Goal: Task Accomplishment & Management: Manage account settings

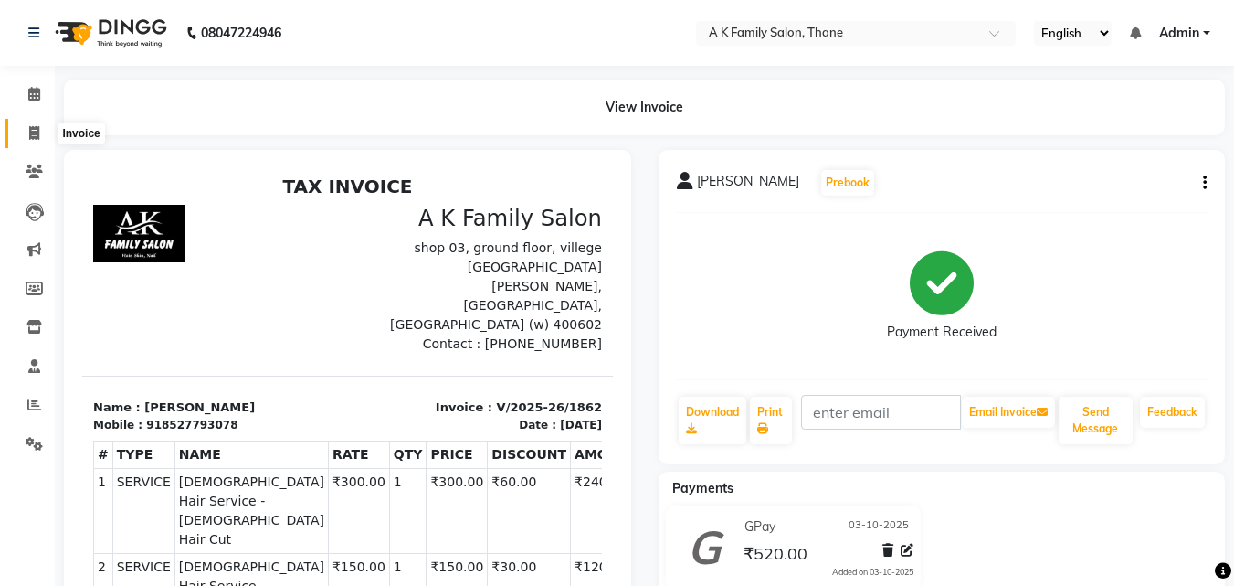
click at [42, 141] on span at bounding box center [34, 133] width 32 height 21
select select "service"
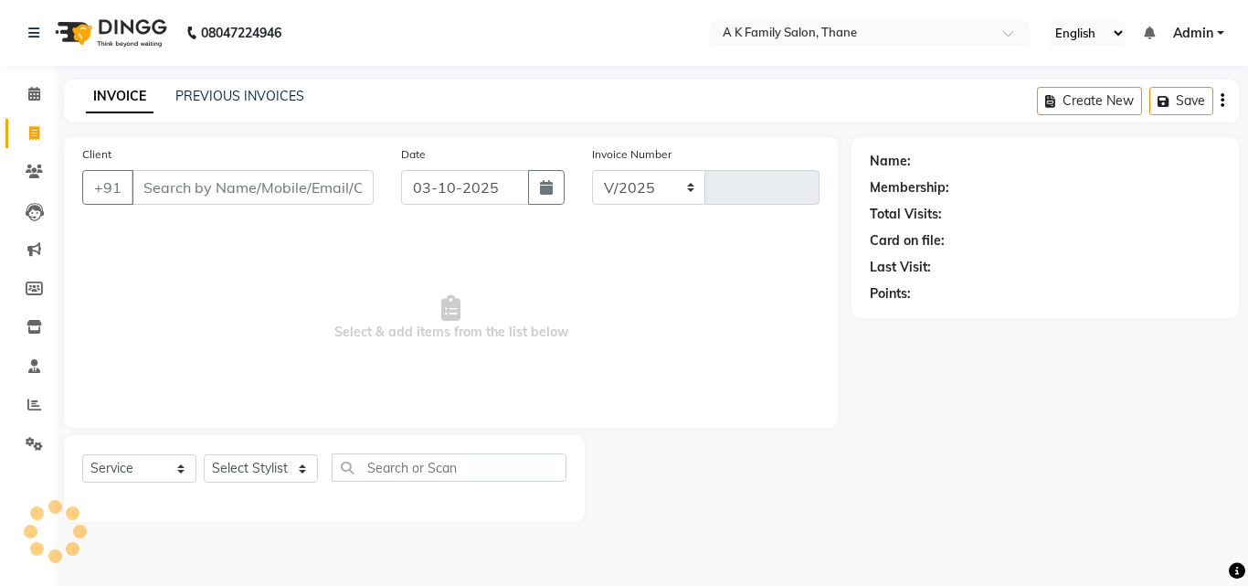
select select "5033"
type input "1863"
click at [216, 169] on div "Client +91" at bounding box center [228, 181] width 319 height 75
click at [219, 173] on input "Client" at bounding box center [253, 187] width 242 height 35
click at [629, 322] on div "Client +91 Date 03-10-2025 Invoice Number V/2025 V/2025-26 1863 Select & add it…" at bounding box center [451, 282] width 774 height 291
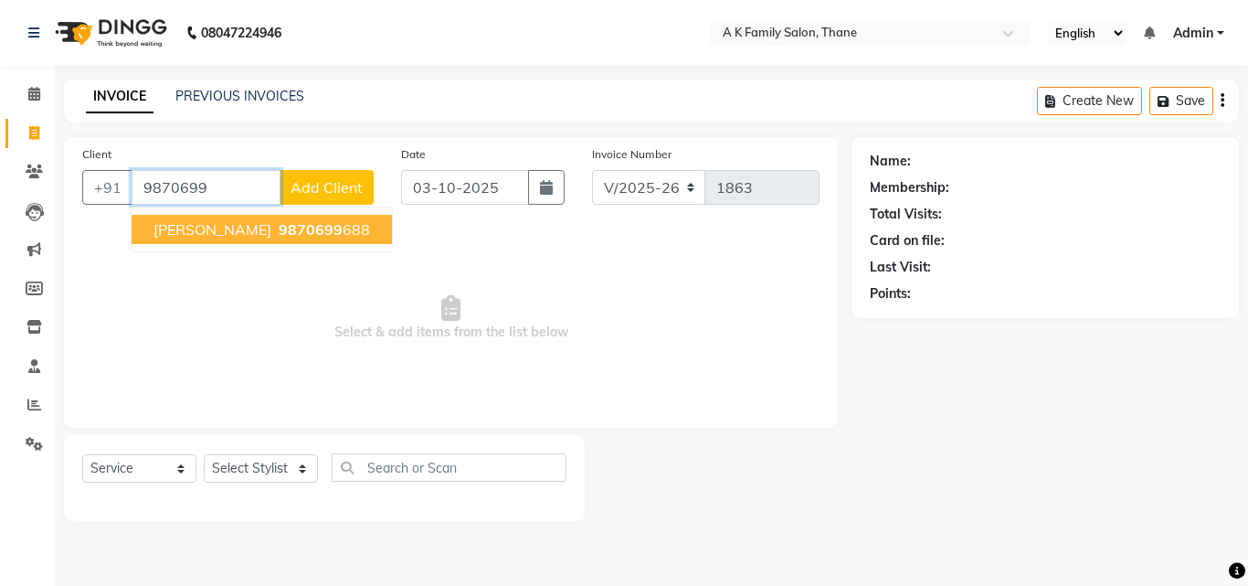
click at [288, 229] on button "anita 9870699 688" at bounding box center [262, 229] width 260 height 29
type input "9870699688"
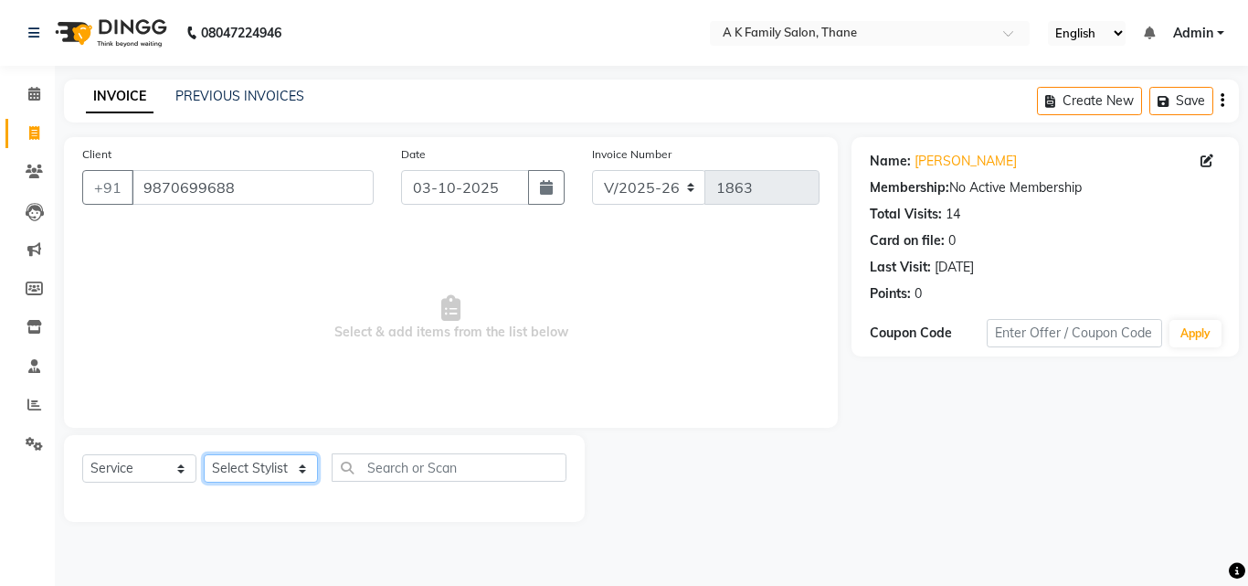
click at [284, 459] on select "Select Stylist [PERSON_NAME] [PERSON_NAME] pooja [PERSON_NAME]" at bounding box center [261, 468] width 114 height 28
select select "32477"
click at [204, 454] on select "Select Stylist [PERSON_NAME] [PERSON_NAME] pooja [PERSON_NAME]" at bounding box center [261, 468] width 114 height 28
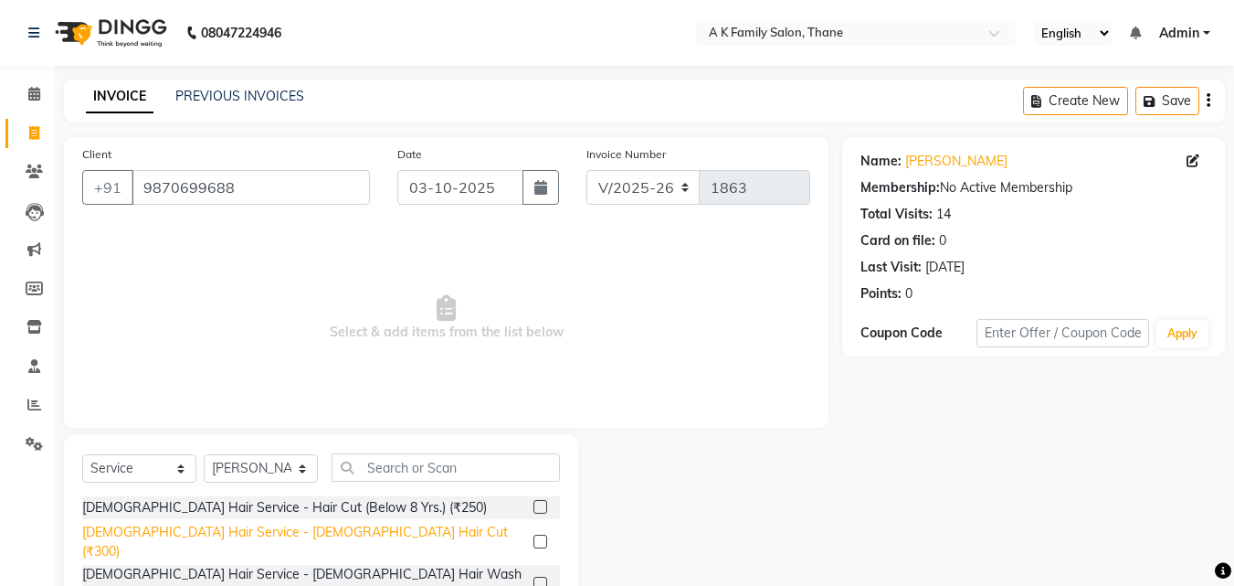
click at [248, 524] on div "[DEMOGRAPHIC_DATA] Hair Service - [DEMOGRAPHIC_DATA] Hair Cut (₹300)" at bounding box center [304, 542] width 444 height 38
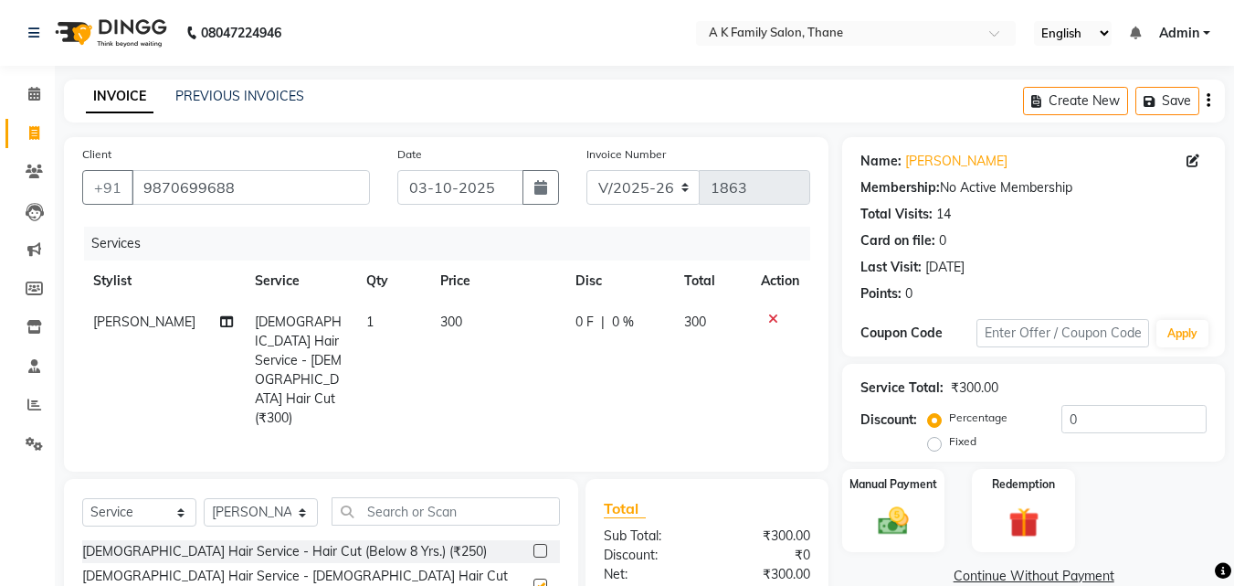
checkbox input "false"
click at [500, 357] on td "300" at bounding box center [496, 369] width 135 height 137
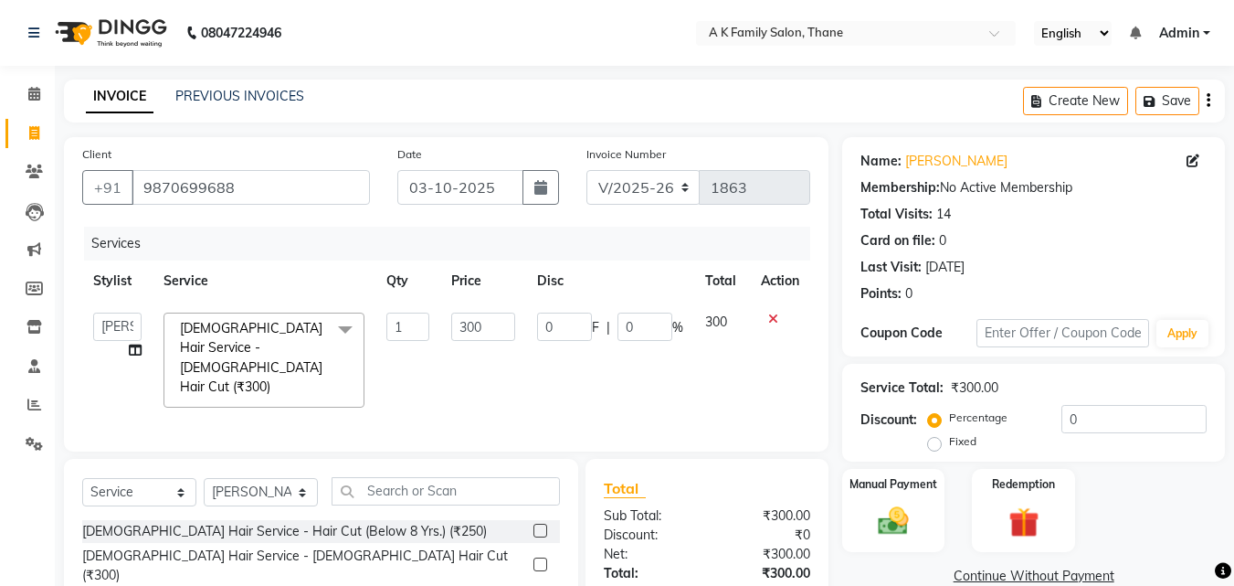
click at [563, 310] on td "0 F | 0 %" at bounding box center [610, 359] width 168 height 117
click at [646, 334] on input "0" at bounding box center [645, 326] width 55 height 28
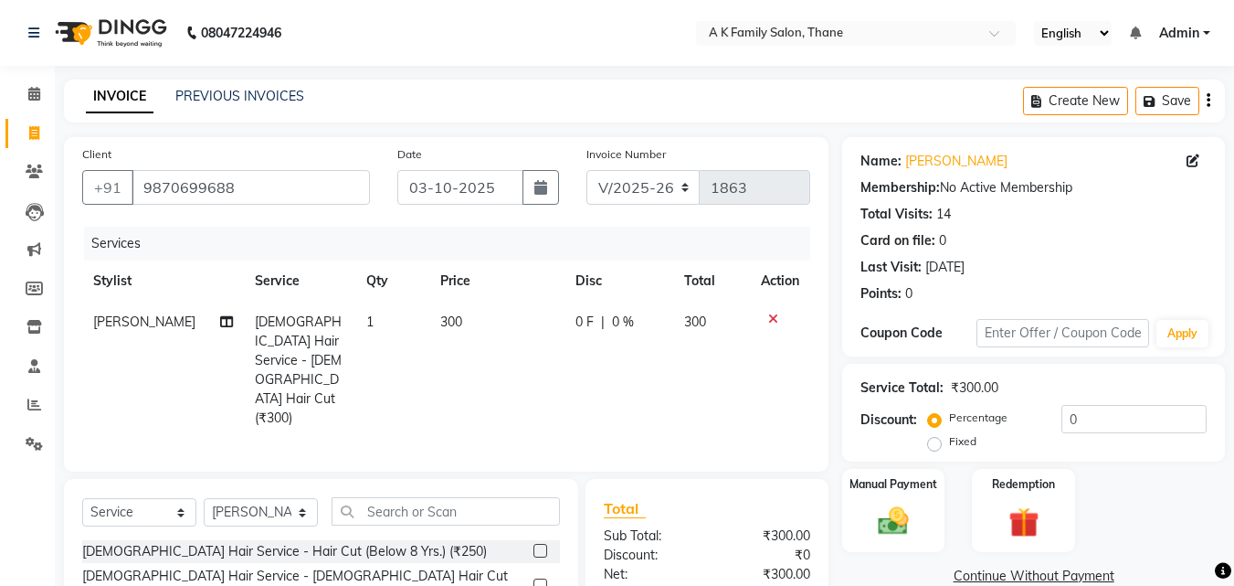
click at [501, 324] on td "300" at bounding box center [496, 369] width 135 height 137
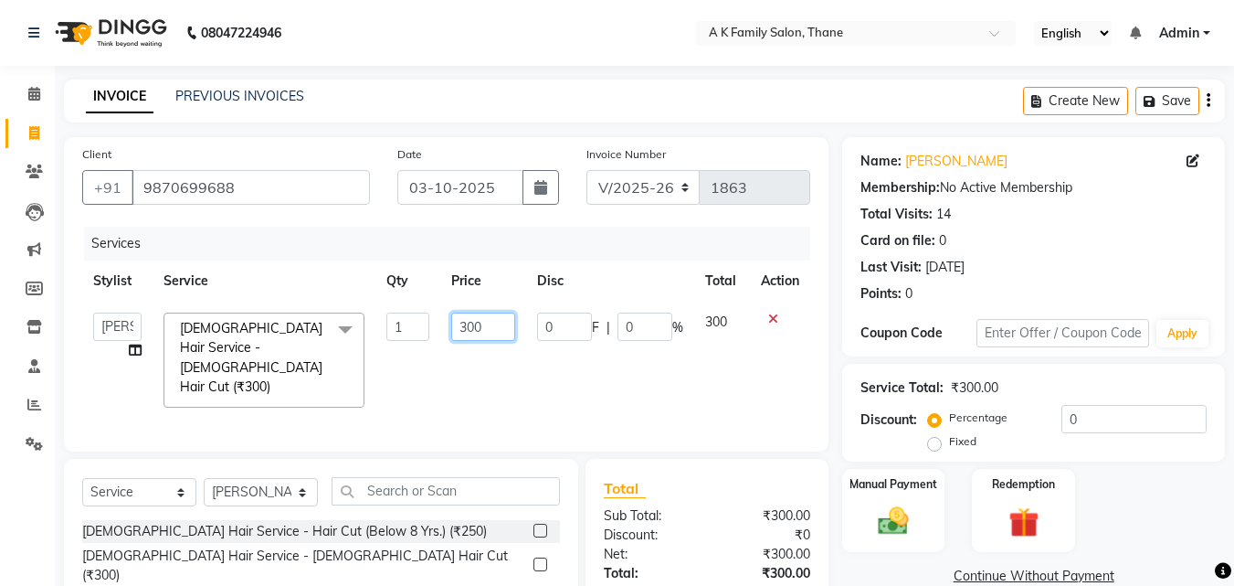
click at [501, 324] on input "300" at bounding box center [482, 326] width 63 height 28
type input "3"
type input "250"
click at [476, 356] on td "250" at bounding box center [482, 359] width 85 height 117
click at [884, 536] on img at bounding box center [893, 520] width 51 height 37
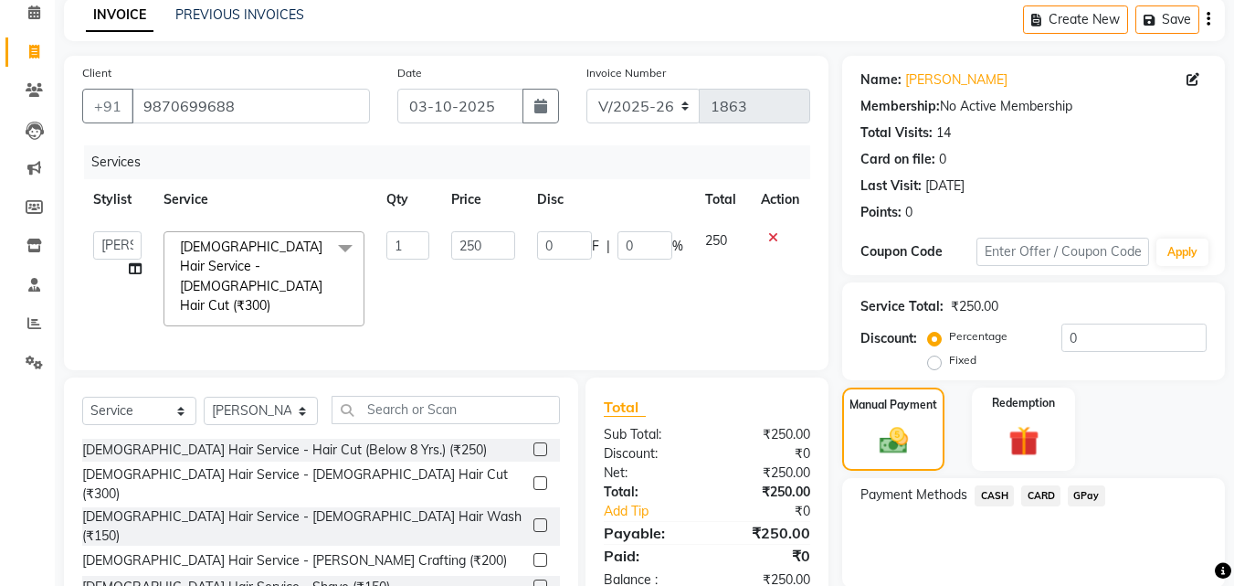
scroll to position [148, 0]
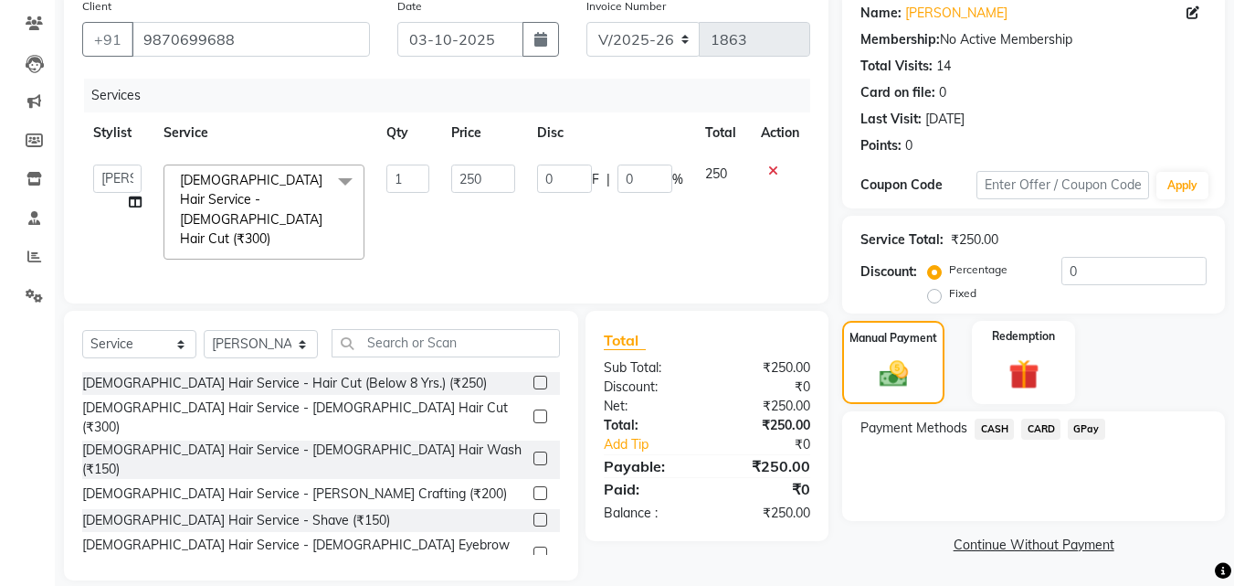
click at [987, 435] on span "CASH" at bounding box center [994, 428] width 39 height 21
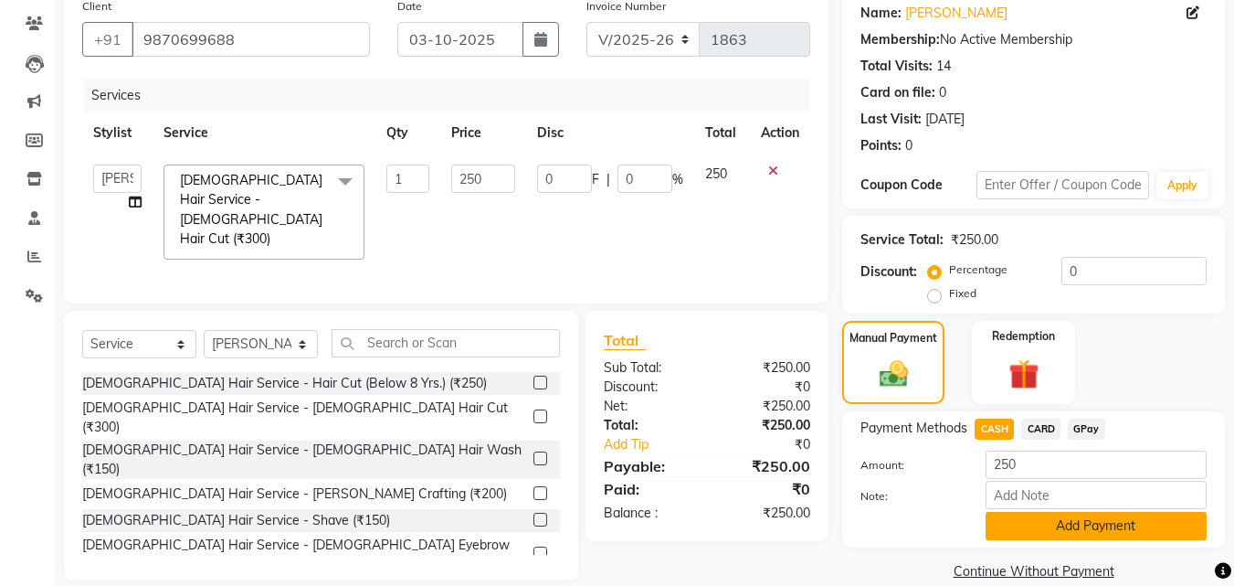
click at [1058, 512] on button "Add Payment" at bounding box center [1096, 526] width 221 height 28
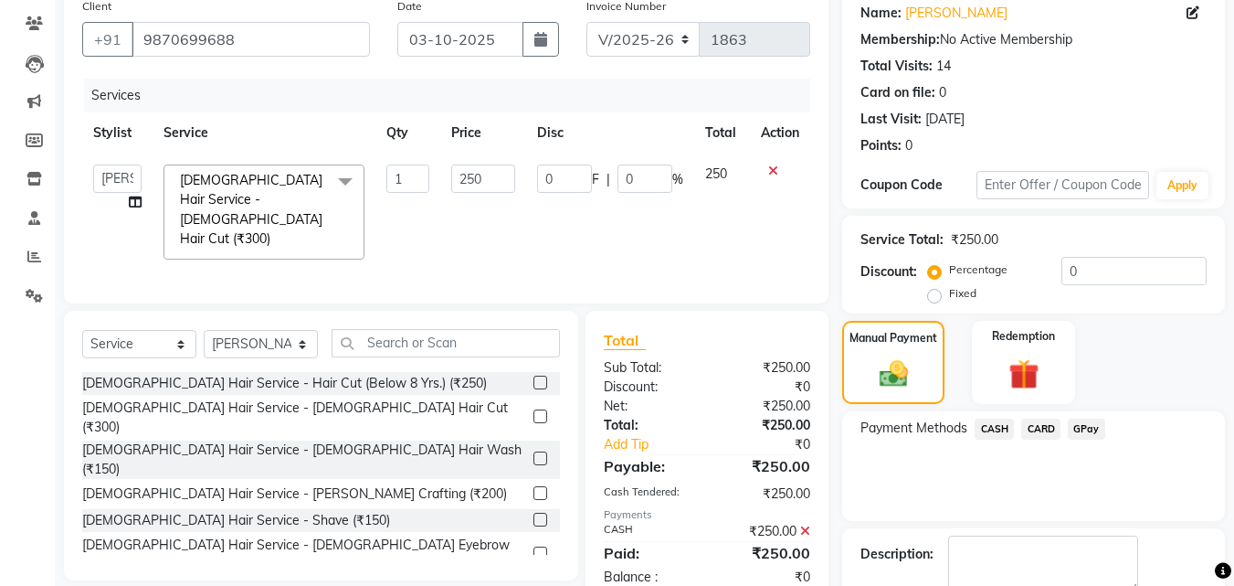
scroll to position [251, 0]
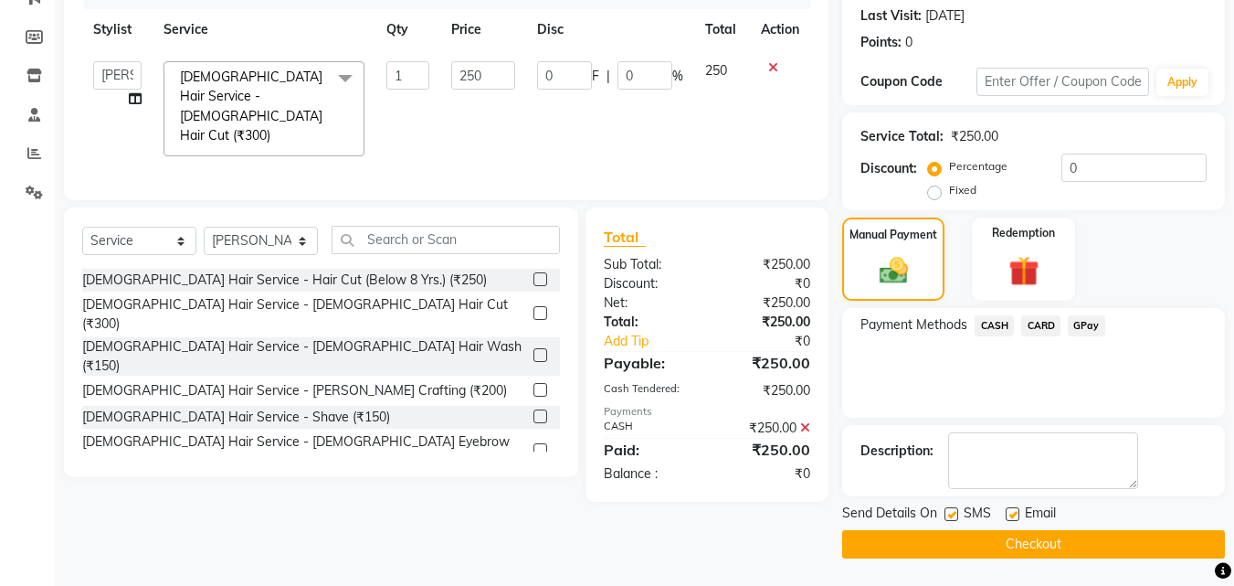
click at [1062, 541] on button "Checkout" at bounding box center [1033, 544] width 383 height 28
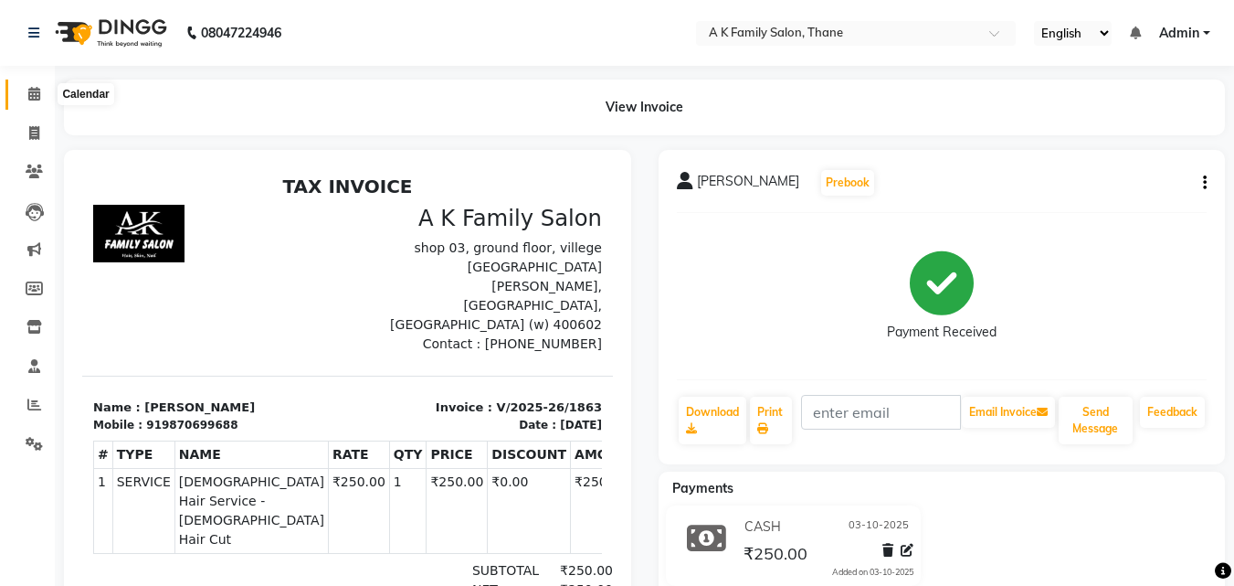
click at [43, 100] on span at bounding box center [34, 94] width 32 height 21
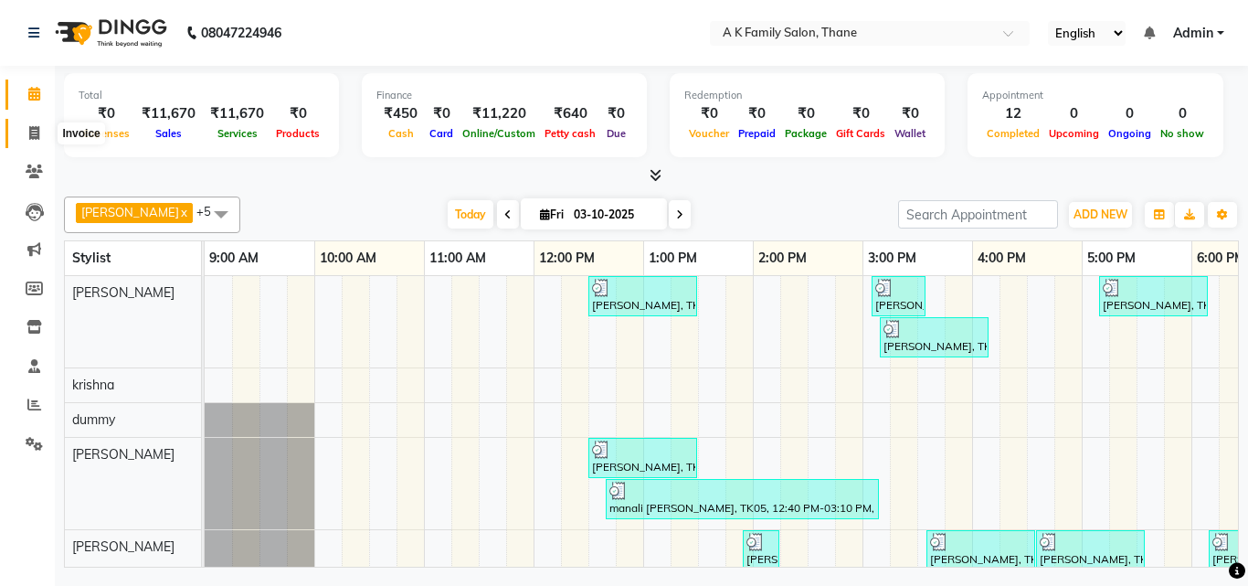
click at [31, 136] on icon at bounding box center [34, 133] width 10 height 14
select select "service"
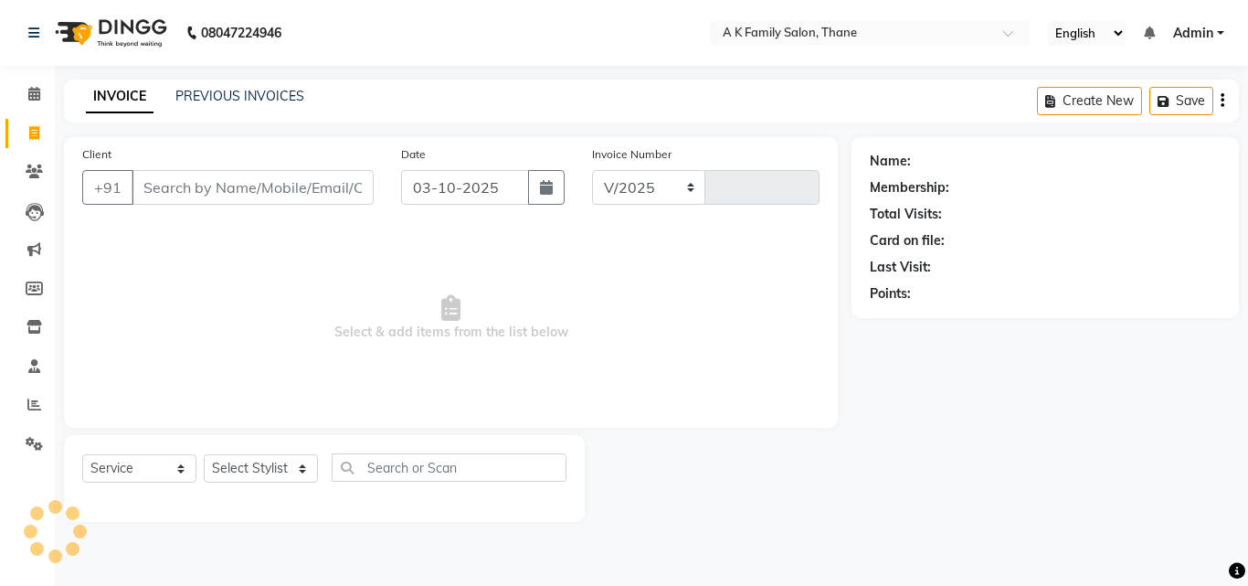
select select "5033"
type input "1864"
click at [132, 190] on input "Client" at bounding box center [253, 187] width 242 height 35
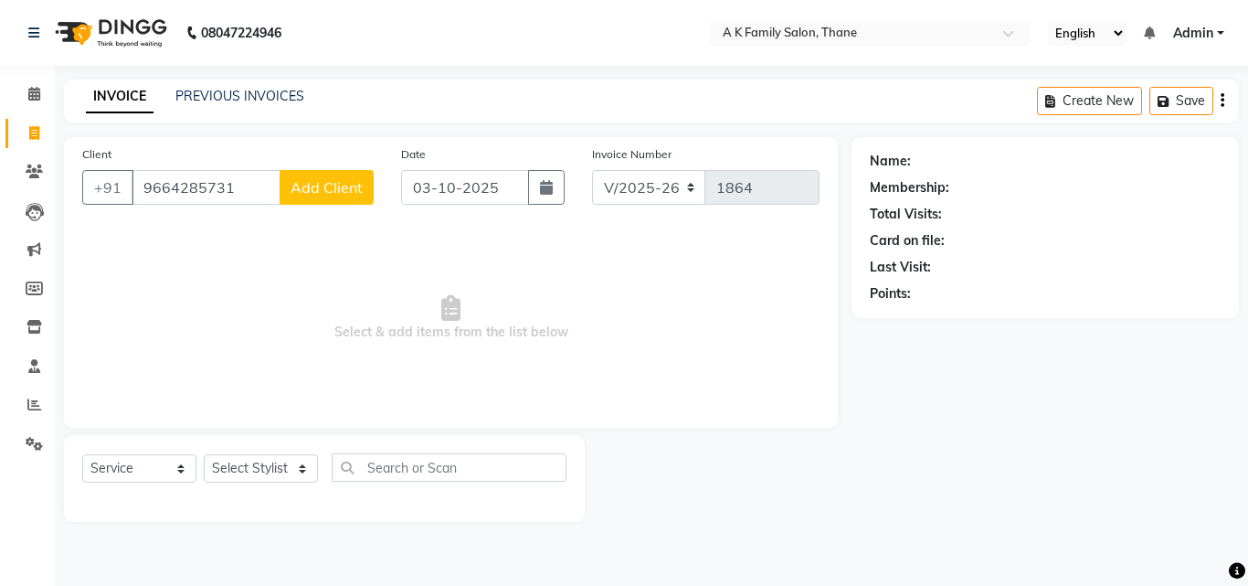
type input "9664285731"
click at [344, 185] on span "Add Client" at bounding box center [327, 187] width 72 height 18
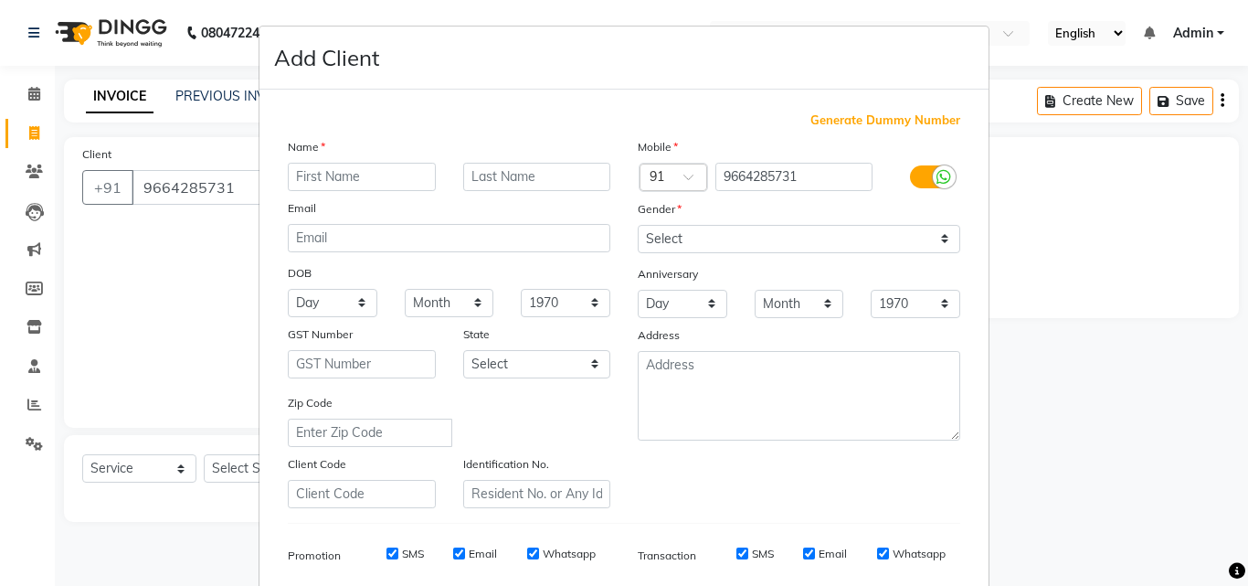
click at [355, 181] on input "text" at bounding box center [362, 177] width 148 height 28
type input "Aashish"
drag, startPoint x: 680, startPoint y: 237, endPoint x: 676, endPoint y: 252, distance: 16.0
click at [680, 237] on select "Select Male Female Other Prefer Not To Say" at bounding box center [799, 239] width 322 height 28
select select "male"
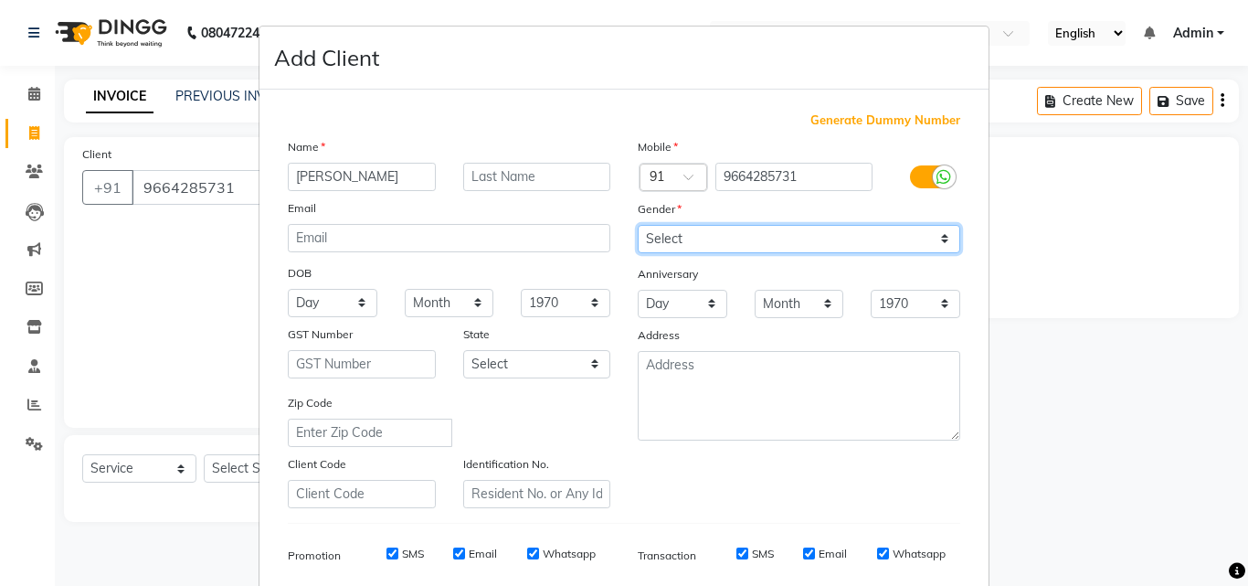
click at [638, 225] on select "Select Male Female Other Prefer Not To Say" at bounding box center [799, 239] width 322 height 28
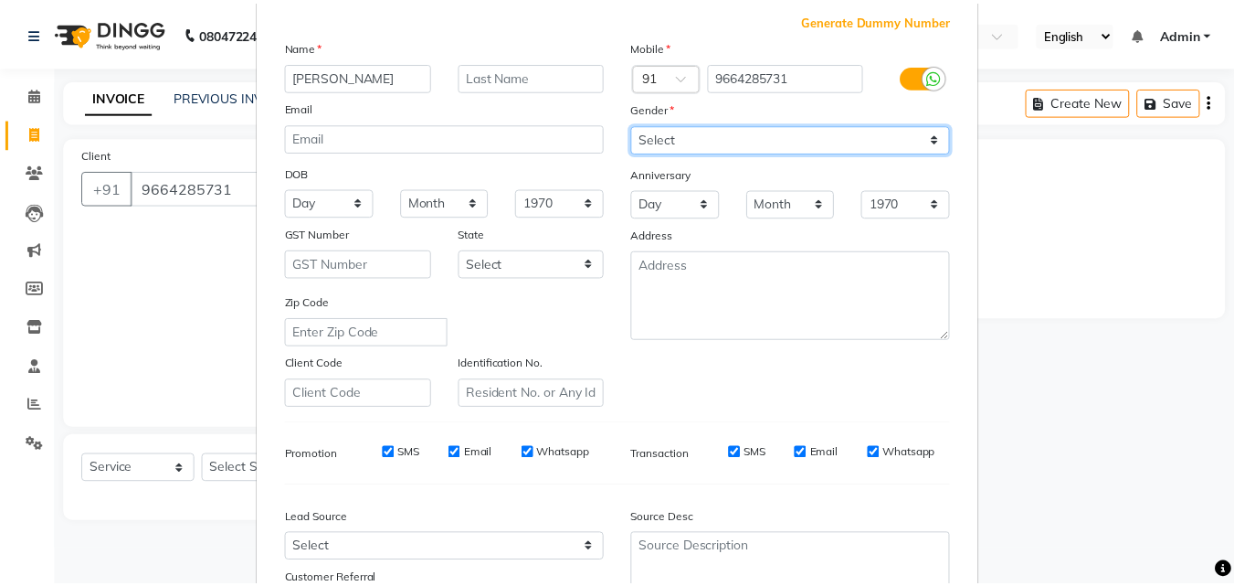
scroll to position [258, 0]
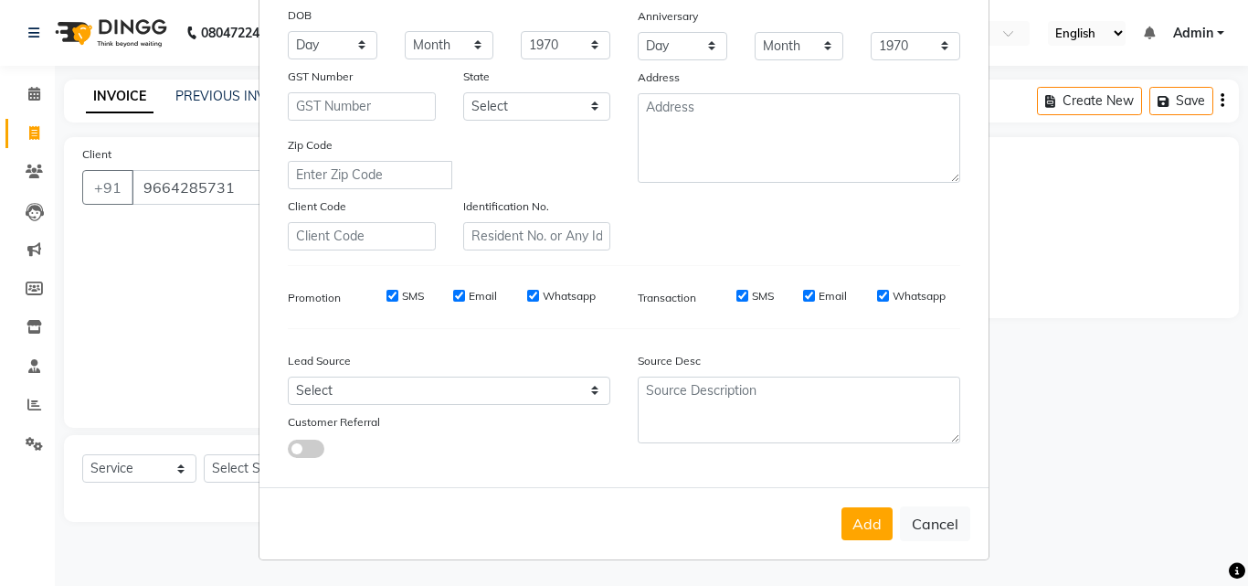
click at [845, 502] on div "Add Cancel" at bounding box center [623, 523] width 729 height 72
click at [841, 518] on button "Add" at bounding box center [866, 523] width 51 height 33
select select
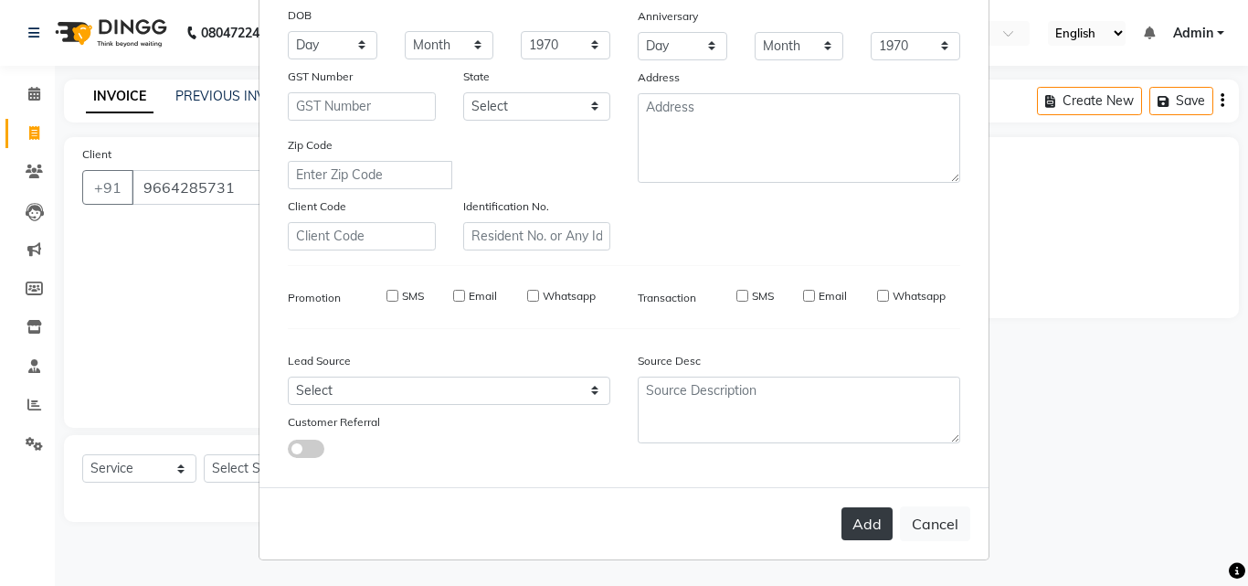
select select
checkbox input "false"
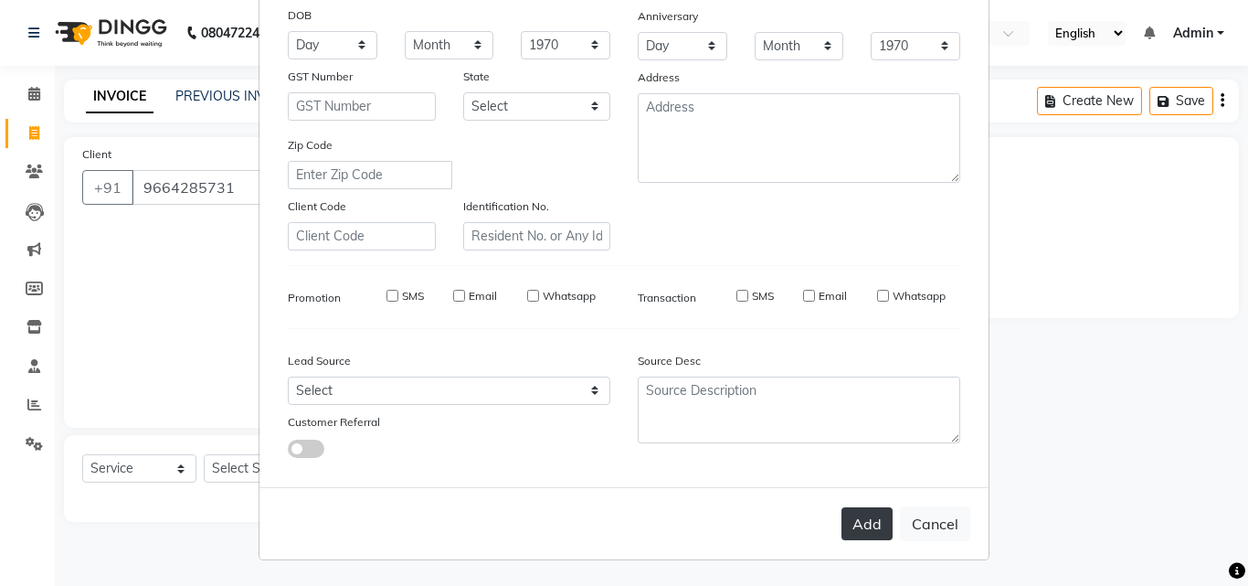
checkbox input "false"
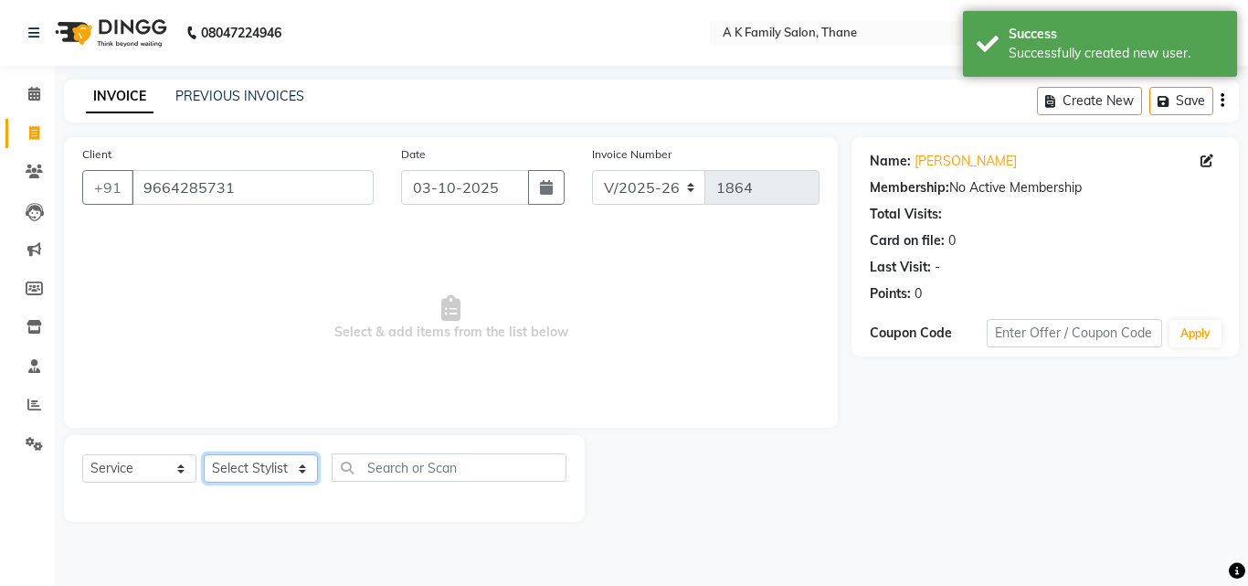
click at [262, 478] on select "Select Stylist Aziz Khan dummy krishna pooja simmi smita jhadhav" at bounding box center [261, 468] width 114 height 28
select select "32477"
click at [204, 454] on select "Select Stylist Aziz Khan dummy krishna pooja simmi smita jhadhav" at bounding box center [261, 468] width 114 height 28
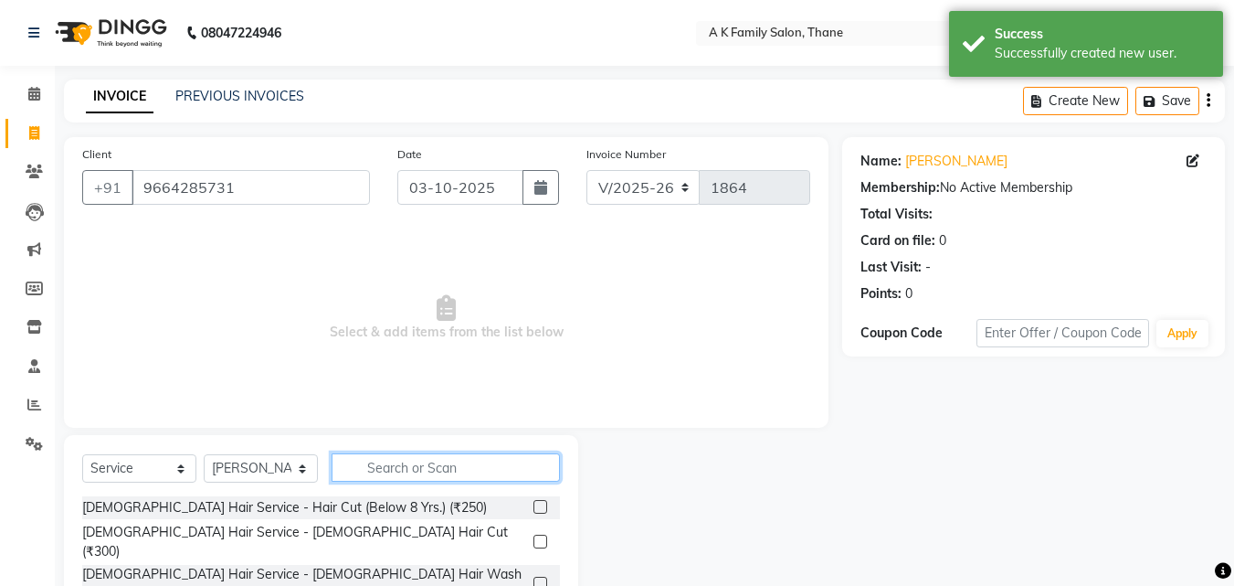
click at [401, 460] on input "text" at bounding box center [446, 467] width 228 height 28
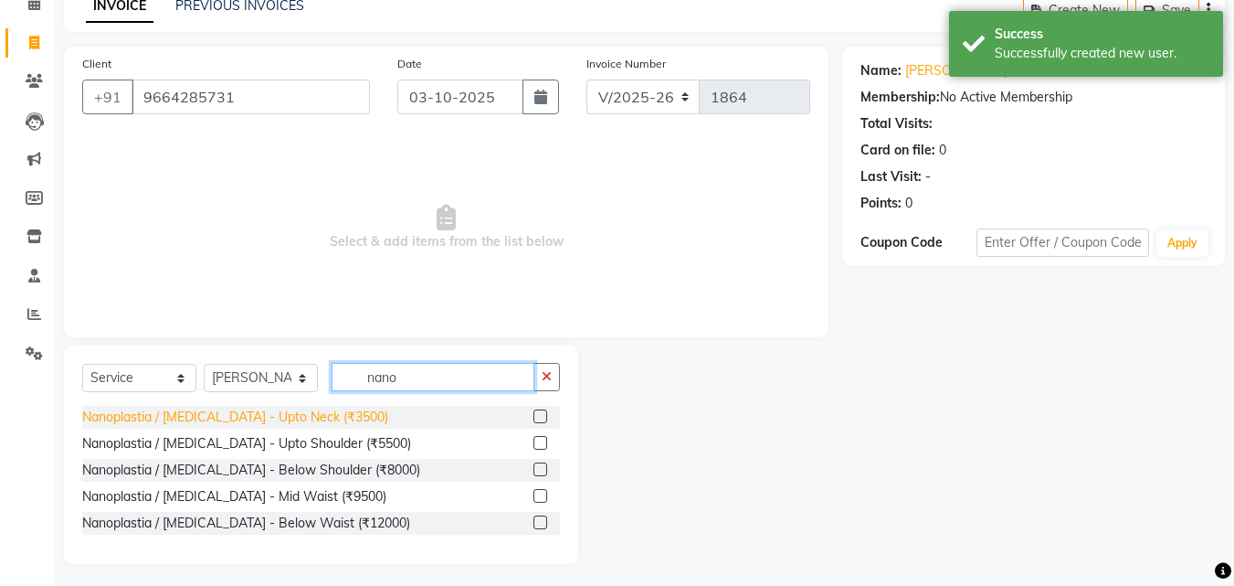
scroll to position [96, 0]
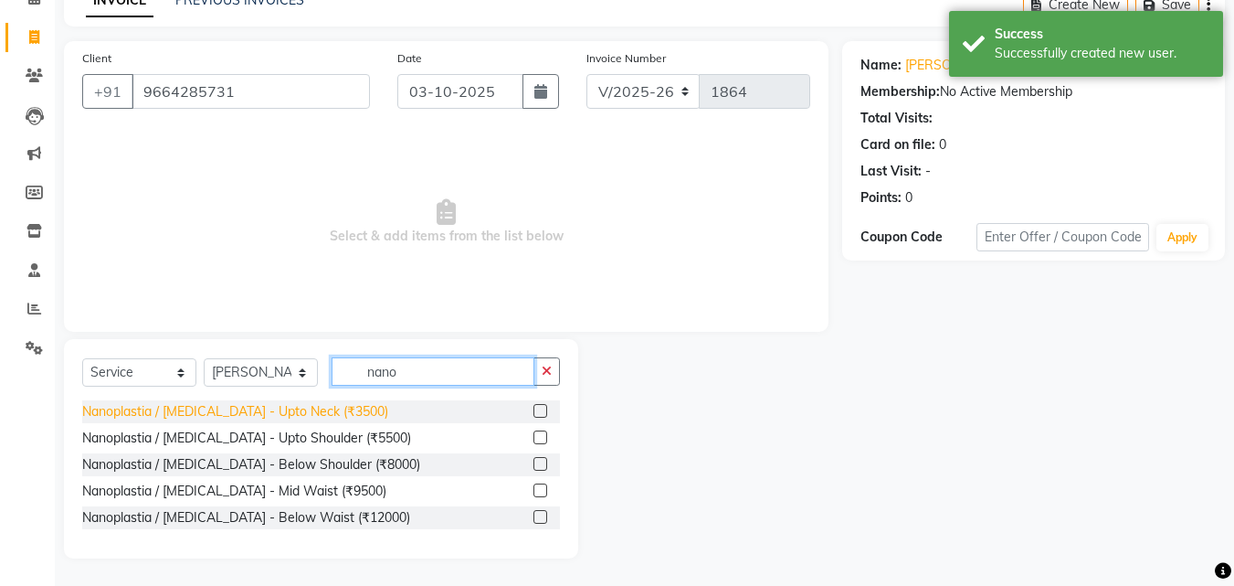
type input "nano"
click at [242, 414] on div "Nanoplastia / [MEDICAL_DATA] - Upto Neck (₹3500)" at bounding box center [235, 411] width 306 height 19
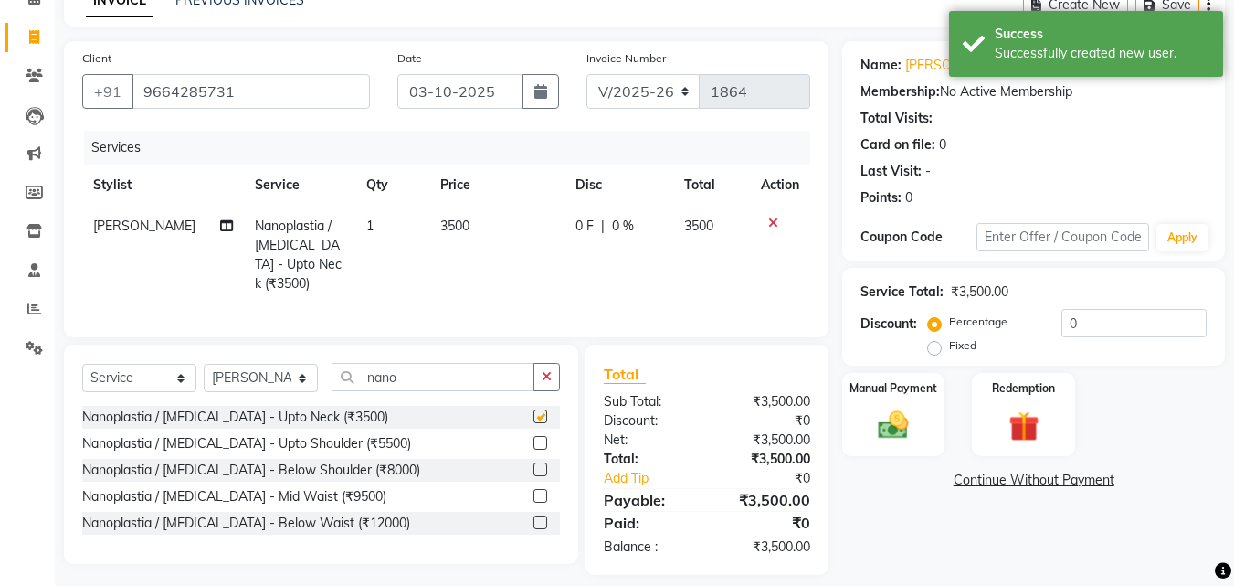
checkbox input "false"
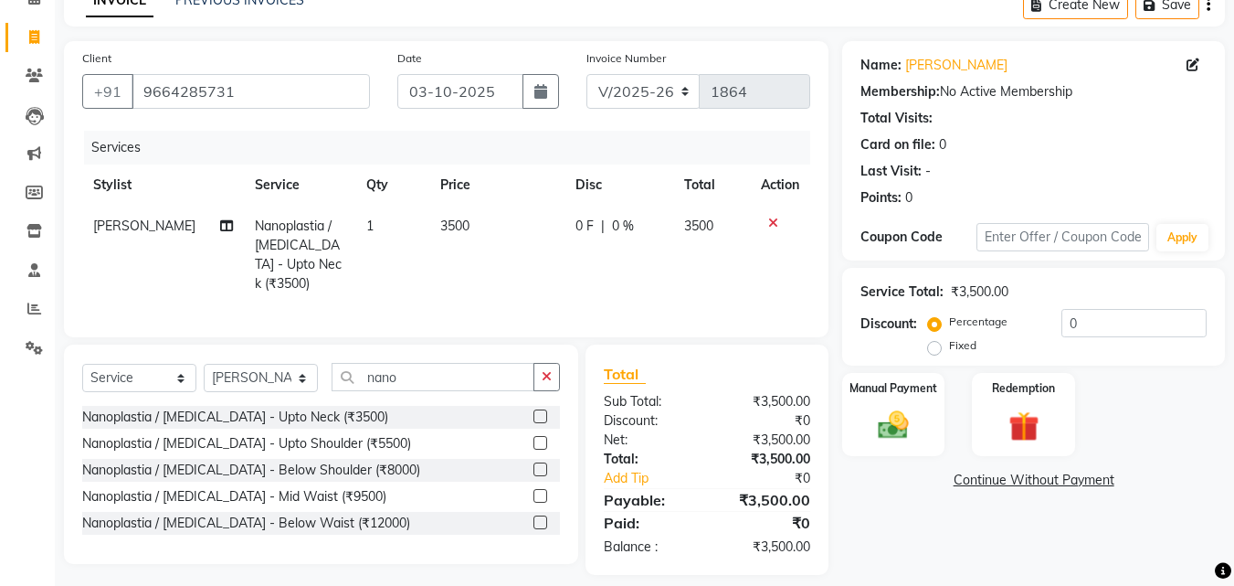
click at [629, 228] on div "0 F | 0 %" at bounding box center [619, 226] width 87 height 19
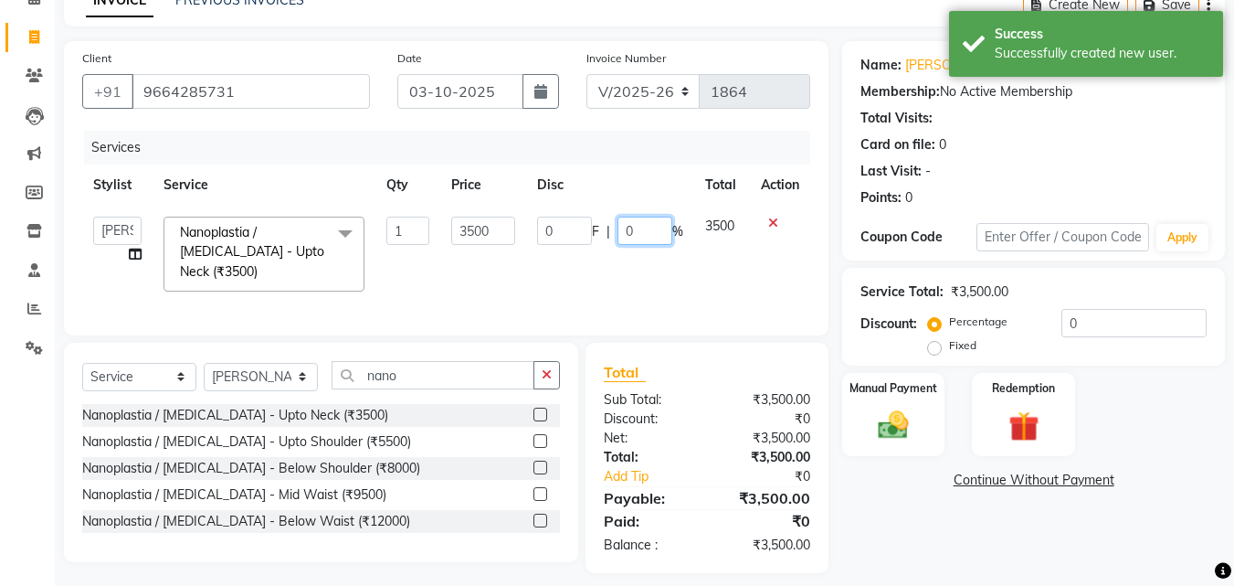
click at [629, 228] on input "0" at bounding box center [645, 231] width 55 height 28
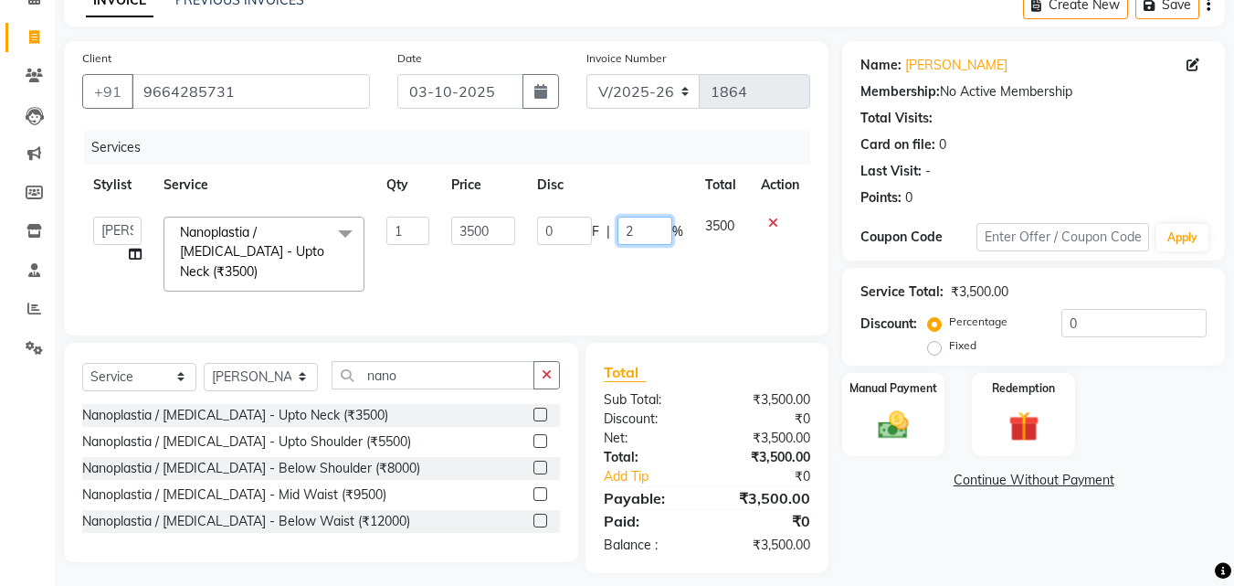
type input "20"
click at [573, 280] on td "0 F | 20 %" at bounding box center [610, 254] width 168 height 97
click at [643, 235] on input "20" at bounding box center [645, 231] width 55 height 28
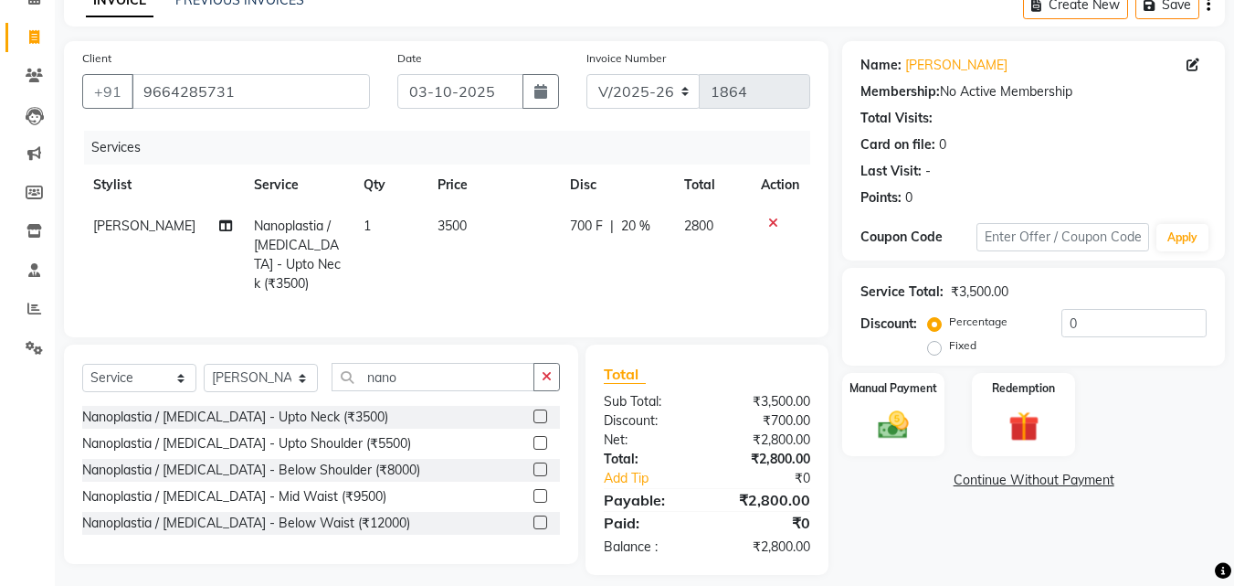
click at [501, 229] on td "3500" at bounding box center [493, 255] width 133 height 99
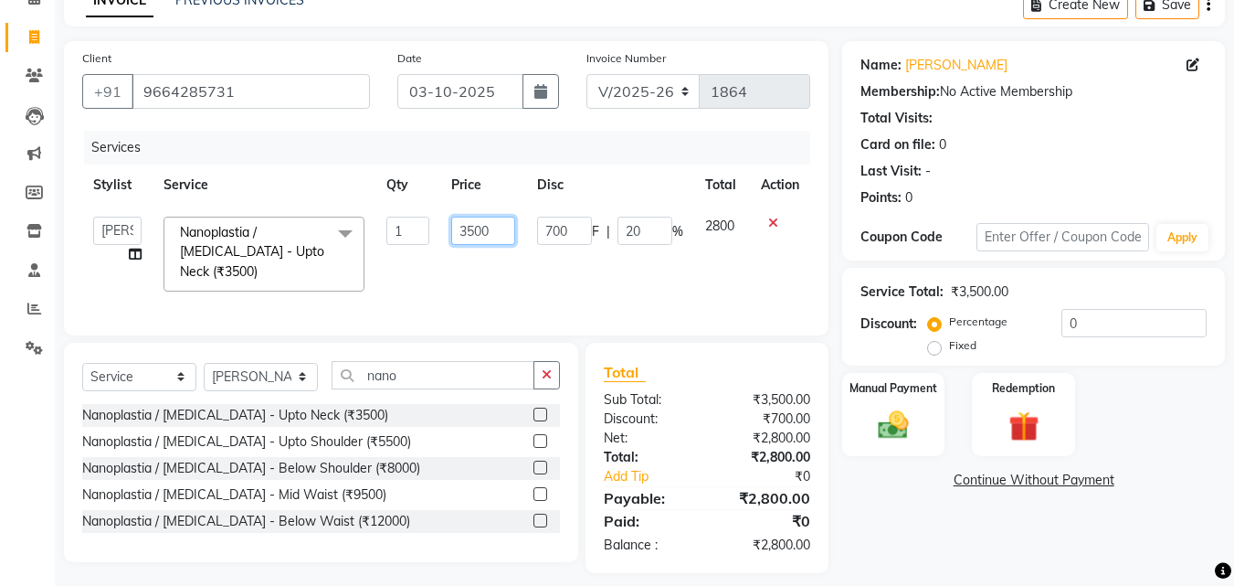
click at [501, 229] on input "3500" at bounding box center [482, 231] width 63 height 28
type input "3"
type input "2000"
click at [509, 261] on td "2000" at bounding box center [482, 254] width 85 height 97
click at [474, 374] on input "nano" at bounding box center [433, 375] width 203 height 28
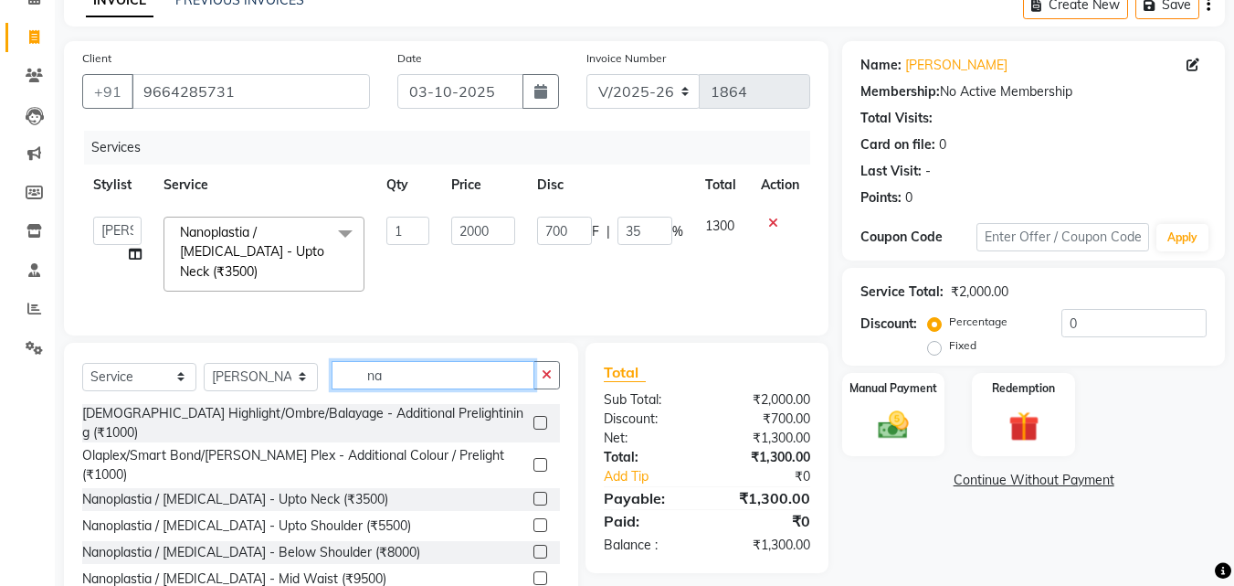
type input "n"
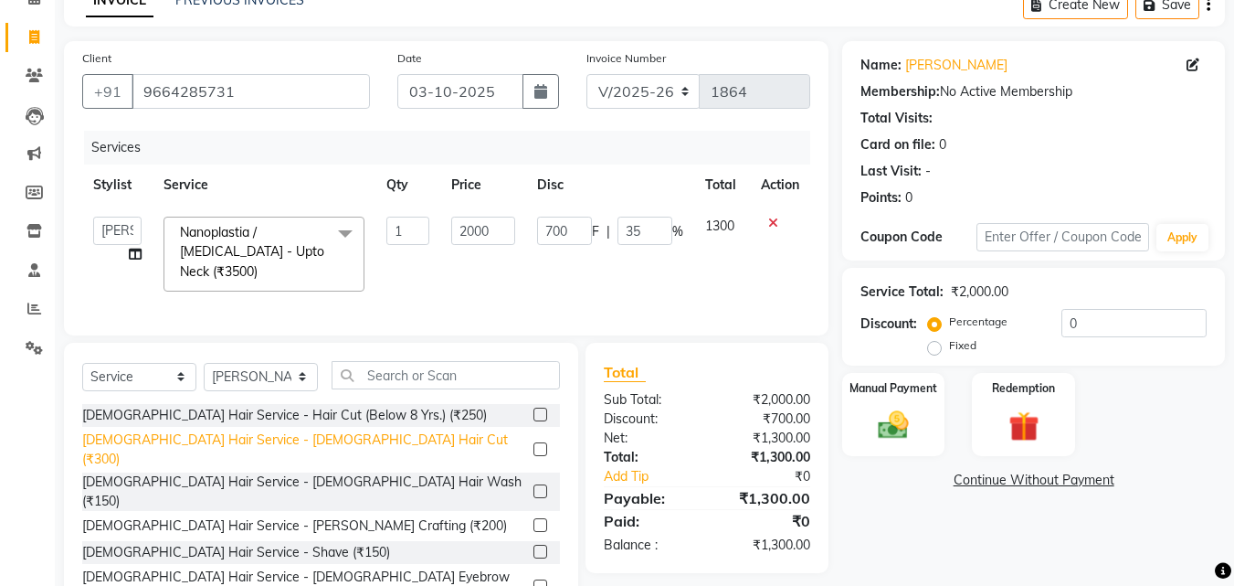
click at [316, 438] on div "[DEMOGRAPHIC_DATA] Hair Service - [DEMOGRAPHIC_DATA] Hair Cut (₹300)" at bounding box center [304, 449] width 444 height 38
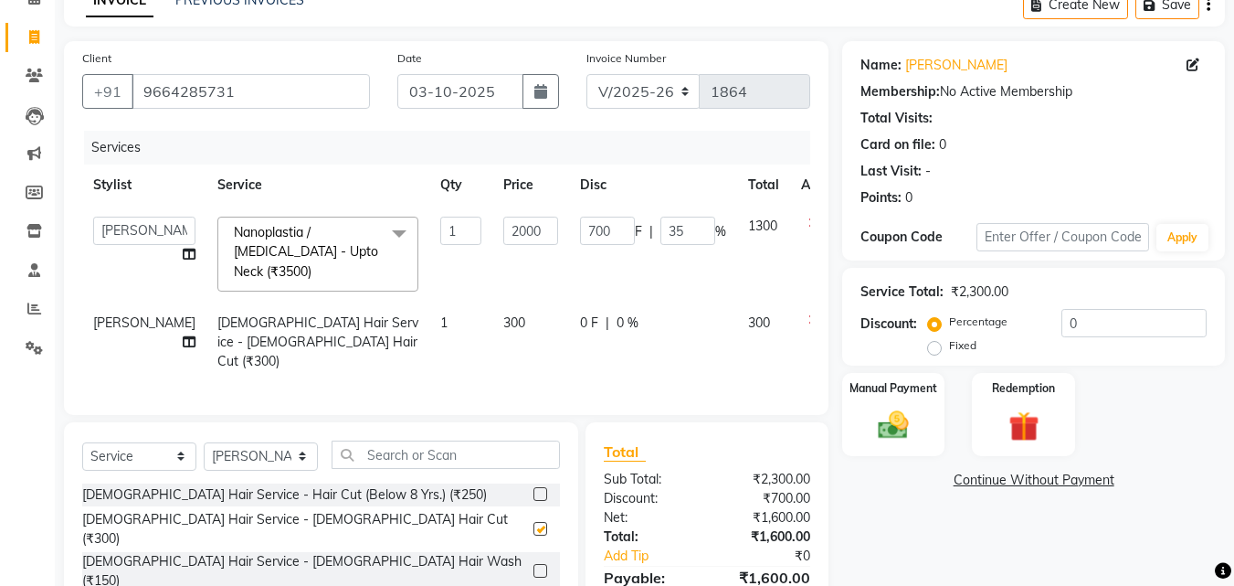
checkbox input "false"
click at [511, 302] on td "300" at bounding box center [530, 341] width 77 height 79
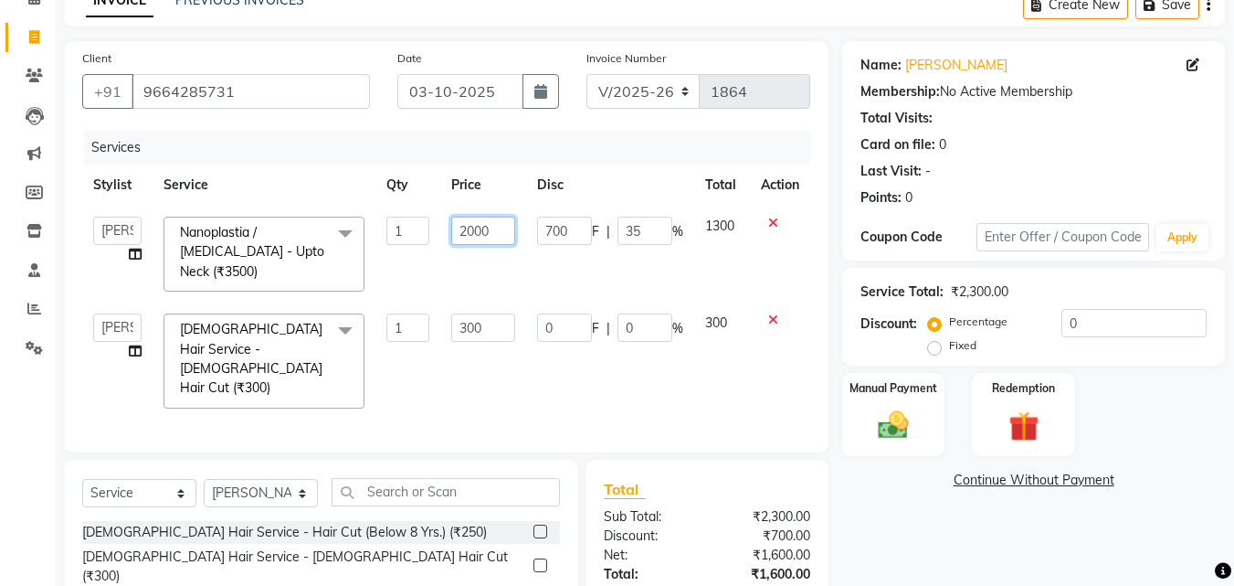
click at [513, 230] on input "2000" at bounding box center [482, 231] width 63 height 28
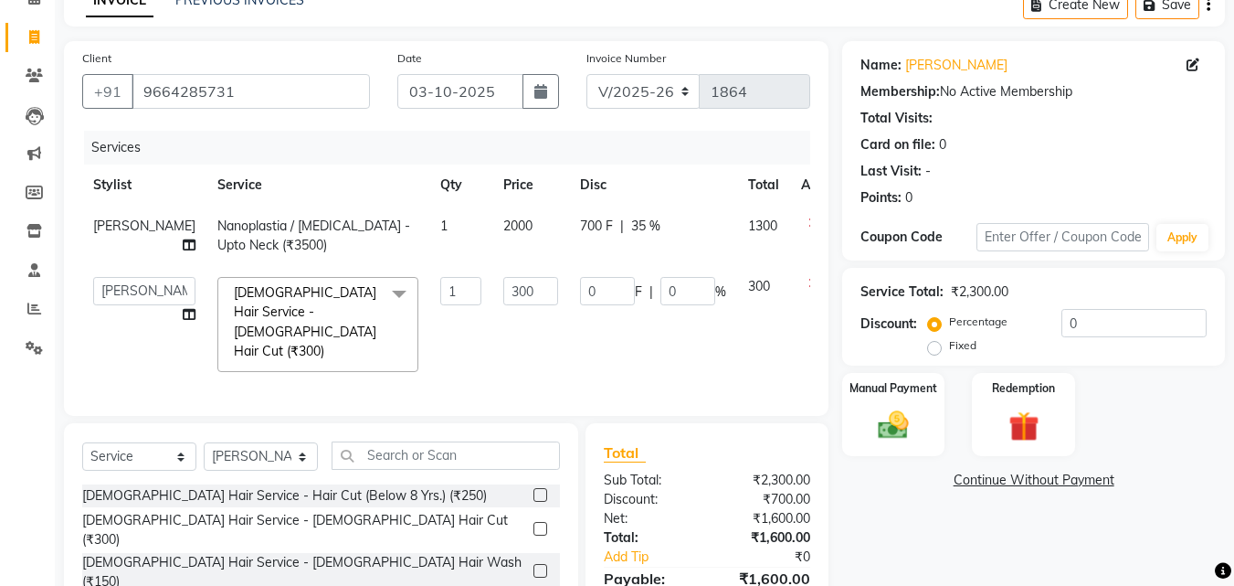
click at [631, 231] on span "35 %" at bounding box center [645, 226] width 29 height 19
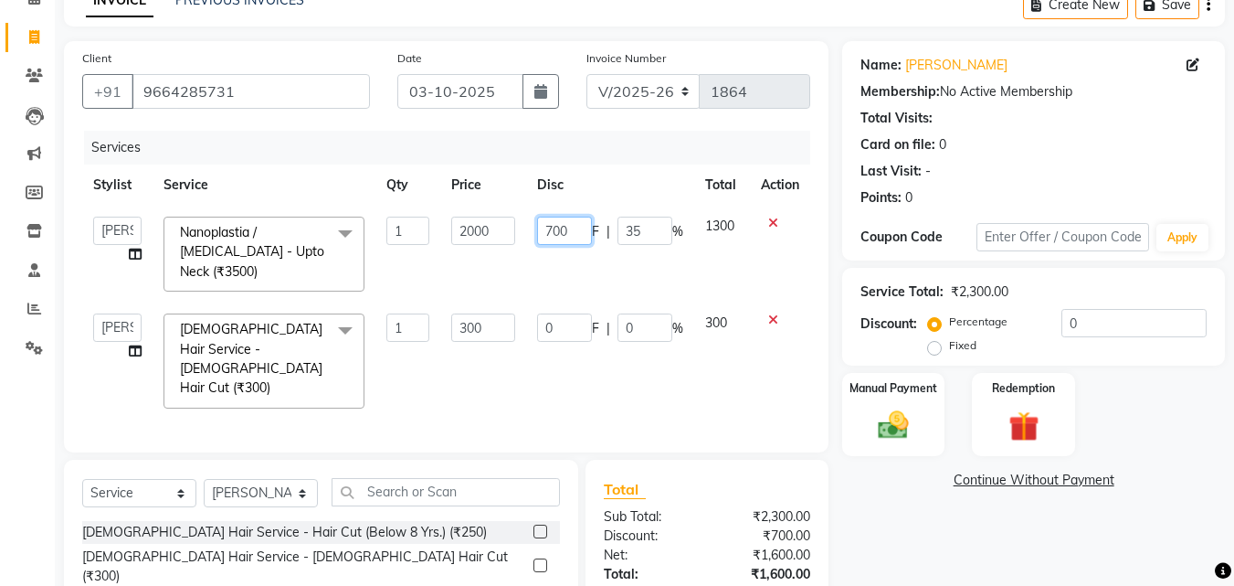
click at [584, 227] on input "700" at bounding box center [564, 231] width 55 height 28
type input "7"
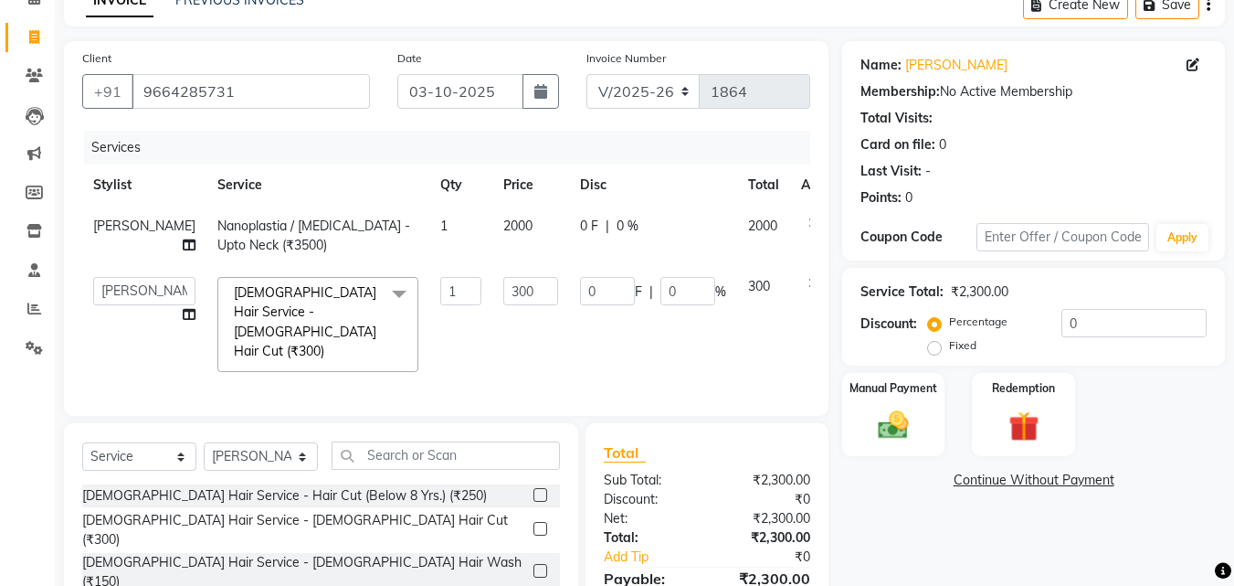
drag, startPoint x: 631, startPoint y: 239, endPoint x: 642, endPoint y: 238, distance: 11.0
click at [642, 238] on td "0 F | 0 %" at bounding box center [653, 236] width 168 height 60
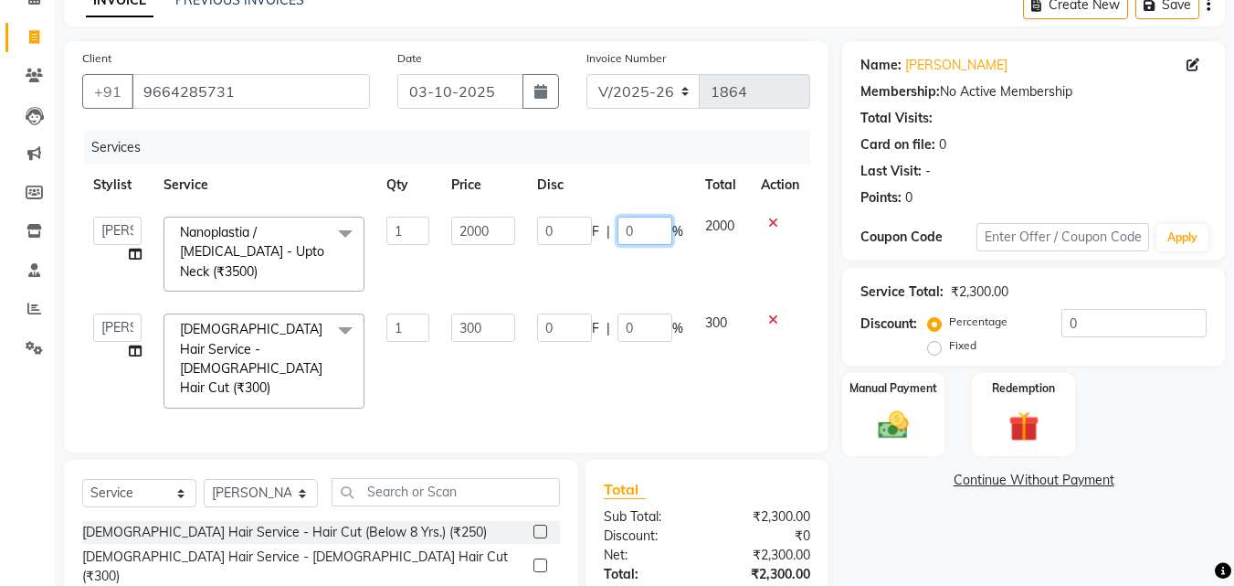
click at [642, 238] on input "0" at bounding box center [645, 231] width 55 height 28
drag, startPoint x: 536, startPoint y: 237, endPoint x: 475, endPoint y: 236, distance: 61.2
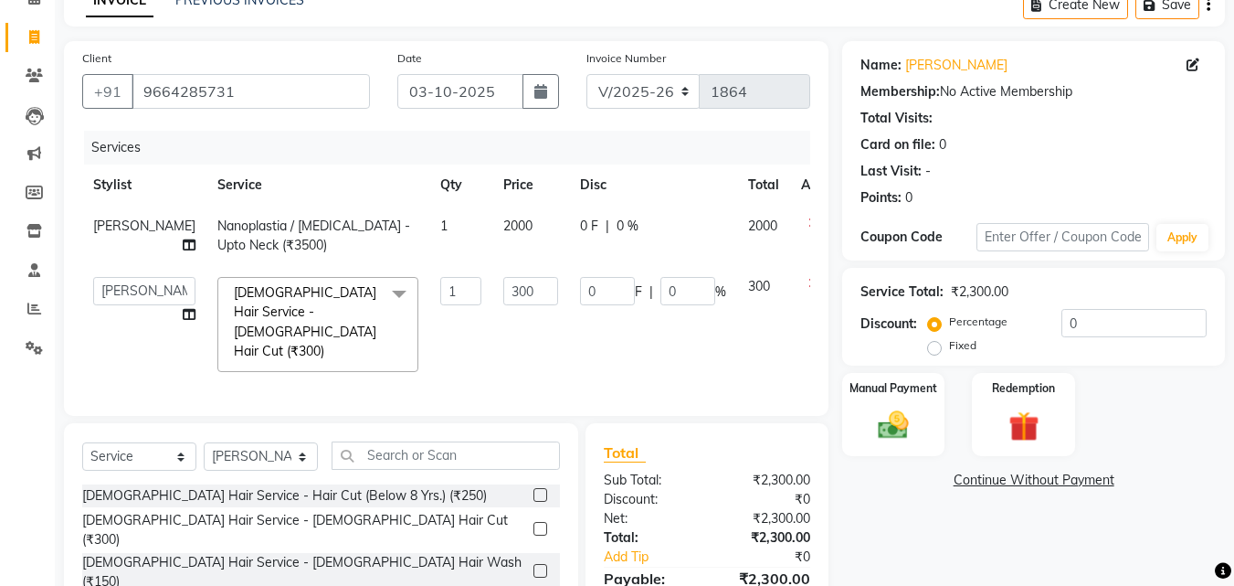
click at [492, 236] on td "2000" at bounding box center [530, 236] width 77 height 60
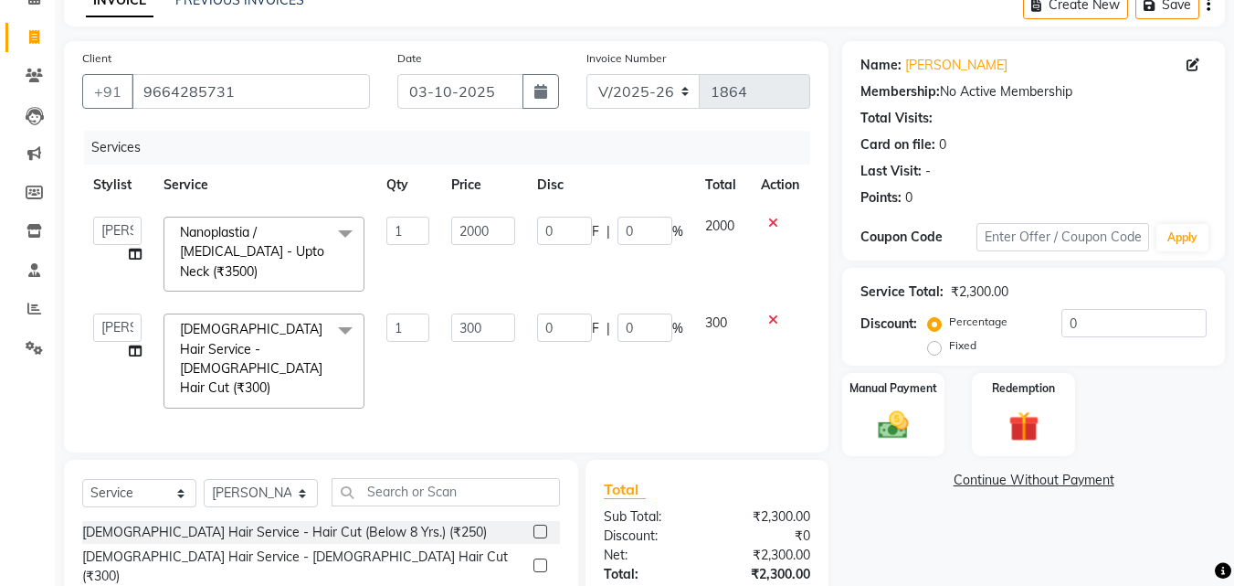
click at [475, 234] on input "2000" at bounding box center [482, 231] width 63 height 28
type input "2500"
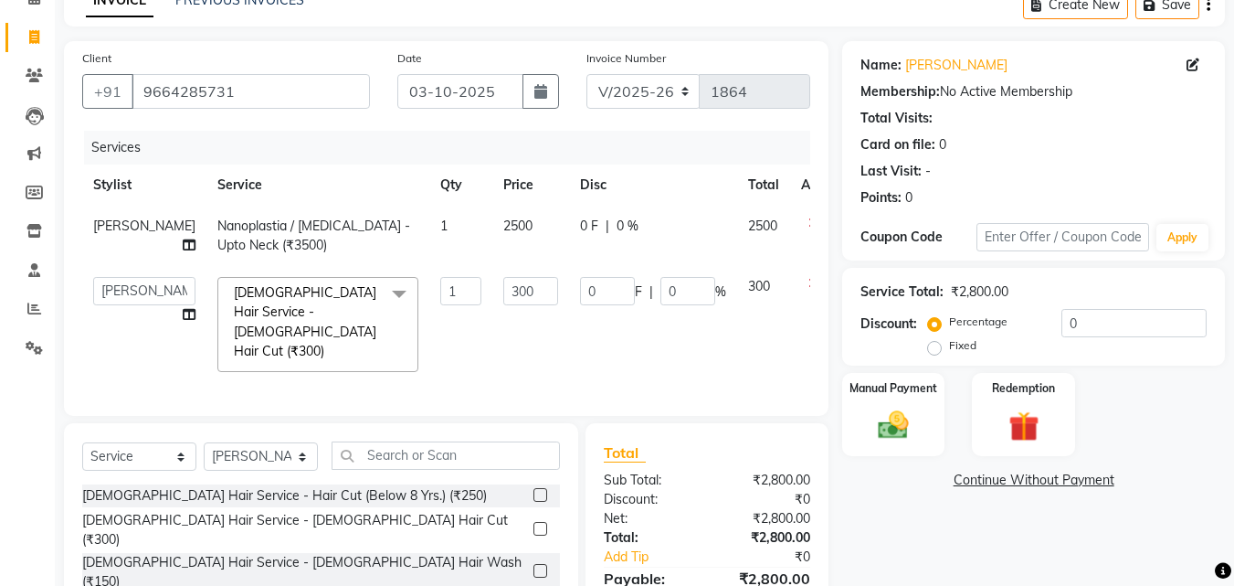
click at [498, 273] on tbody "Aziz Khan Nanoplastia / Botox - Upto Neck (₹3500) 1 2500 0 F | 0 % 2500 Aziz Kh…" at bounding box center [466, 294] width 768 height 177
click at [1077, 328] on input "0" at bounding box center [1134, 323] width 145 height 28
type input "2"
type input "6"
type input "2"
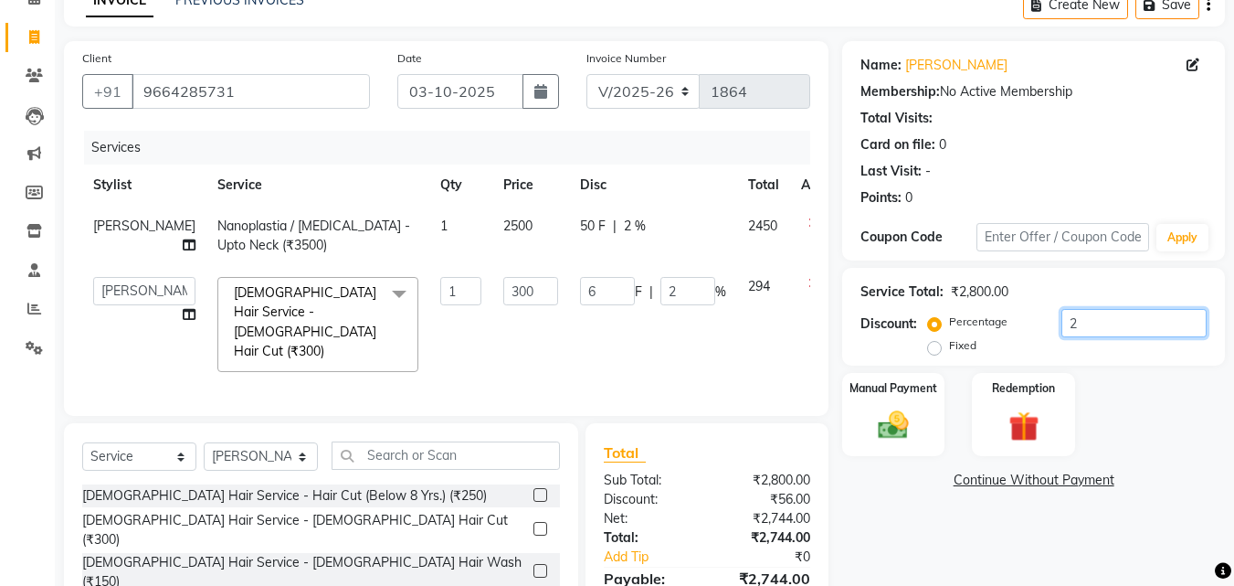
type input "20"
type input "60"
type input "20"
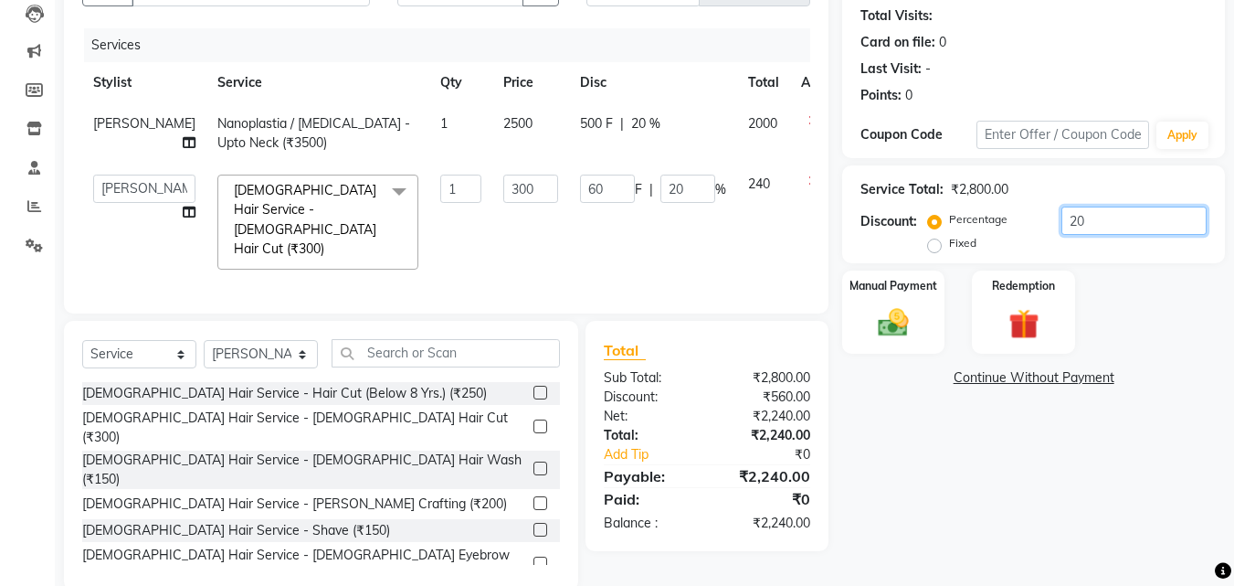
scroll to position [205, 0]
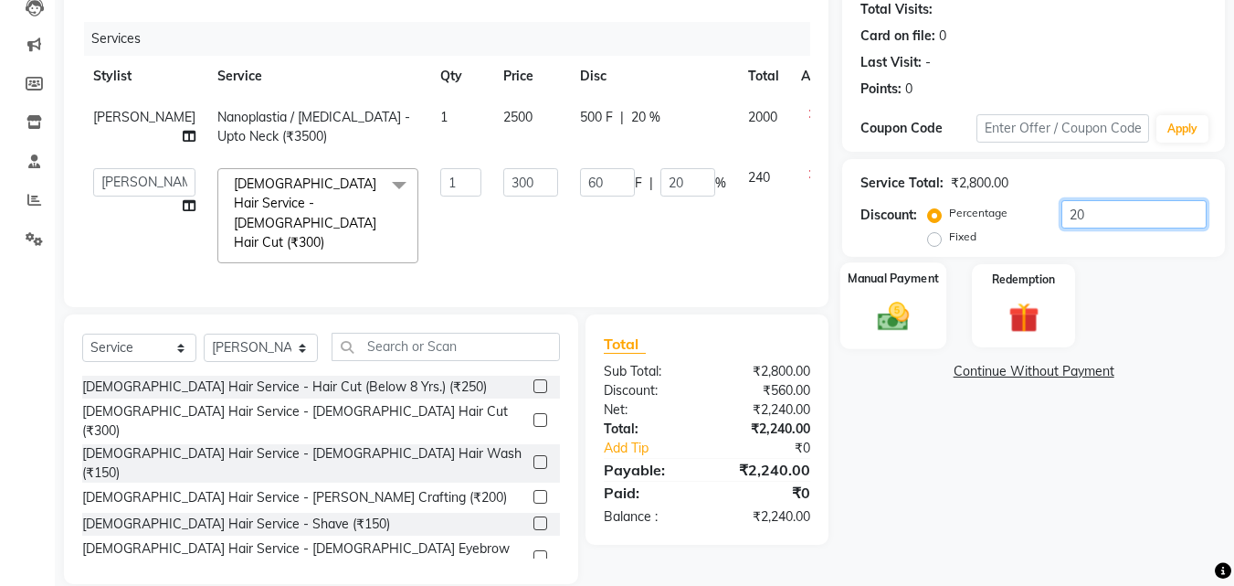
type input "20"
click at [900, 311] on img at bounding box center [893, 316] width 51 height 37
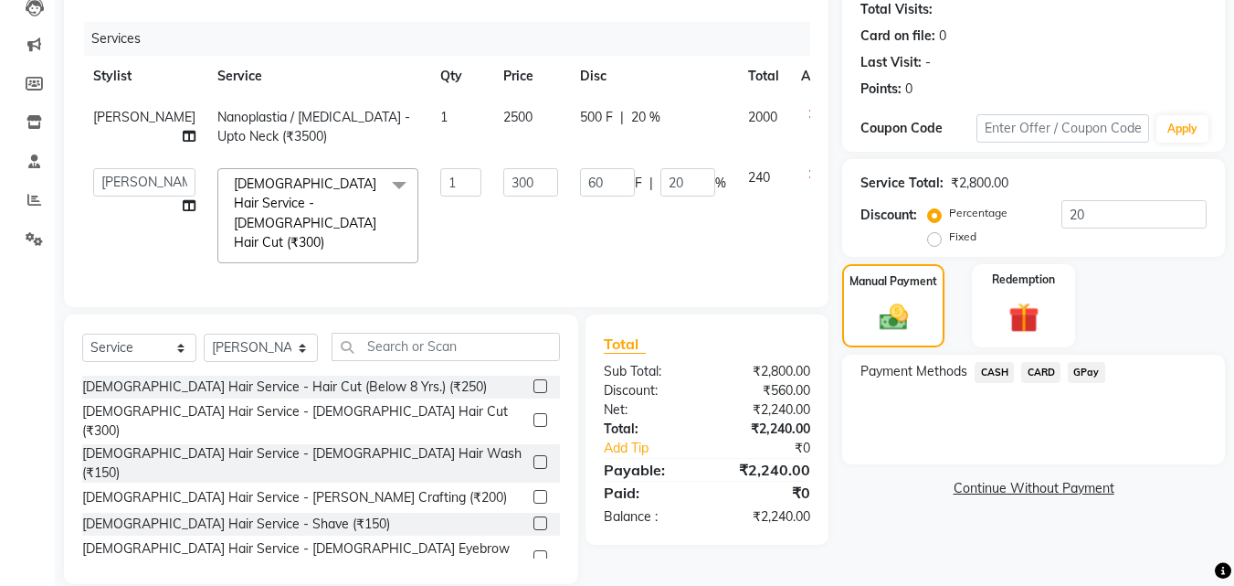
click at [1080, 369] on span "GPay" at bounding box center [1086, 372] width 37 height 21
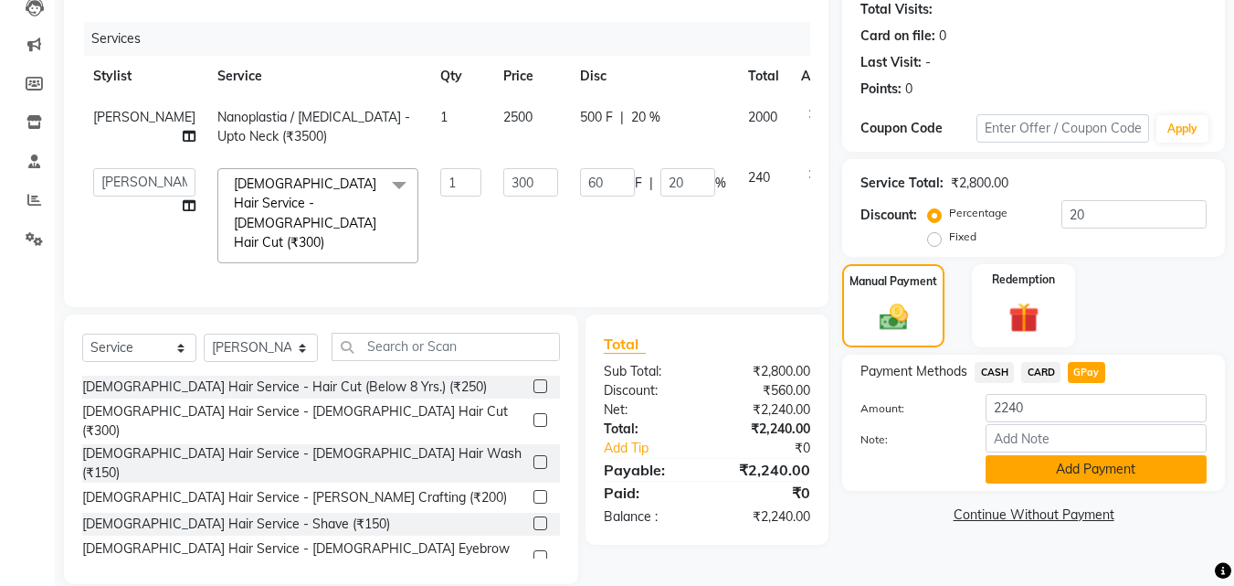
click at [1072, 471] on button "Add Payment" at bounding box center [1096, 469] width 221 height 28
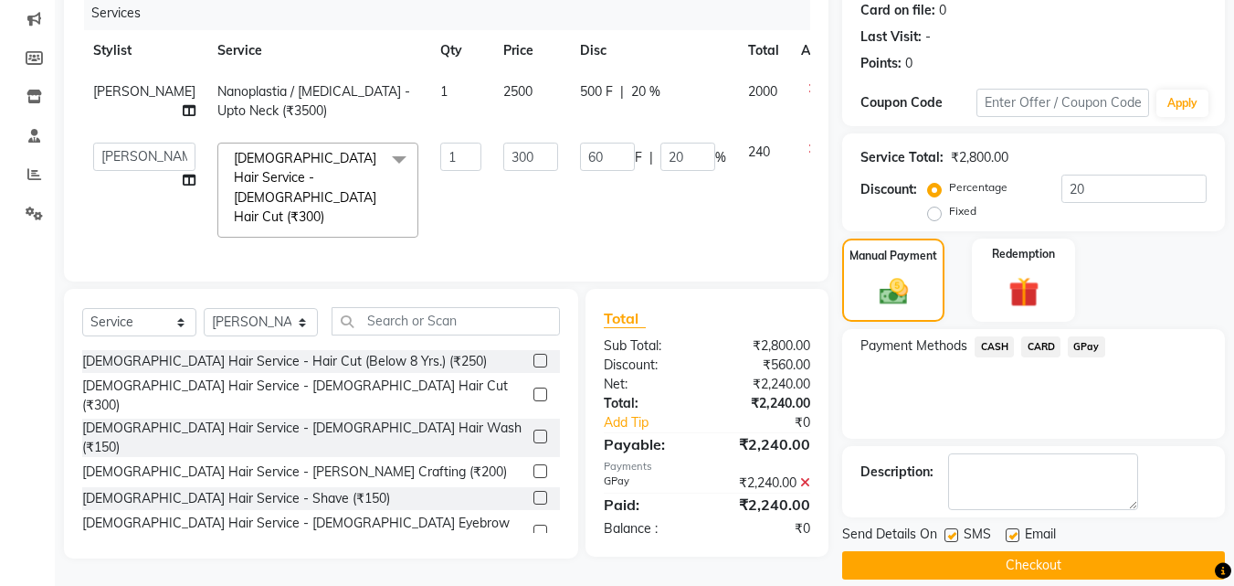
scroll to position [251, 0]
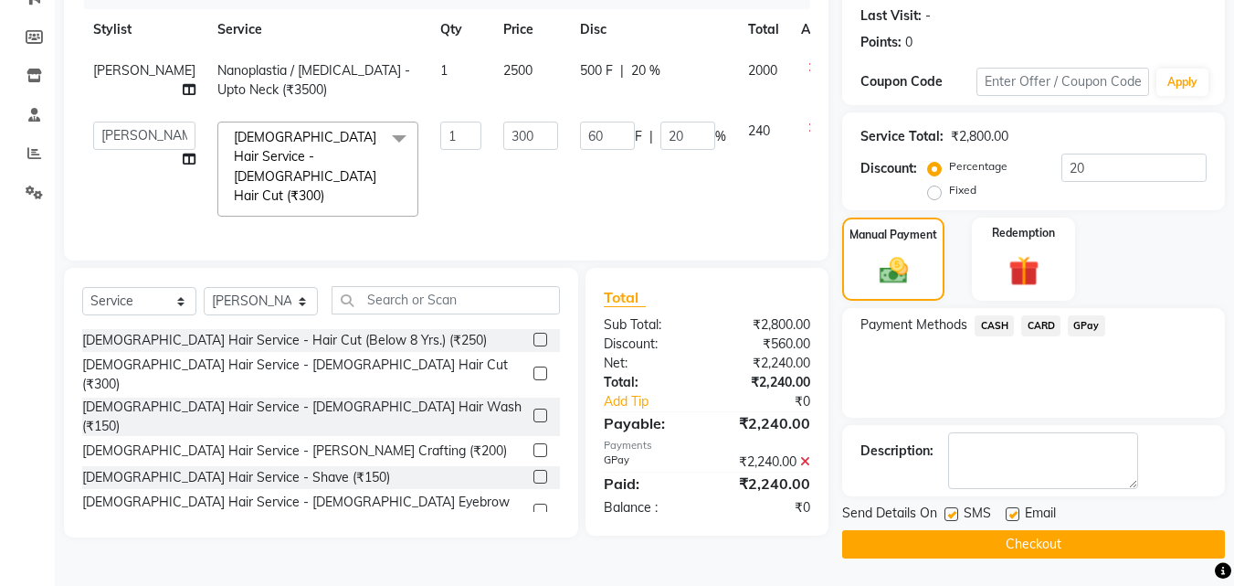
click at [1090, 531] on button "Checkout" at bounding box center [1033, 544] width 383 height 28
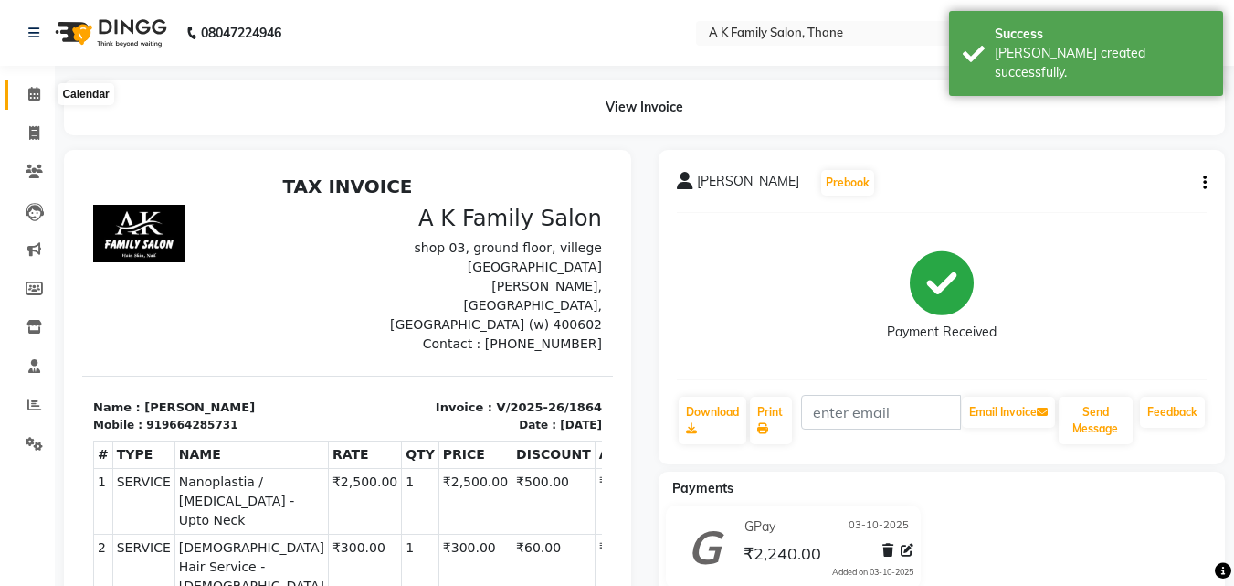
click at [26, 90] on span at bounding box center [34, 94] width 32 height 21
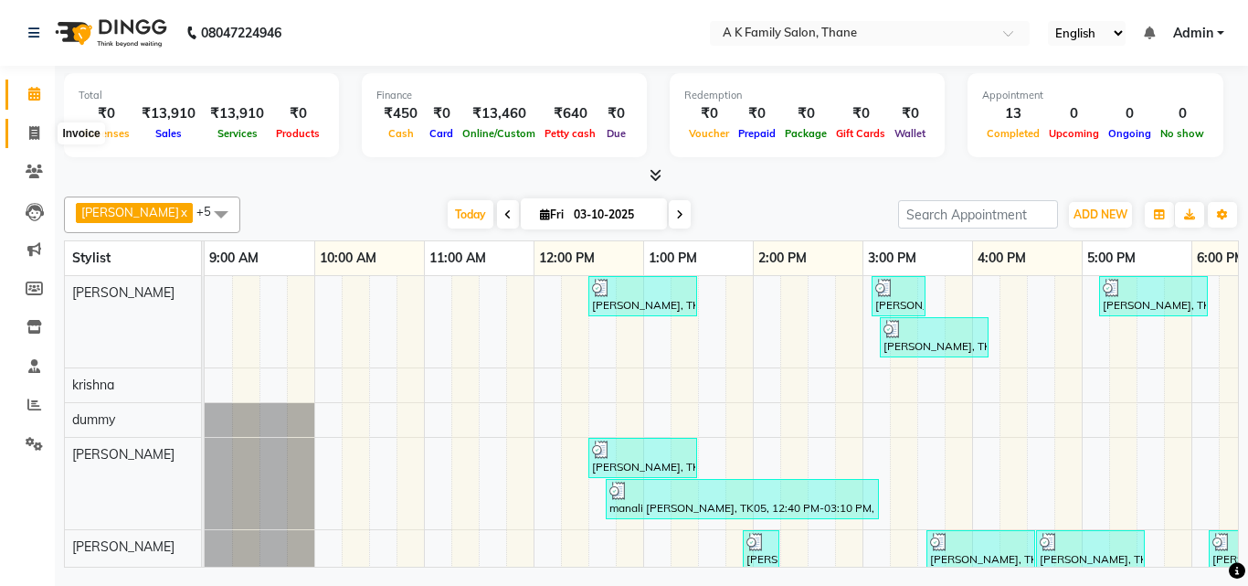
click at [39, 136] on icon at bounding box center [34, 133] width 10 height 14
select select "service"
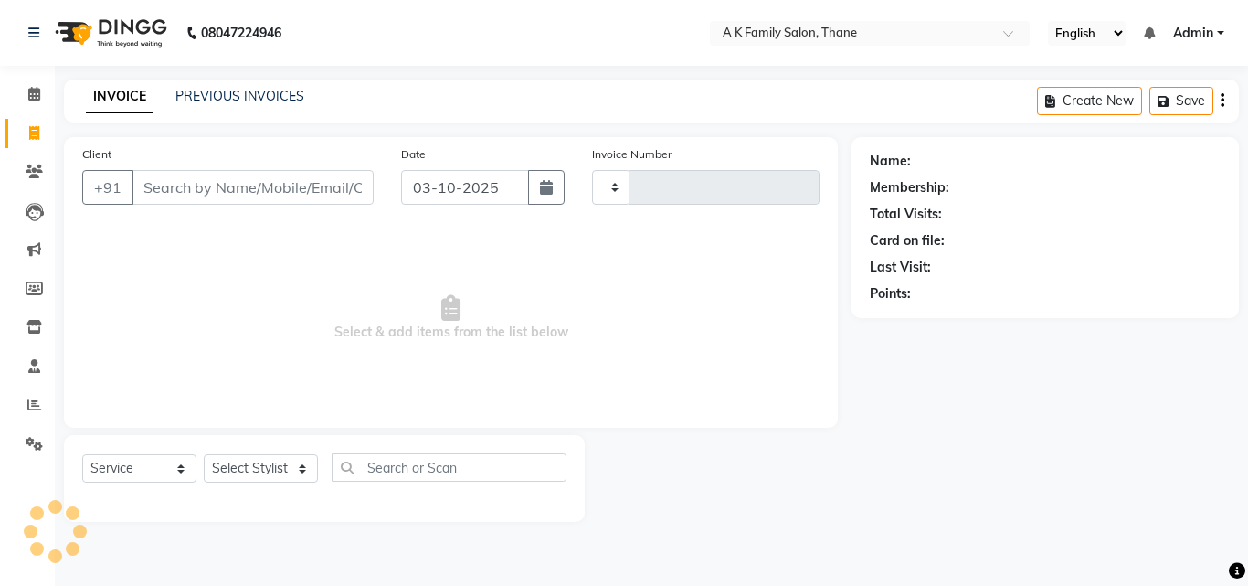
type input "1865"
select select "5033"
click at [153, 194] on input "Client" at bounding box center [253, 187] width 242 height 35
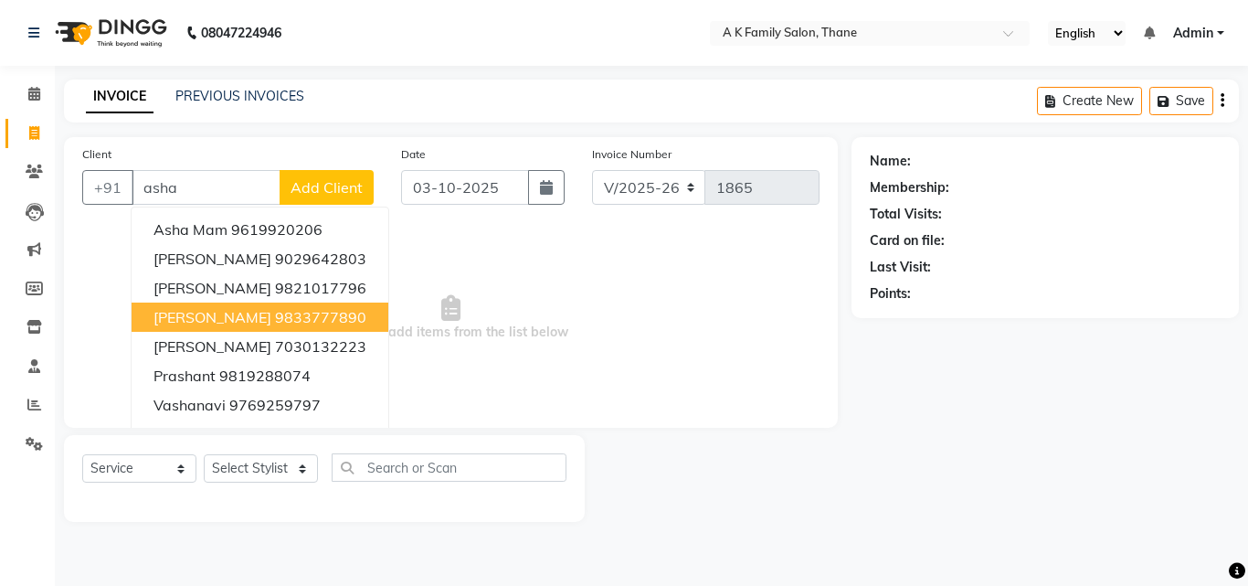
click at [170, 308] on span "asha ganatra" at bounding box center [212, 317] width 118 height 18
type input "9833777890"
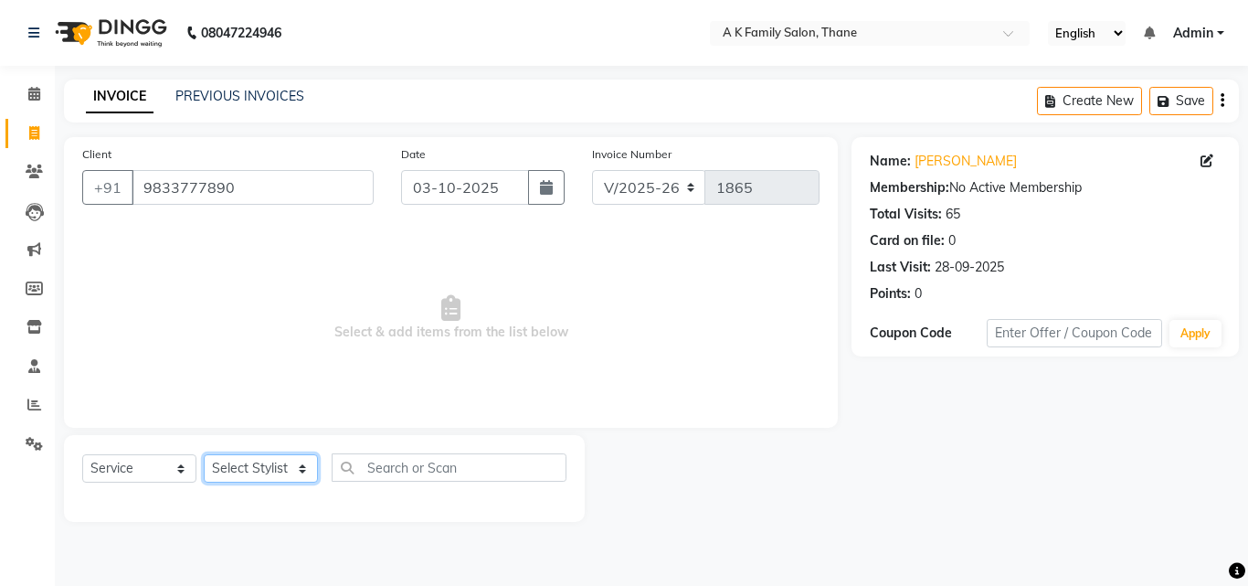
click at [247, 461] on select "Select Stylist Aziz Khan dummy krishna pooja simmi smita jhadhav" at bounding box center [261, 468] width 114 height 28
select select "32477"
click at [204, 454] on select "Select Stylist Aziz Khan dummy krishna pooja simmi smita jhadhav" at bounding box center [261, 468] width 114 height 28
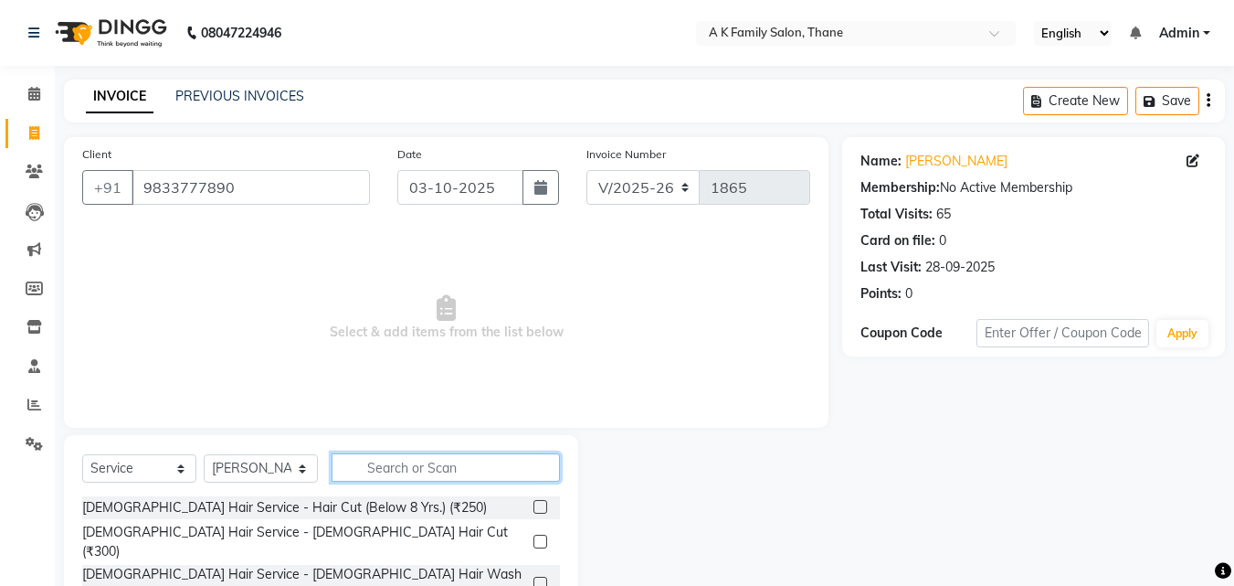
click at [426, 462] on input "text" at bounding box center [446, 467] width 228 height 28
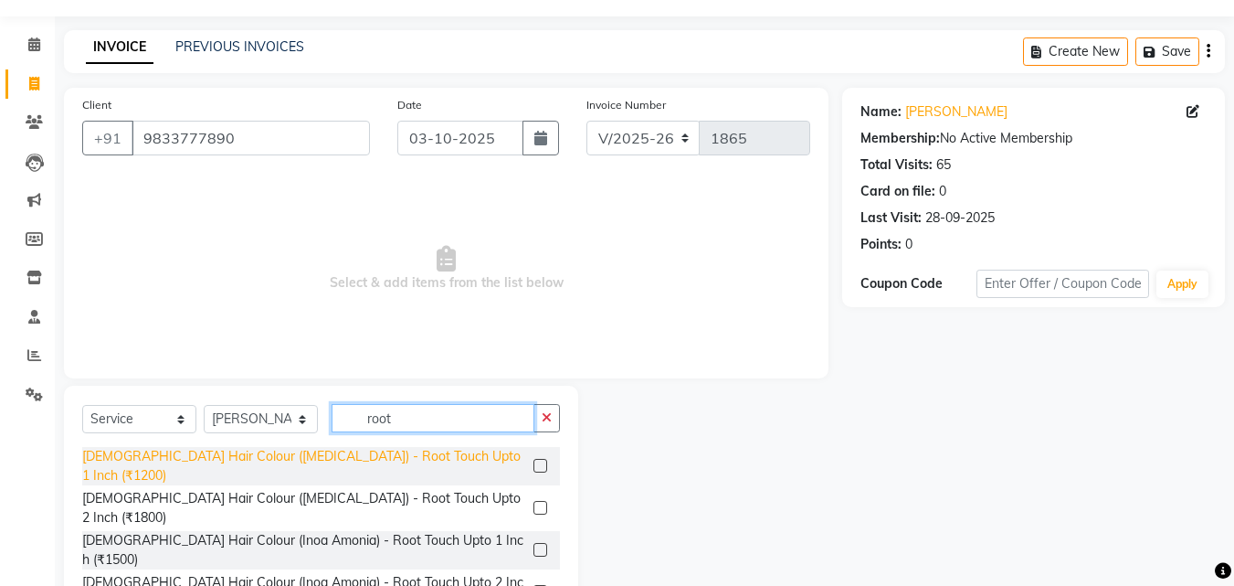
scroll to position [96, 0]
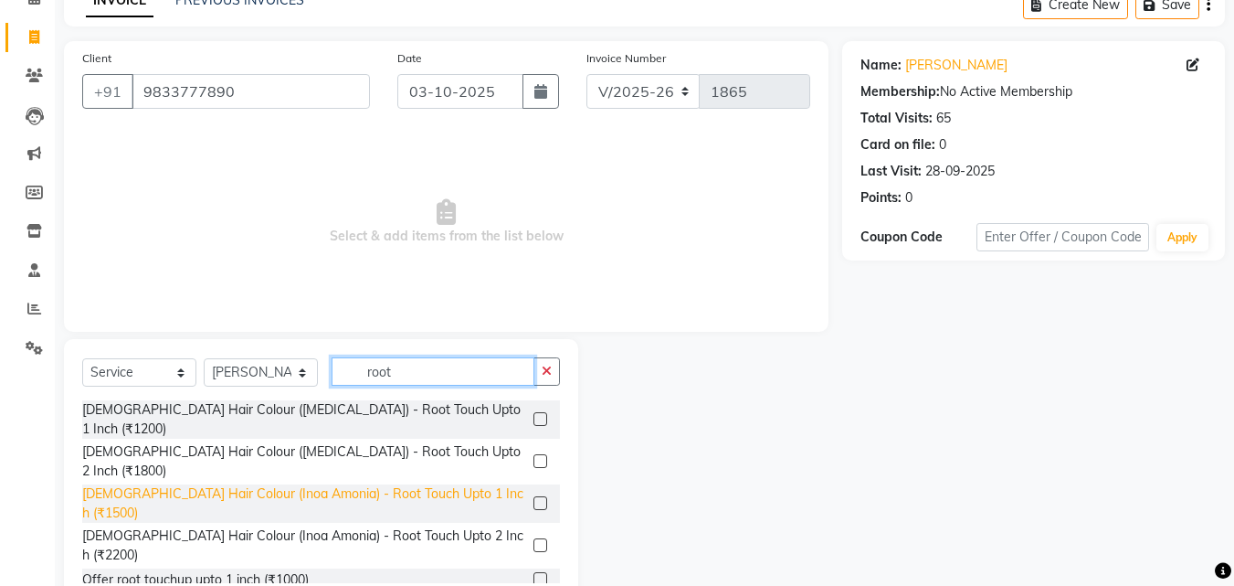
type input "root"
click at [436, 484] on div "[DEMOGRAPHIC_DATA] Hair Colour (Inoa Amonia) - Root Touch Upto 1 Inch (₹1500)" at bounding box center [304, 503] width 444 height 38
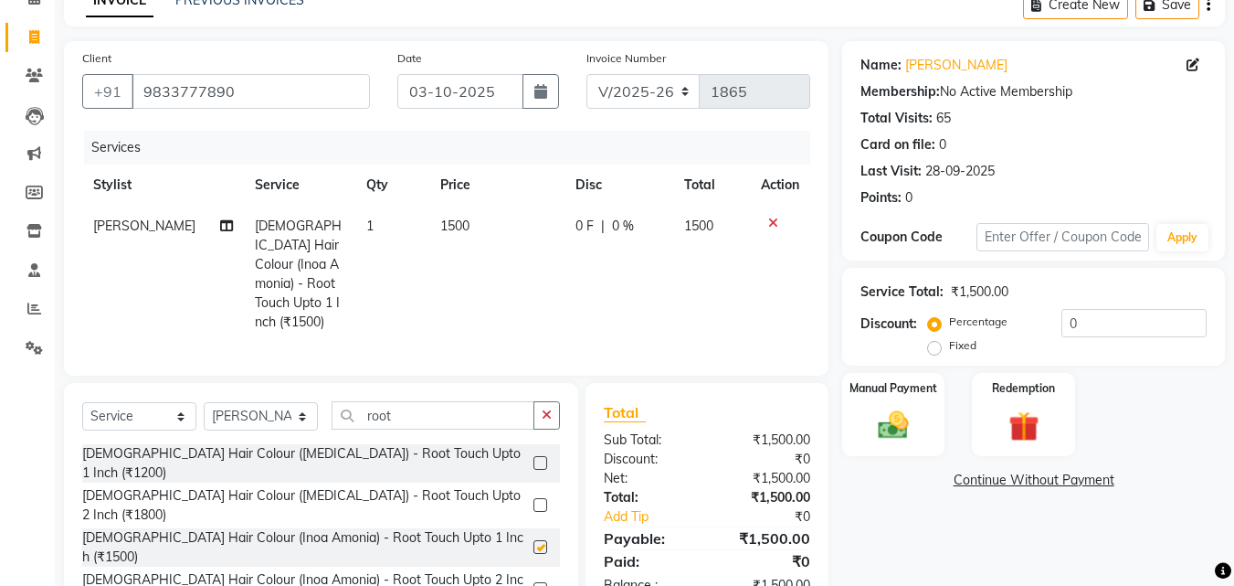
checkbox input "false"
click at [553, 255] on td "1500" at bounding box center [496, 274] width 135 height 137
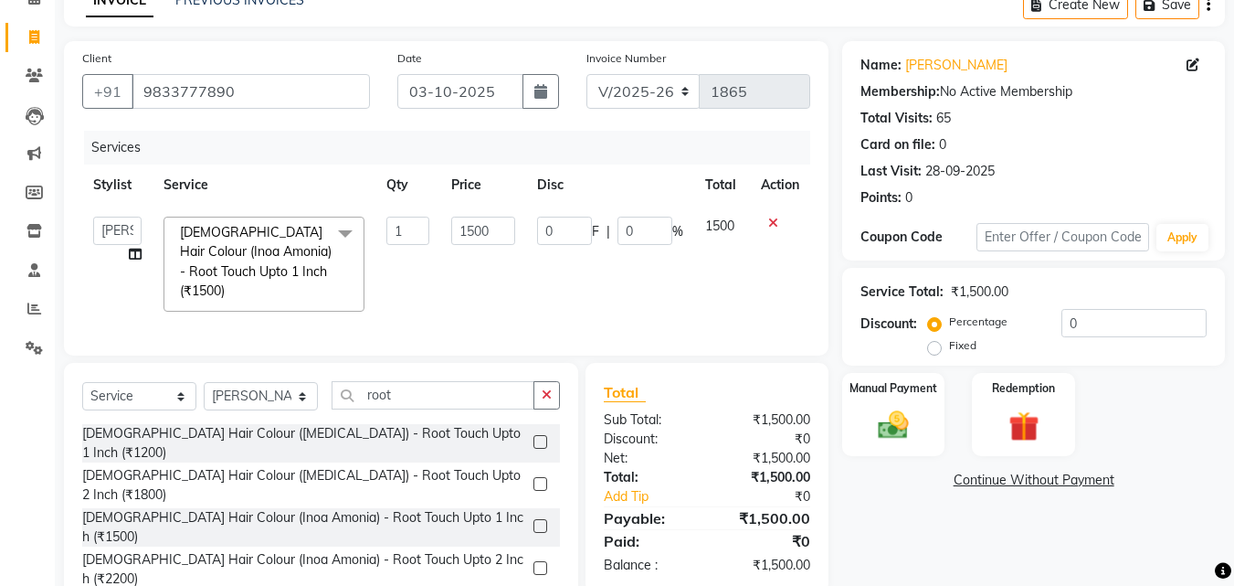
click at [554, 252] on td "0 F | 0 %" at bounding box center [610, 264] width 168 height 117
click at [522, 231] on td "1500" at bounding box center [482, 264] width 85 height 117
click at [512, 228] on input "1500" at bounding box center [482, 231] width 63 height 28
type input "1600"
click at [496, 284] on td "1600" at bounding box center [482, 264] width 85 height 117
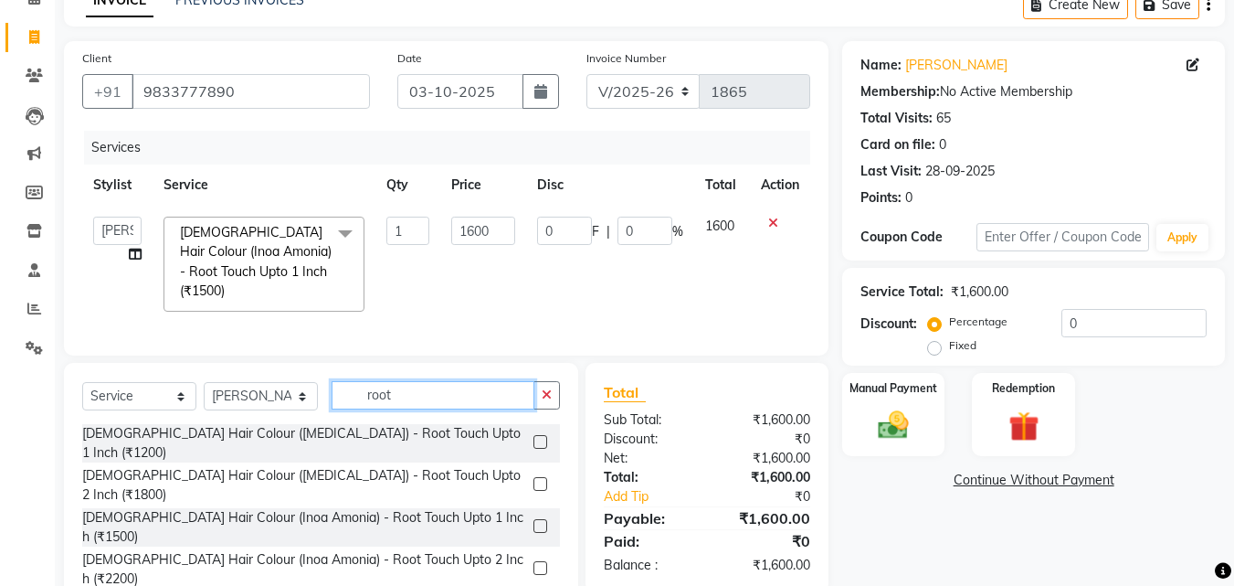
click at [482, 396] on input "root" at bounding box center [433, 395] width 203 height 28
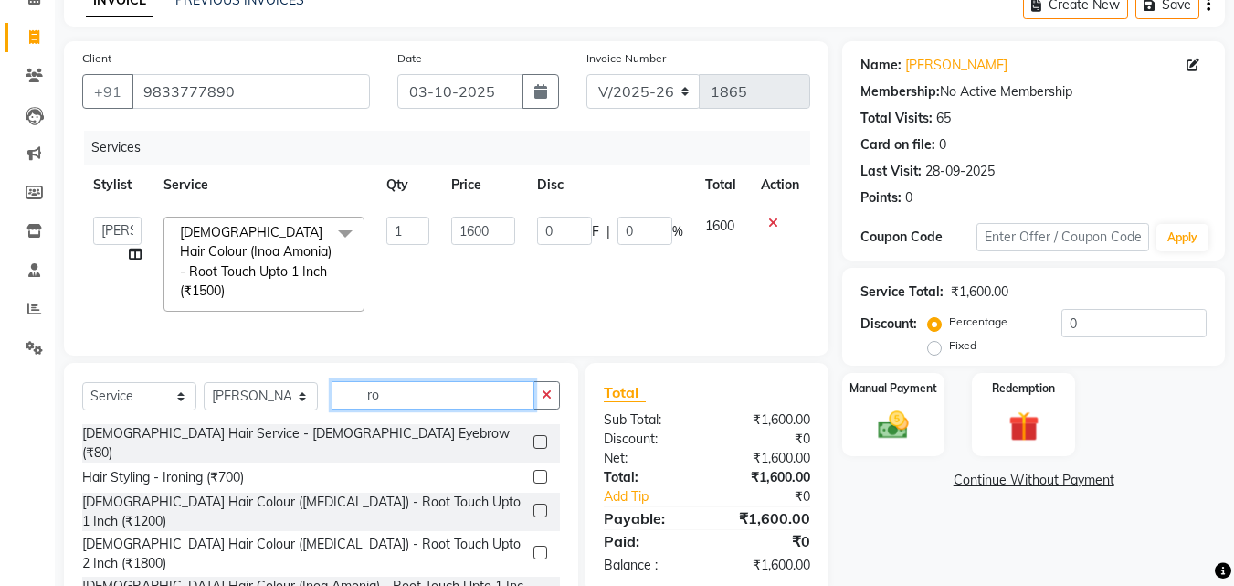
type input "r"
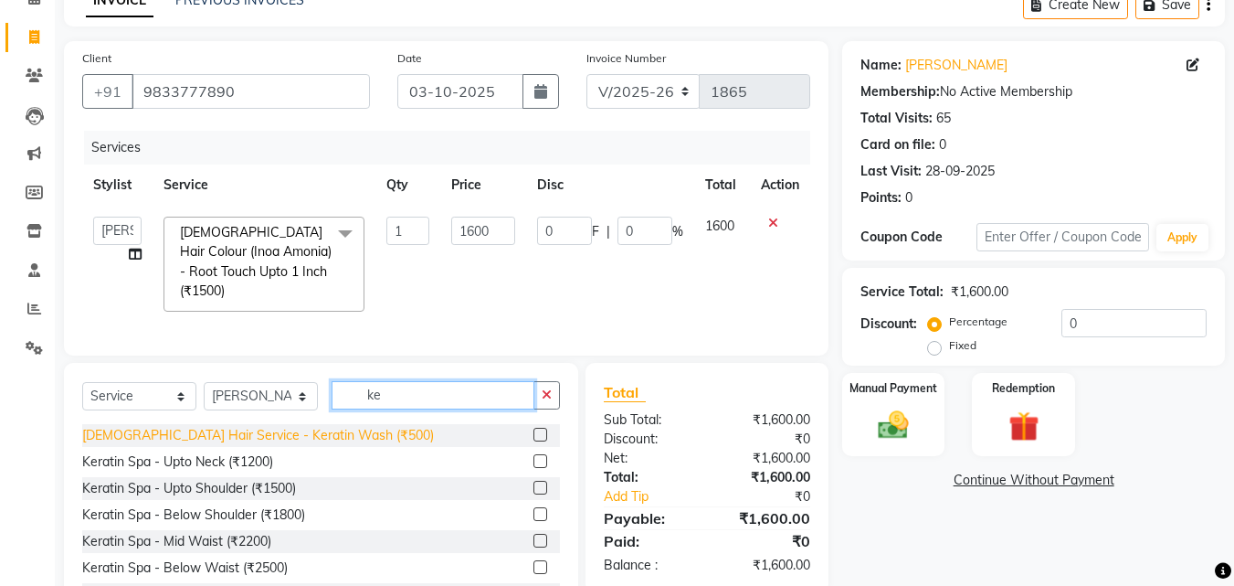
type input "ke"
click at [291, 426] on div "[DEMOGRAPHIC_DATA] Hair Service - Keratin Wash (₹500)" at bounding box center [258, 435] width 352 height 19
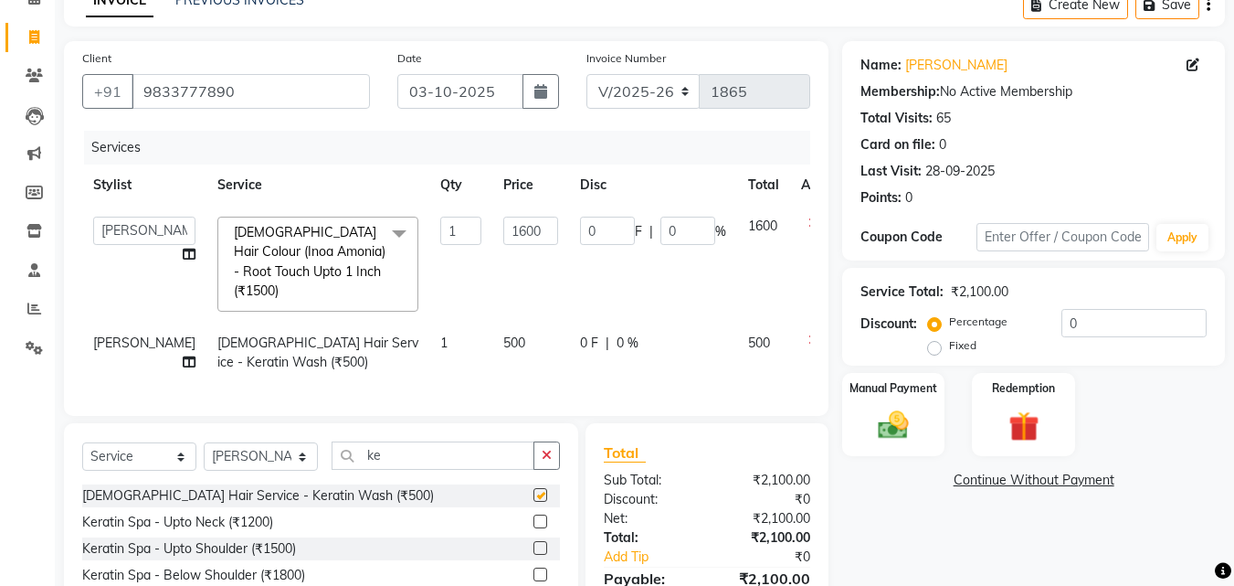
checkbox input "false"
click at [885, 415] on img at bounding box center [893, 425] width 51 height 37
click at [992, 474] on span "CASH" at bounding box center [994, 480] width 39 height 21
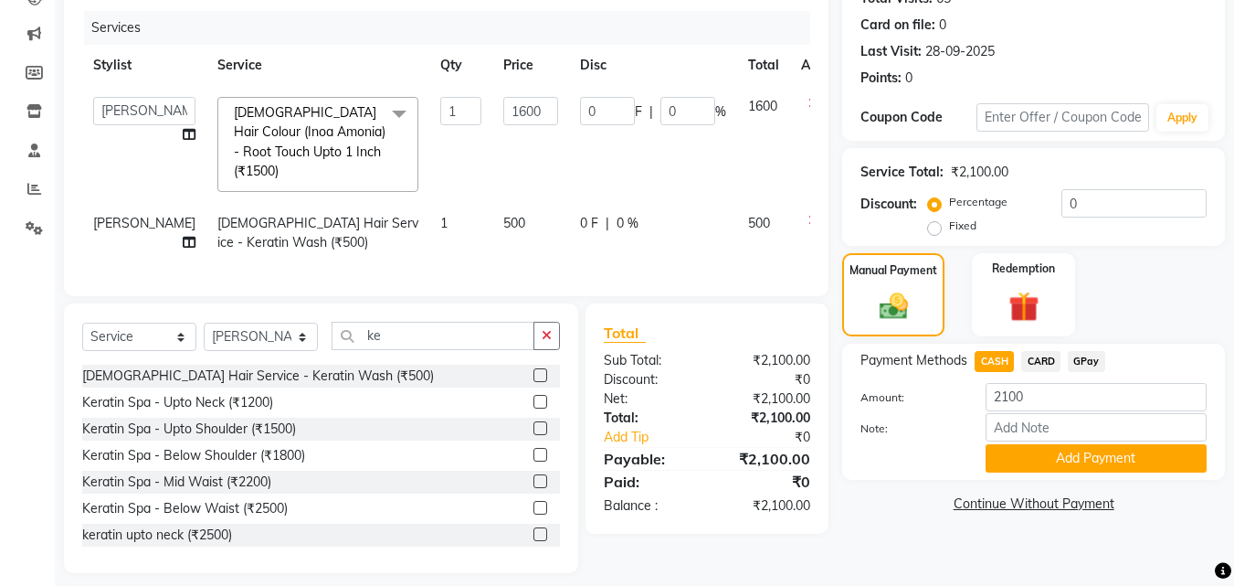
scroll to position [224, 0]
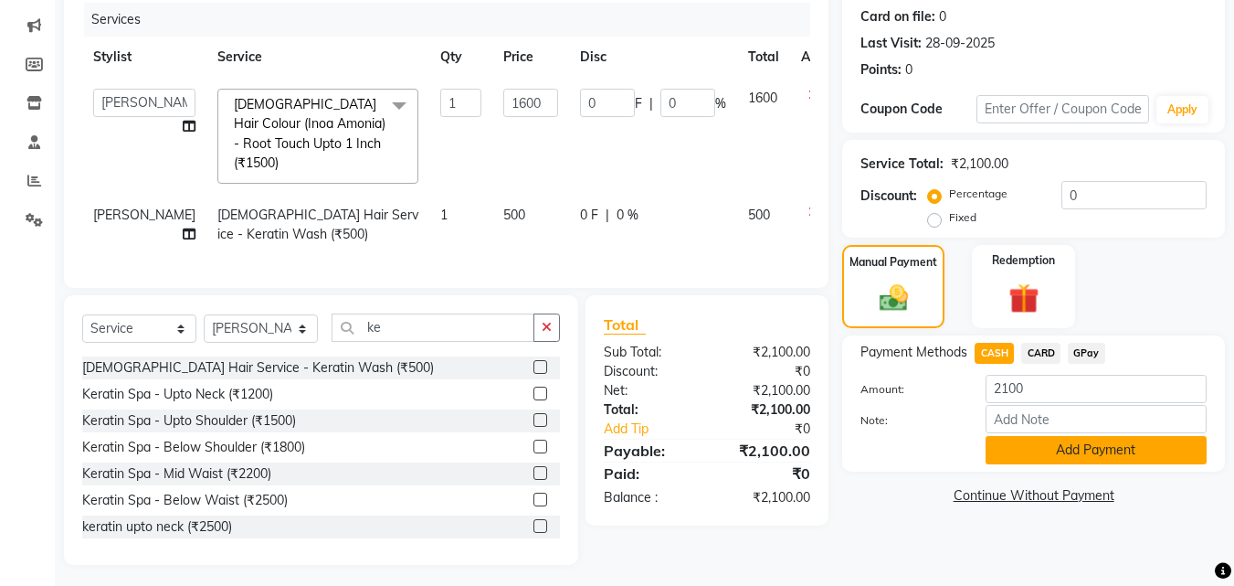
click at [1109, 446] on button "Add Payment" at bounding box center [1096, 450] width 221 height 28
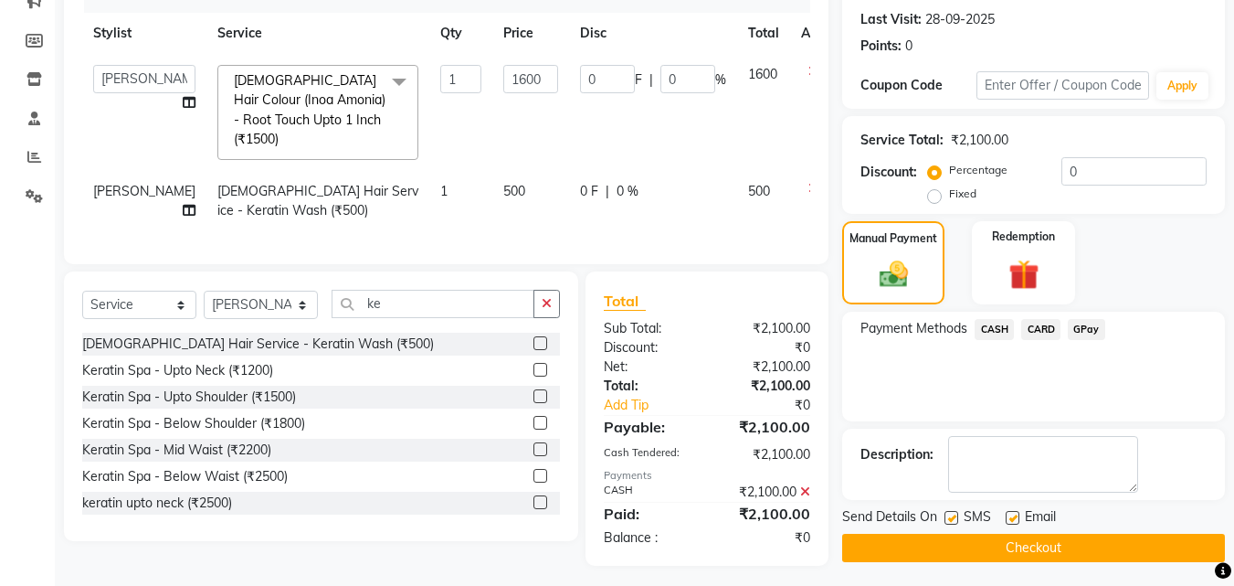
scroll to position [251, 0]
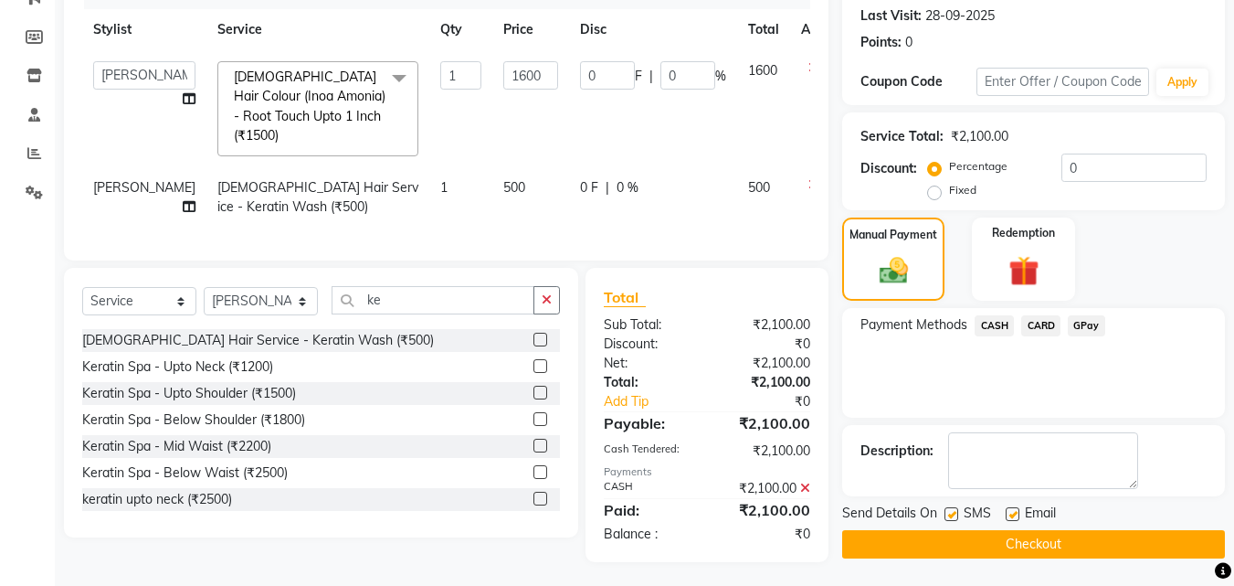
click at [1067, 560] on main "INVOICE PREVIOUS INVOICES Create New Save Client +91 9833777890 Date 03-10-2025…" at bounding box center [644, 208] width 1179 height 761
click at [1066, 552] on button "Checkout" at bounding box center [1033, 544] width 383 height 28
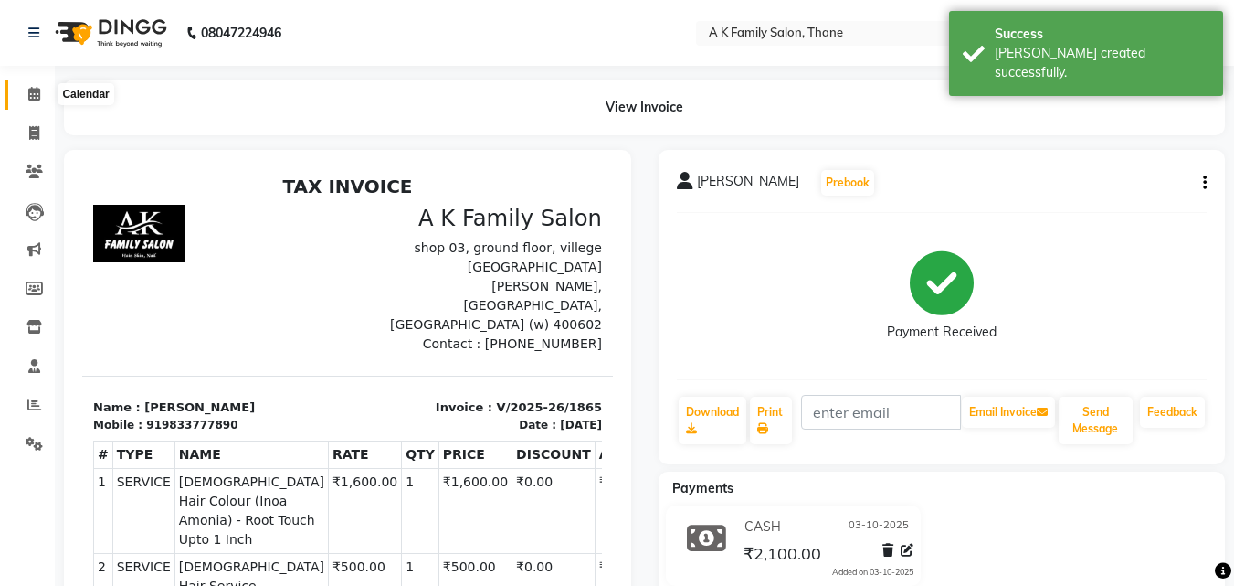
click at [43, 100] on span at bounding box center [34, 94] width 32 height 21
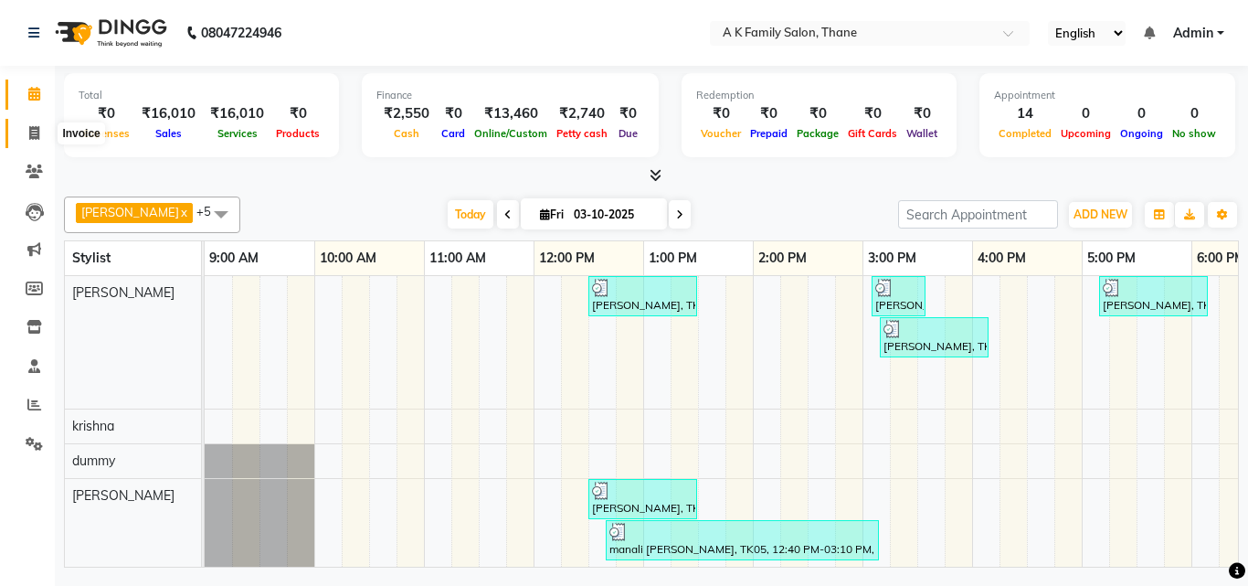
click at [29, 135] on icon at bounding box center [34, 133] width 10 height 14
select select "5033"
select select "service"
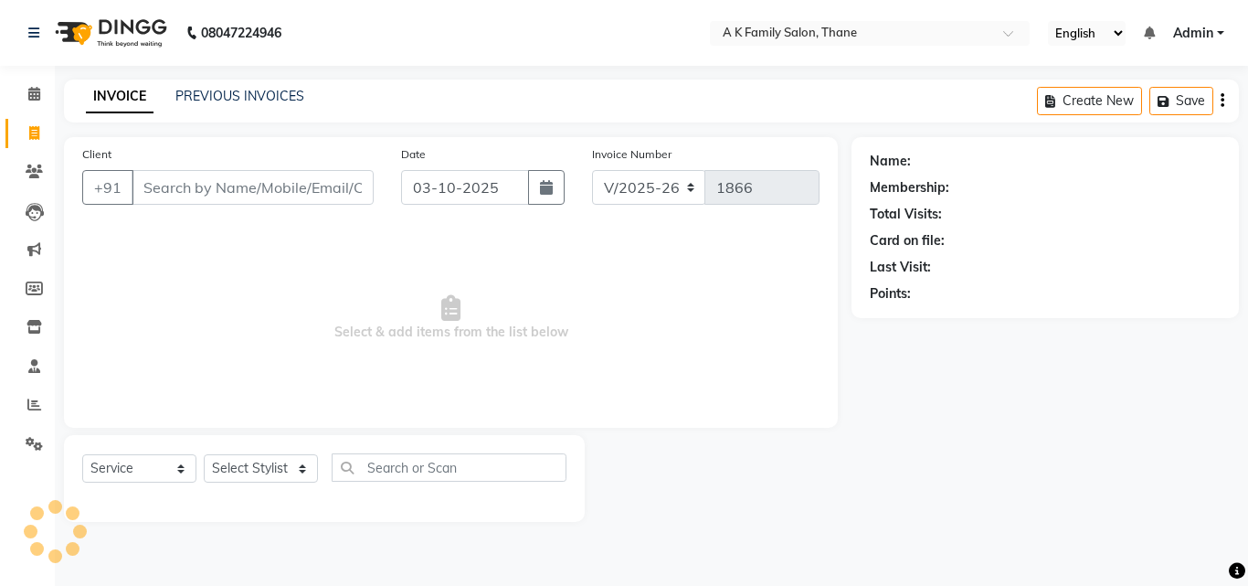
click at [184, 197] on input "Client" at bounding box center [253, 187] width 242 height 35
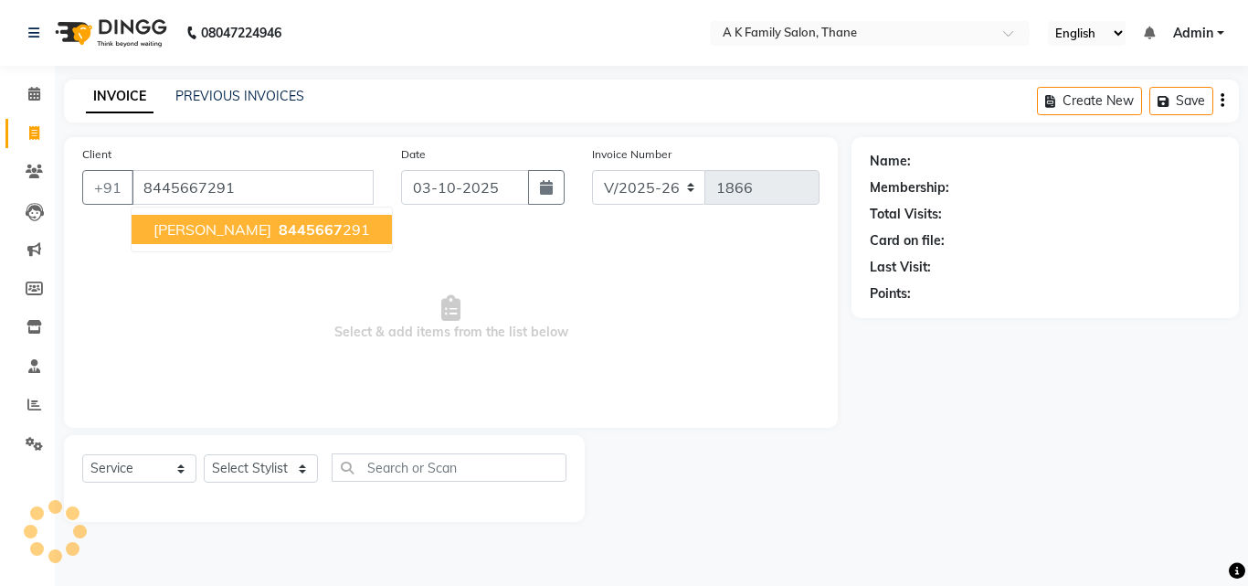
type input "8445667291"
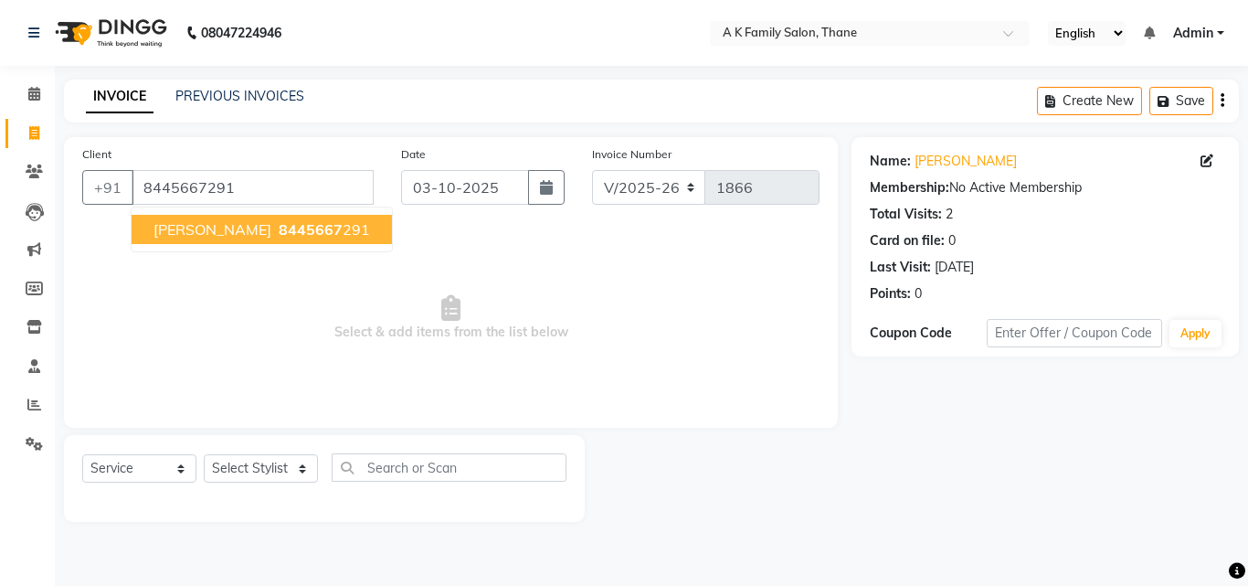
click at [234, 238] on span "vaishali patil" at bounding box center [212, 229] width 118 height 18
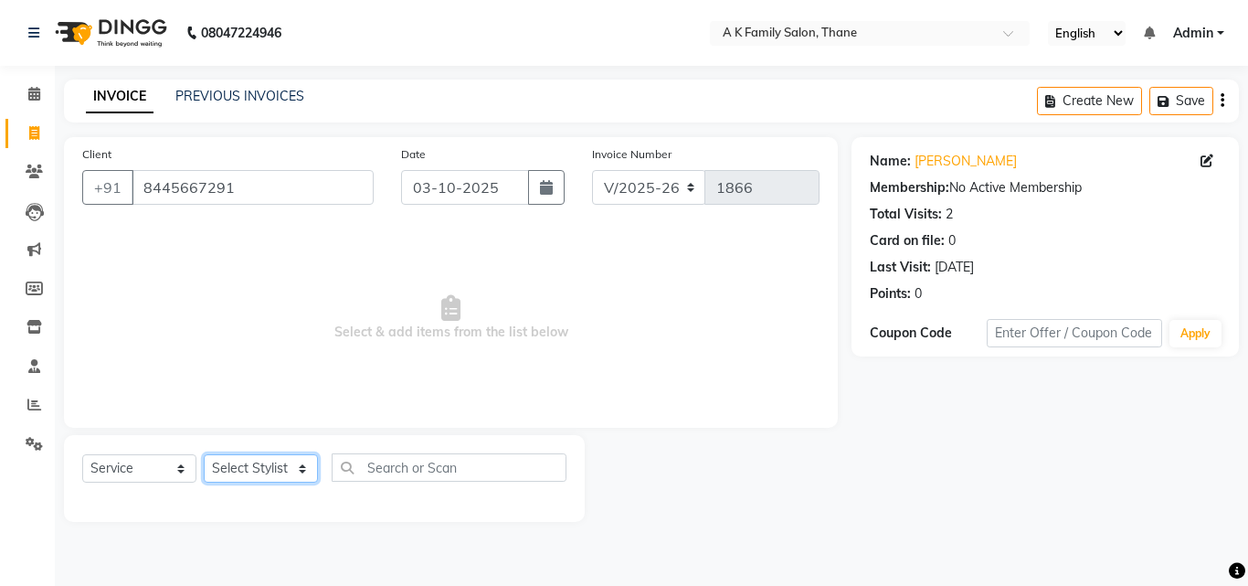
drag, startPoint x: 293, startPoint y: 479, endPoint x: 295, endPoint y: 461, distance: 17.5
click at [293, 479] on select "Select Stylist Aziz Khan dummy krishna pooja simmi smita jhadhav" at bounding box center [261, 468] width 114 height 28
click at [204, 454] on select "Select Stylist Aziz Khan dummy krishna pooja simmi smita jhadhav" at bounding box center [261, 468] width 114 height 28
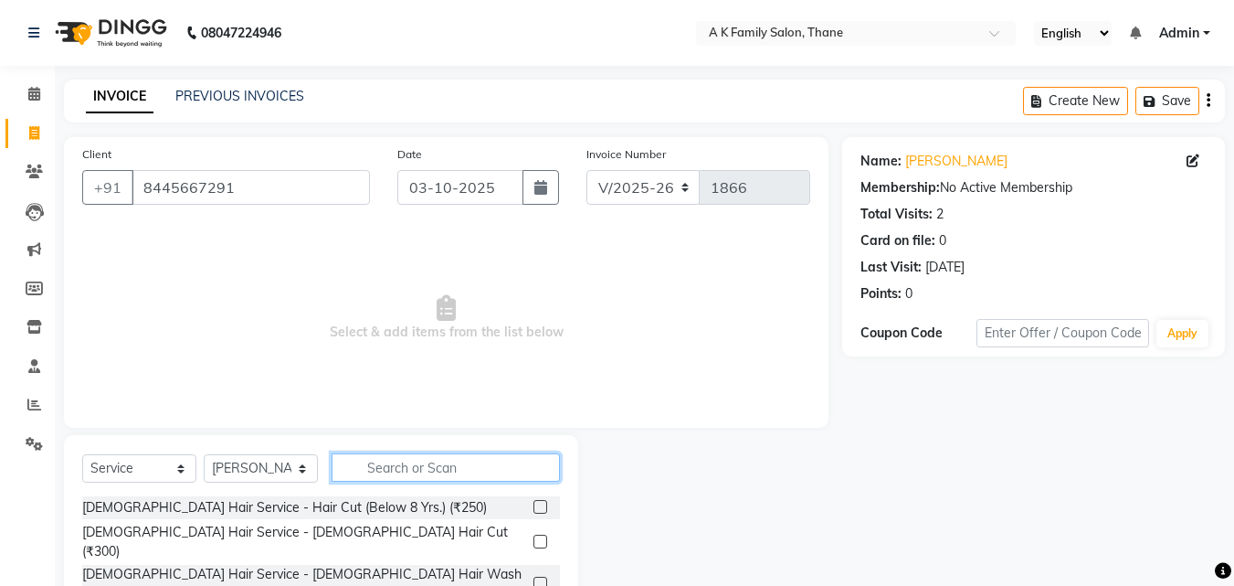
click at [384, 471] on input "text" at bounding box center [446, 467] width 228 height 28
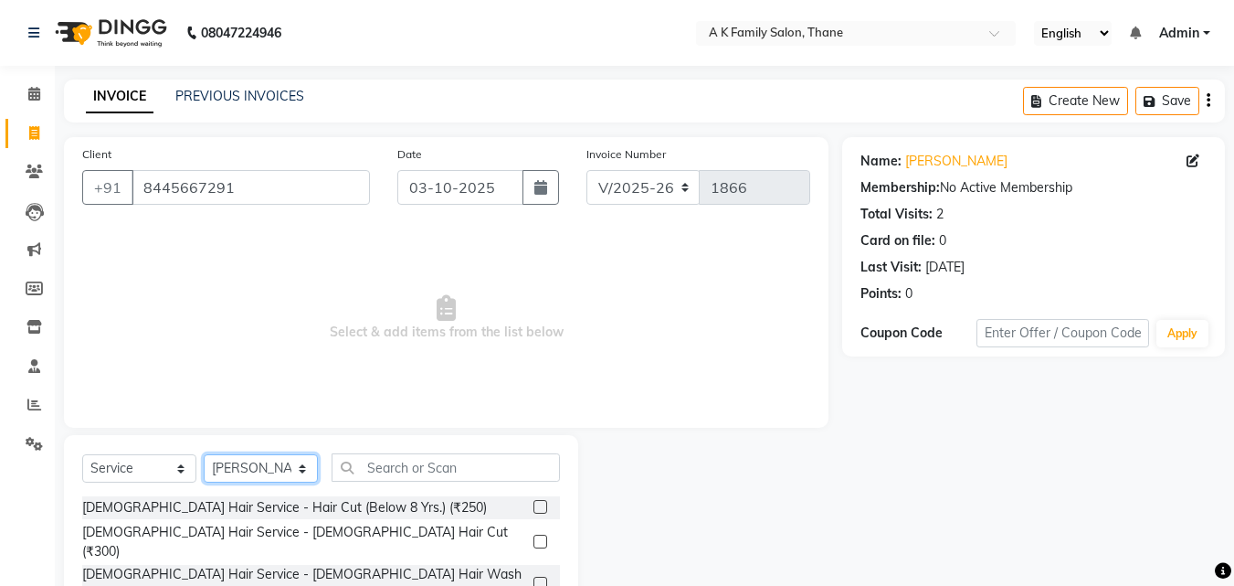
click at [245, 477] on select "Select Stylist Aziz Khan dummy krishna pooja simmi smita jhadhav" at bounding box center [261, 468] width 114 height 28
select select "52627"
click at [204, 454] on select "Select Stylist Aziz Khan dummy krishna pooja simmi smita jhadhav" at bounding box center [261, 468] width 114 height 28
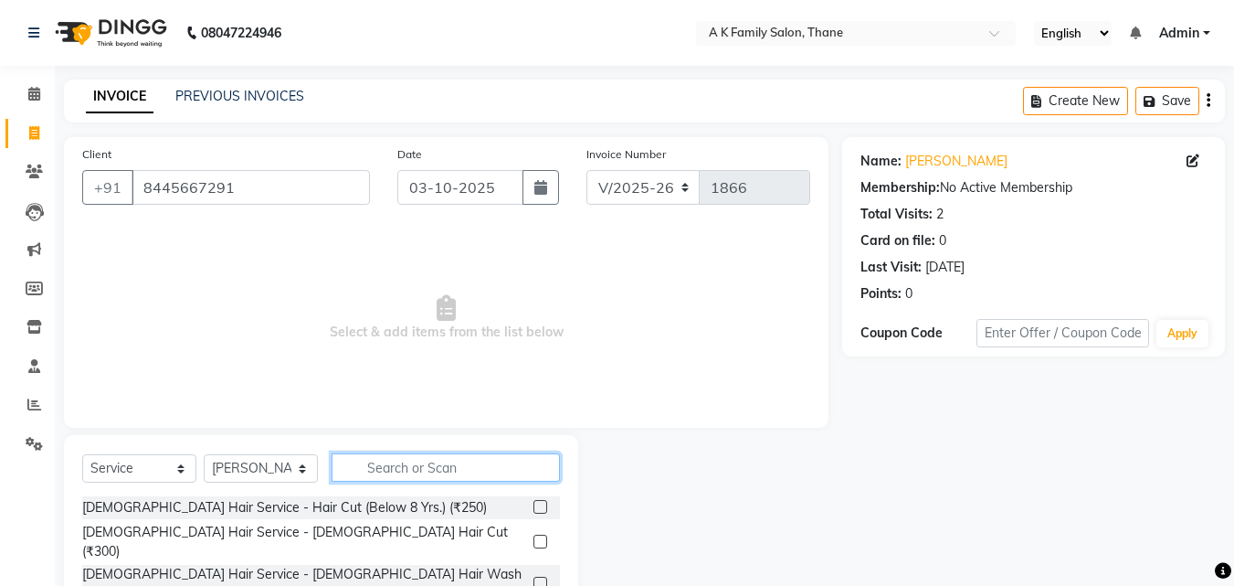
click at [383, 462] on input "text" at bounding box center [446, 467] width 228 height 28
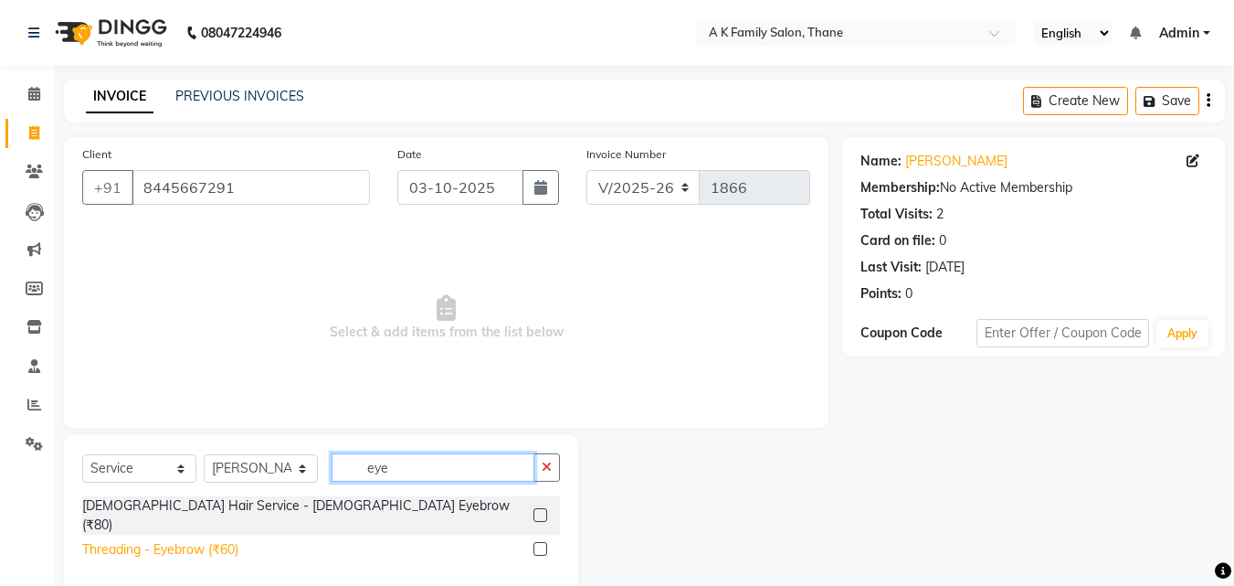
type input "eye"
click at [143, 540] on div "Threading - Eyebrow (₹60)" at bounding box center [160, 549] width 156 height 19
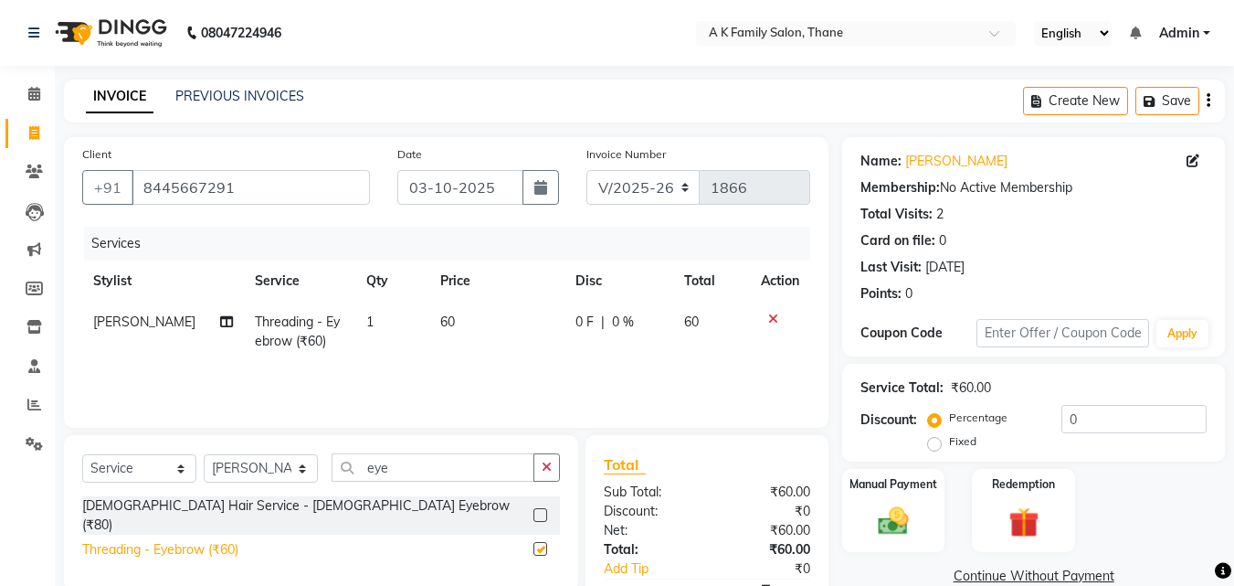
checkbox input "false"
click at [519, 333] on td "60" at bounding box center [496, 331] width 135 height 60
select select "52627"
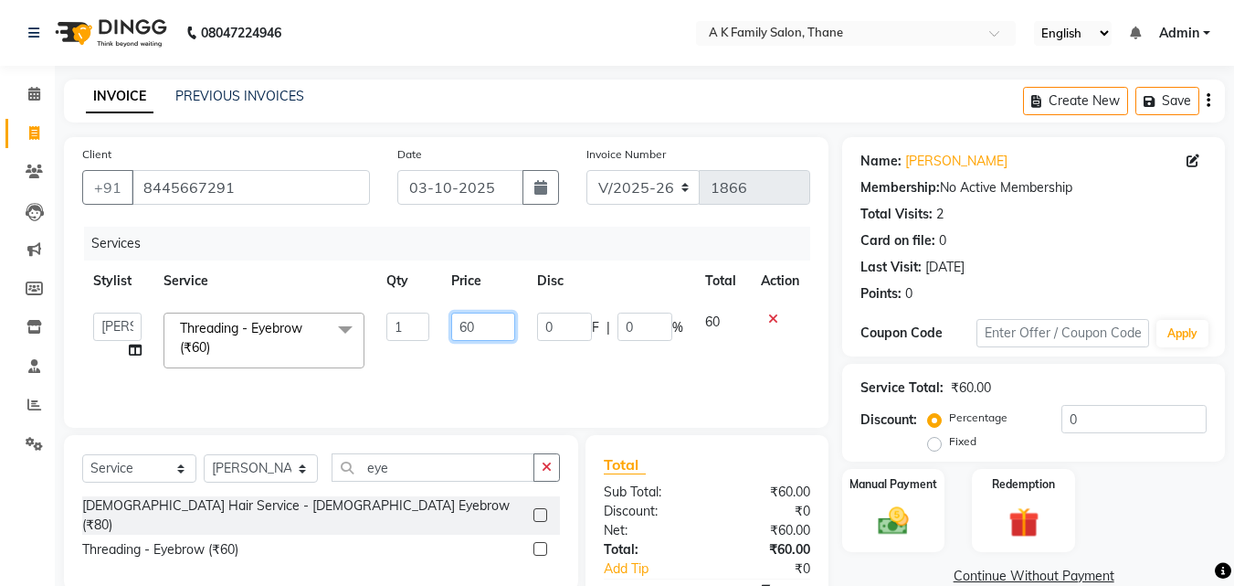
click at [511, 333] on input "60" at bounding box center [482, 326] width 63 height 28
type input "6"
type input "50"
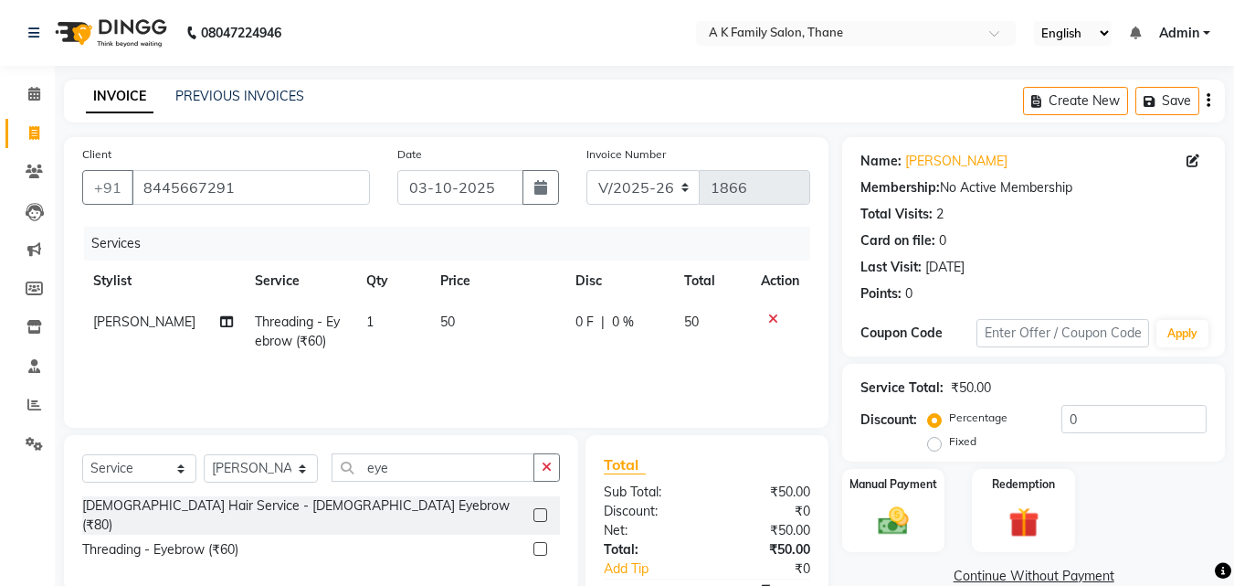
click at [506, 352] on td "50" at bounding box center [496, 331] width 135 height 60
select select "52627"
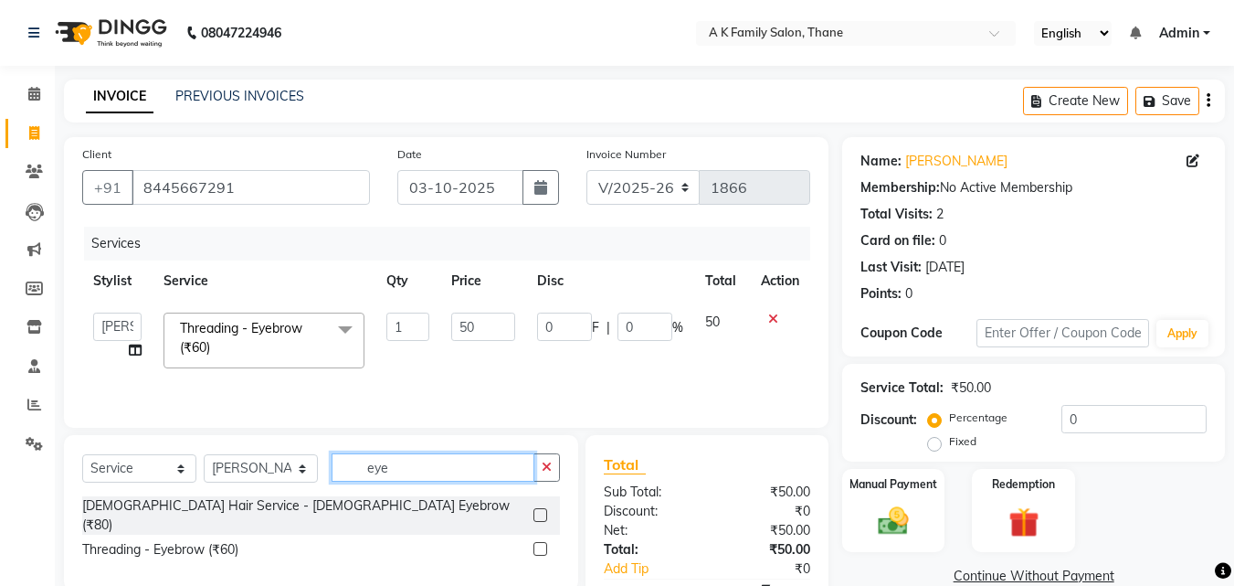
click at [465, 467] on input "eye" at bounding box center [433, 467] width 203 height 28
type input "e"
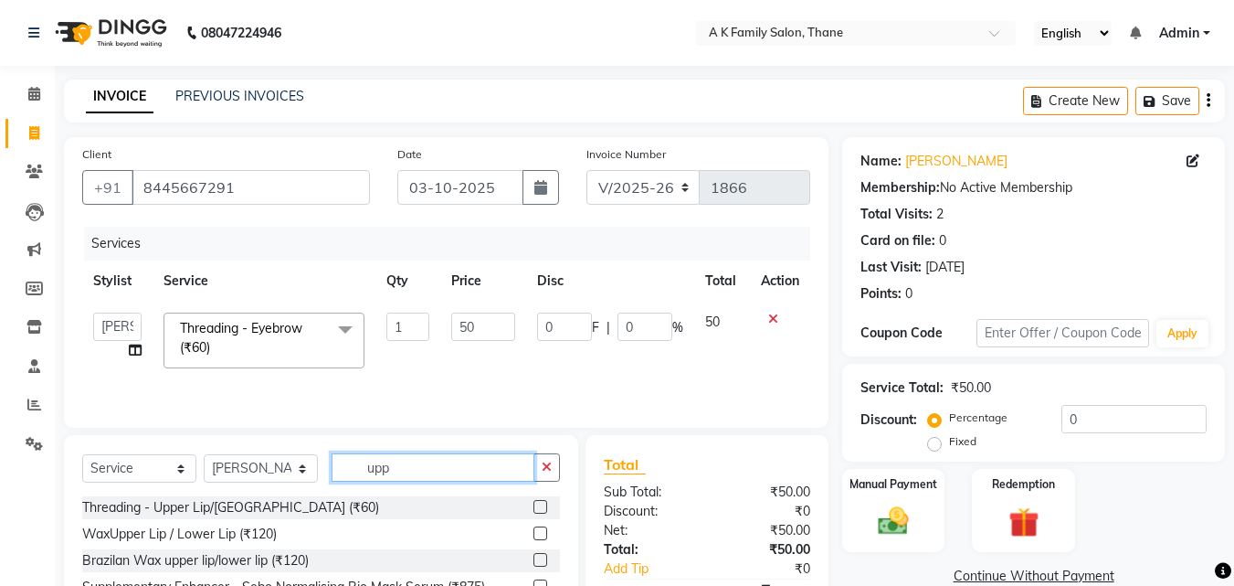
type input "upp"
click at [301, 492] on div "Select Service Product Membership Package Voucher Prepaid Gift Card Select Styl…" at bounding box center [321, 474] width 478 height 43
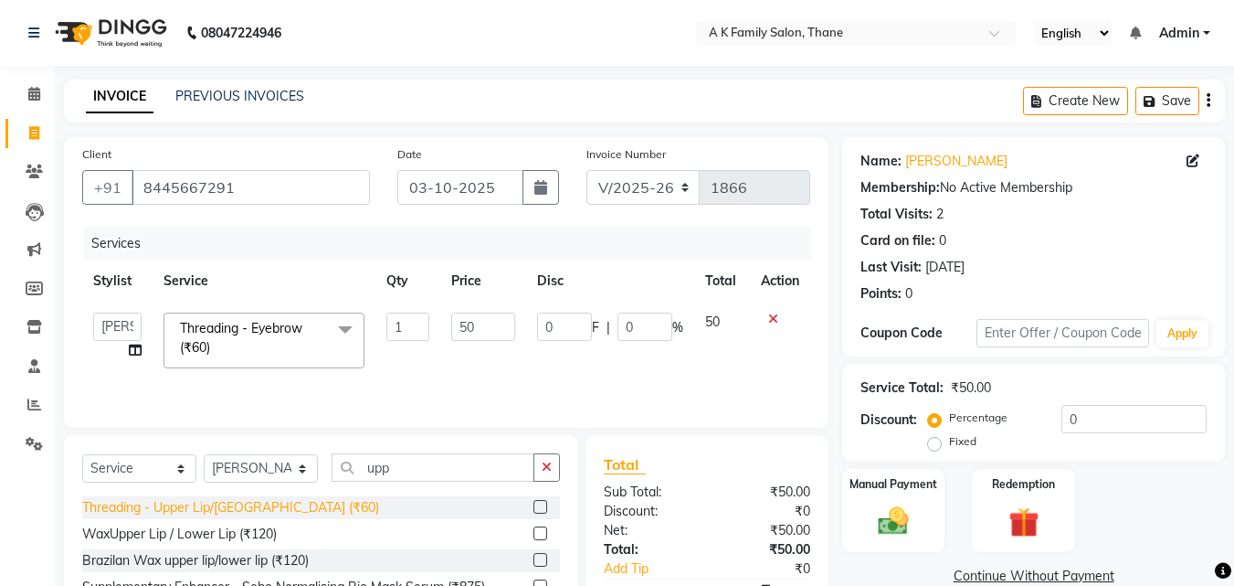
click at [296, 506] on div "Threading - Upper Lip/[GEOGRAPHIC_DATA] (₹60)" at bounding box center [230, 507] width 297 height 19
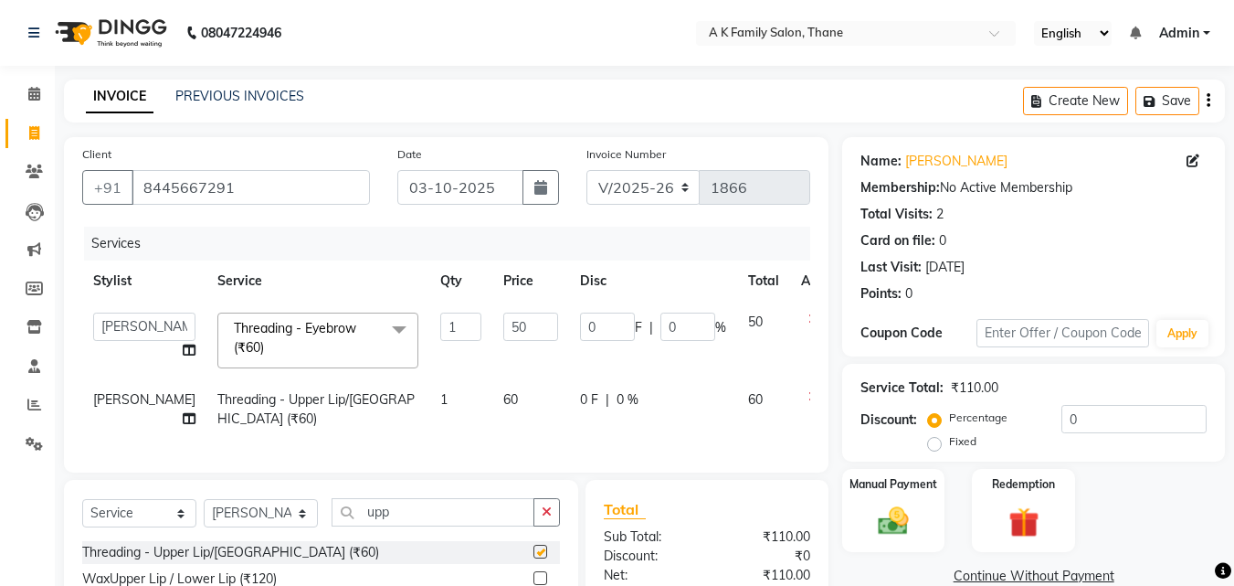
checkbox input "false"
click at [492, 388] on td "60" at bounding box center [530, 409] width 77 height 60
select select "52627"
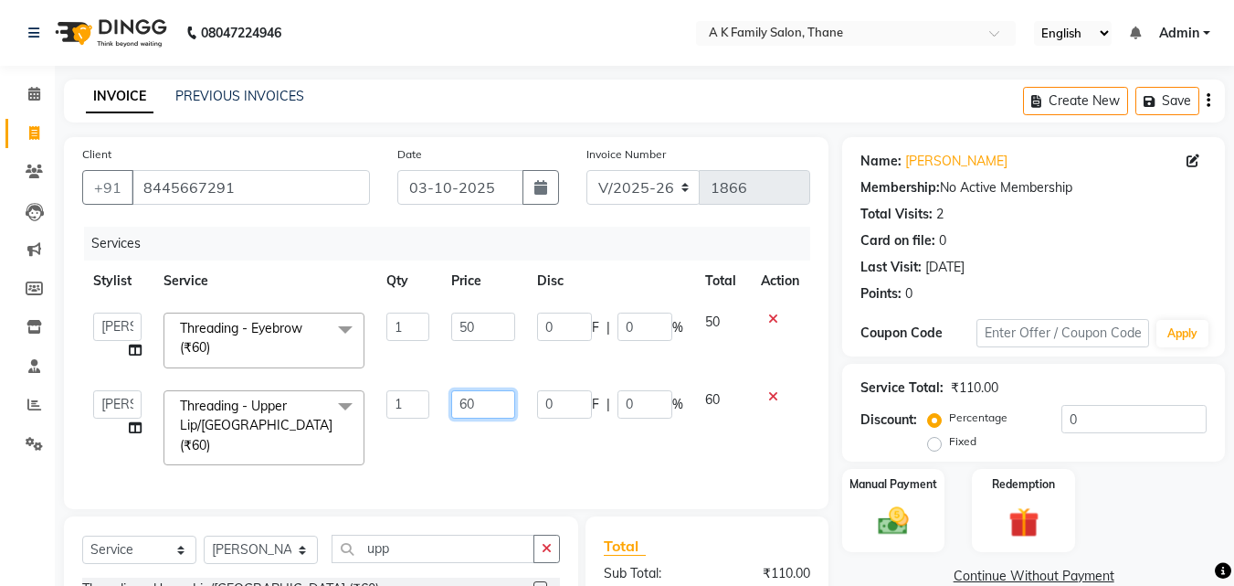
click at [485, 388] on td "60" at bounding box center [482, 427] width 85 height 97
click at [483, 402] on input "60" at bounding box center [482, 404] width 63 height 28
type input "6"
type input "40"
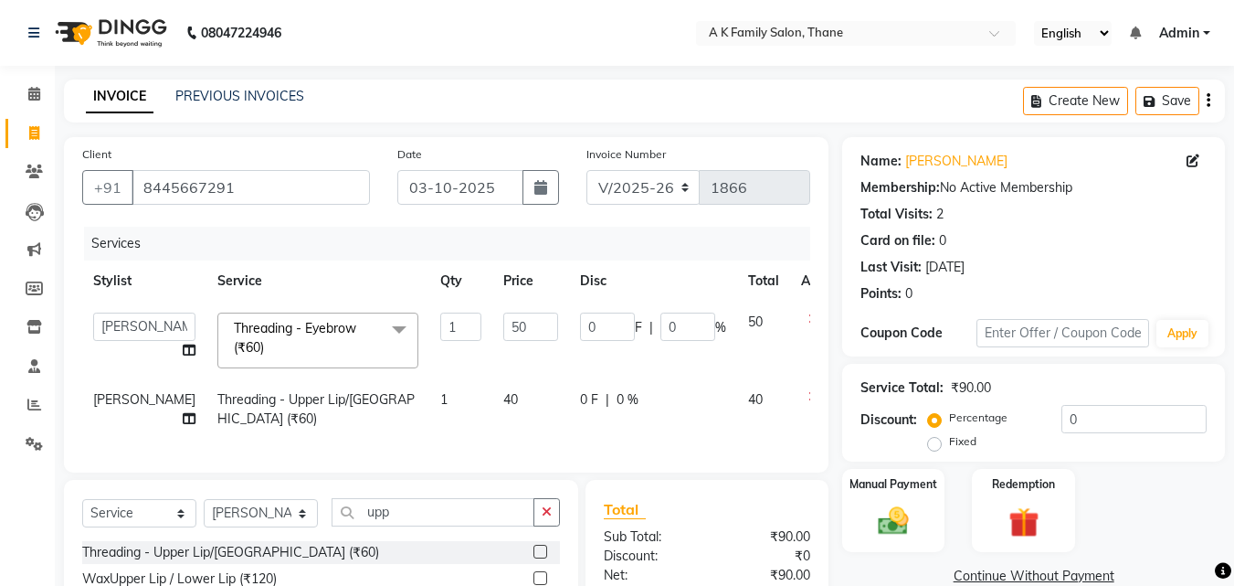
click at [492, 428] on td "40" at bounding box center [530, 409] width 77 height 60
select select "52627"
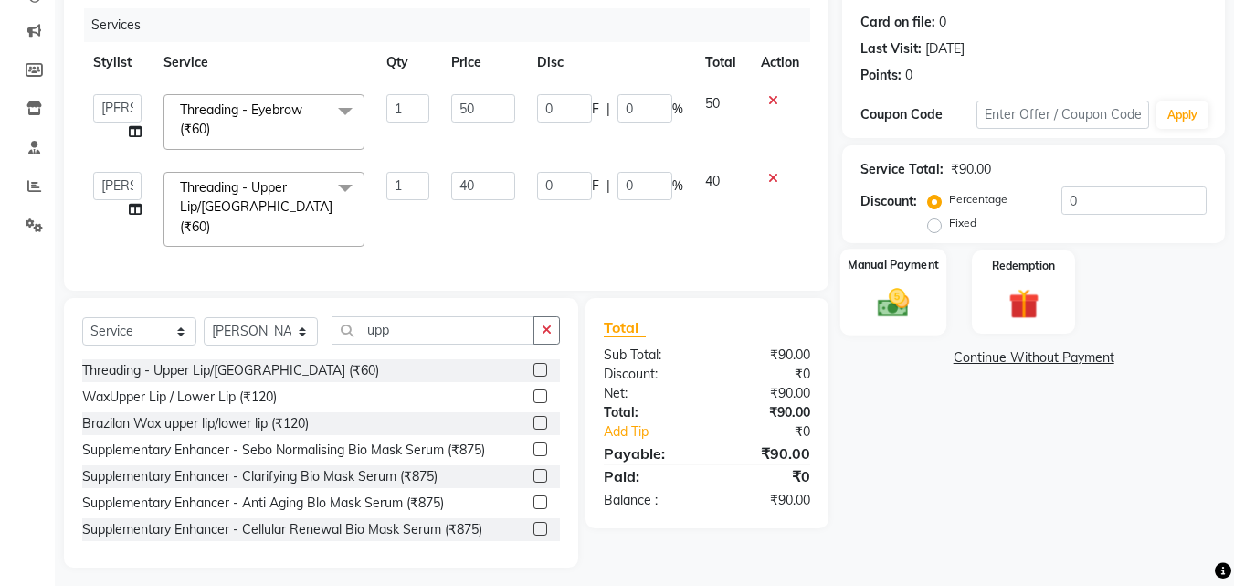
scroll to position [222, 0]
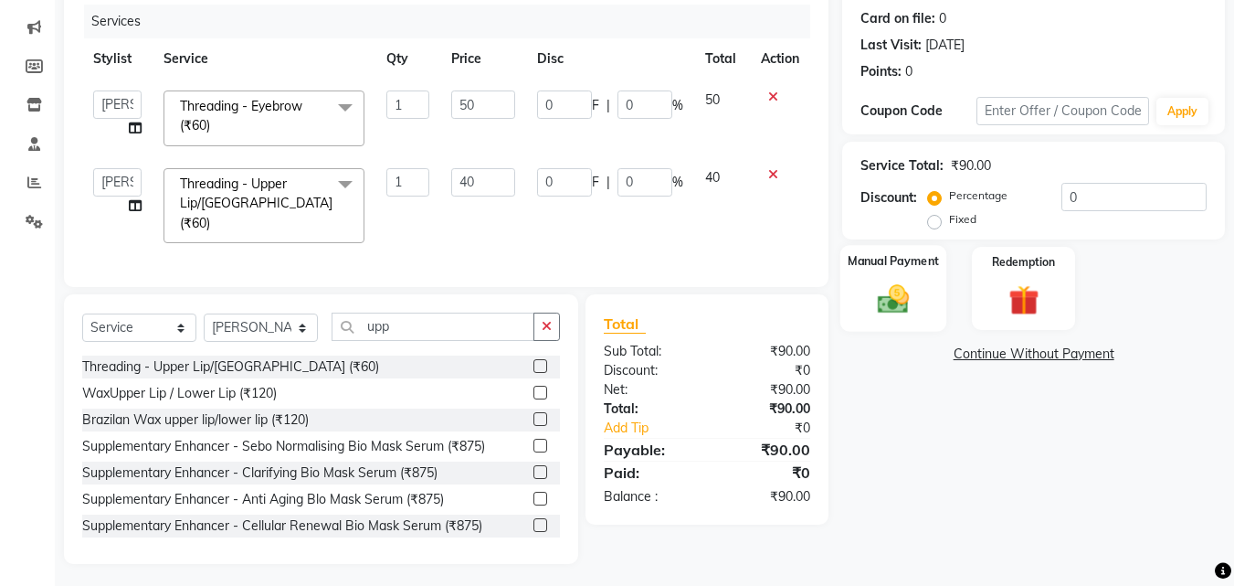
click at [920, 289] on div "Manual Payment" at bounding box center [894, 288] width 107 height 87
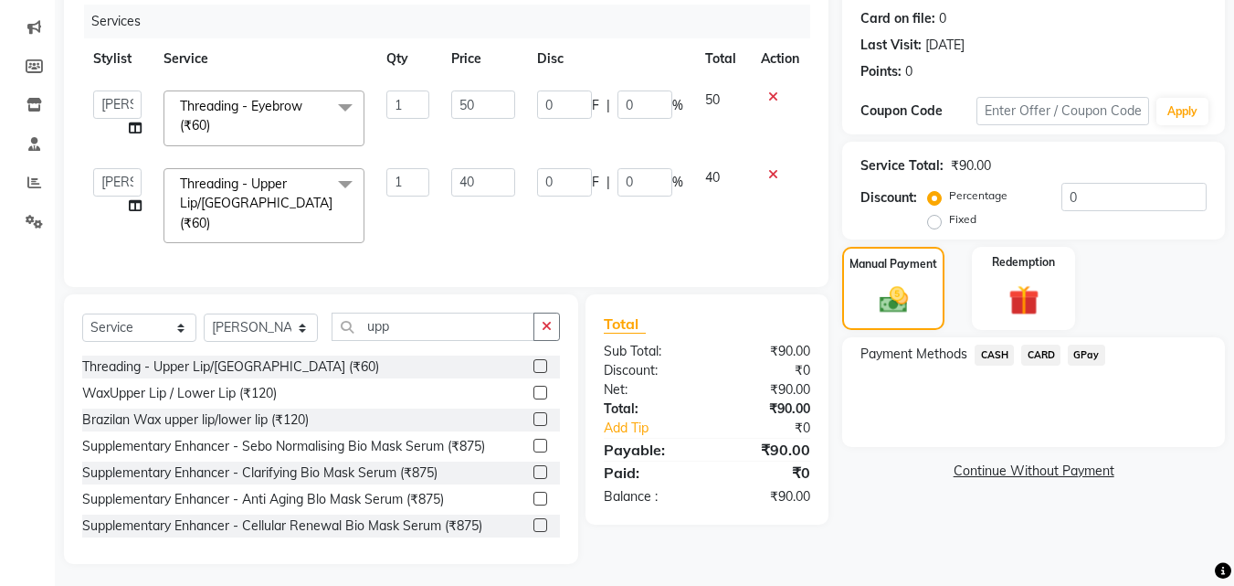
click at [1005, 354] on span "CASH" at bounding box center [994, 354] width 39 height 21
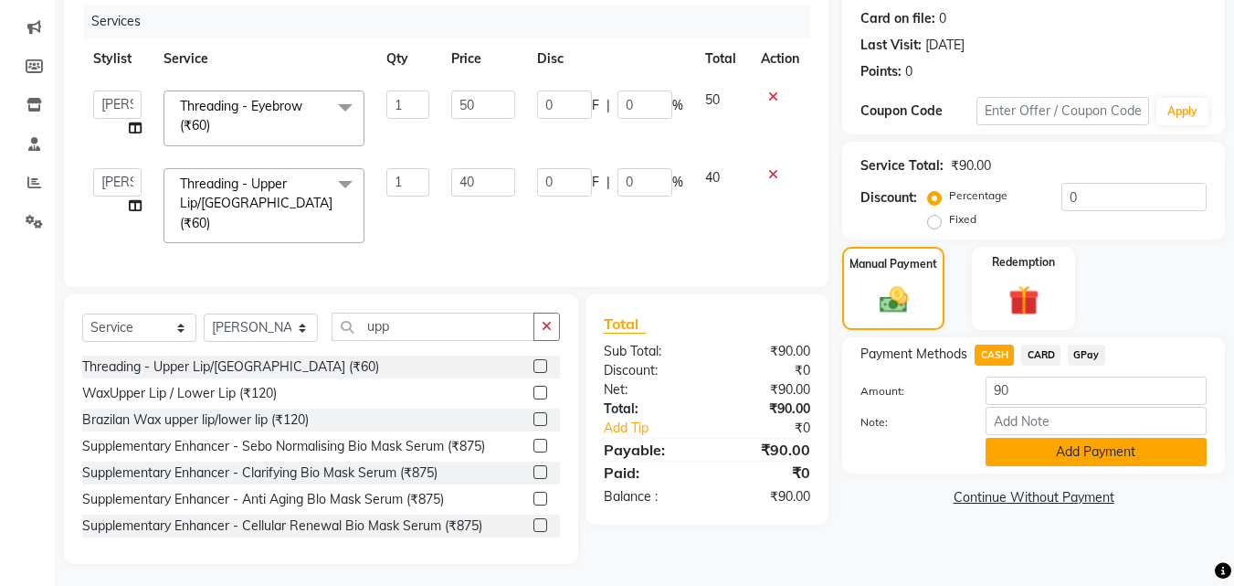
click at [1002, 464] on button "Add Payment" at bounding box center [1096, 452] width 221 height 28
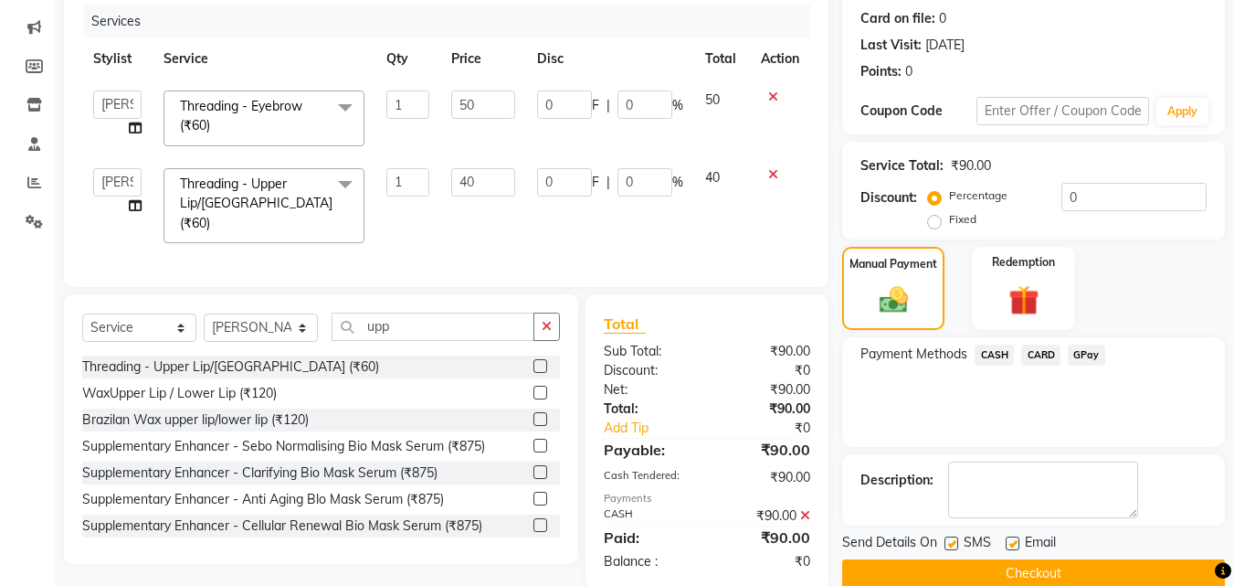
scroll to position [251, 0]
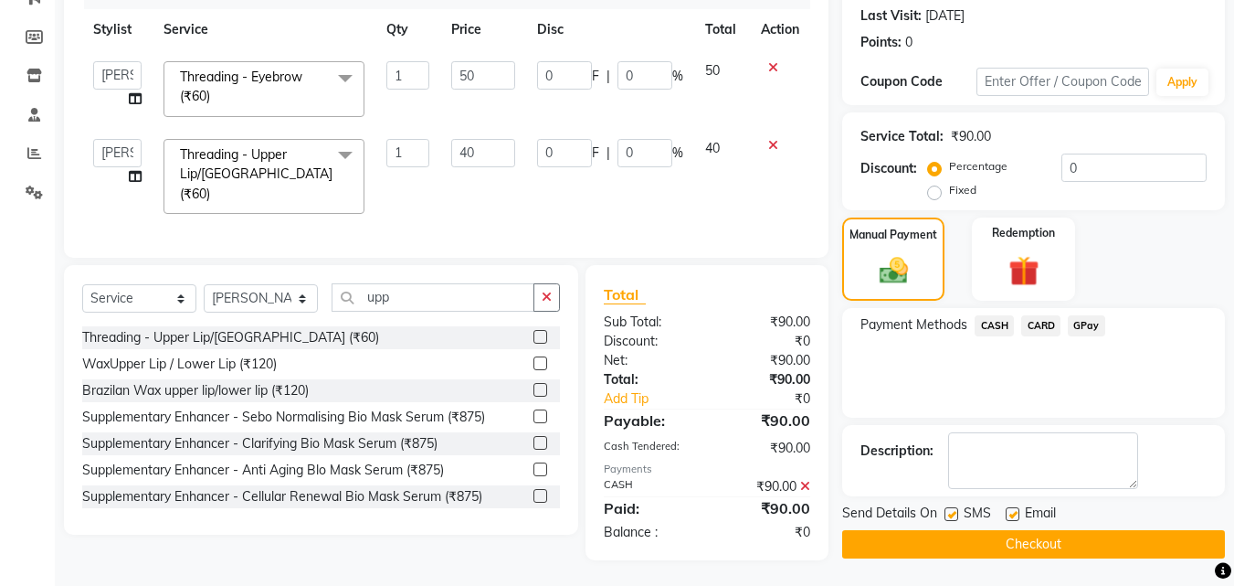
click at [965, 550] on button "Checkout" at bounding box center [1033, 544] width 383 height 28
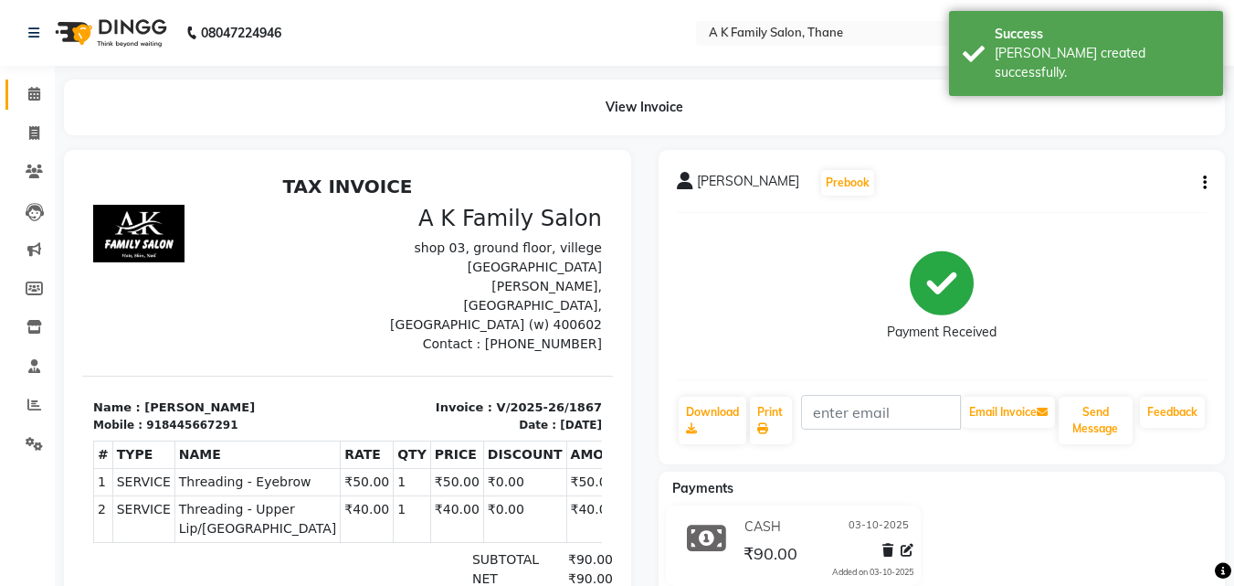
click at [37, 81] on link "Calendar" at bounding box center [27, 94] width 44 height 30
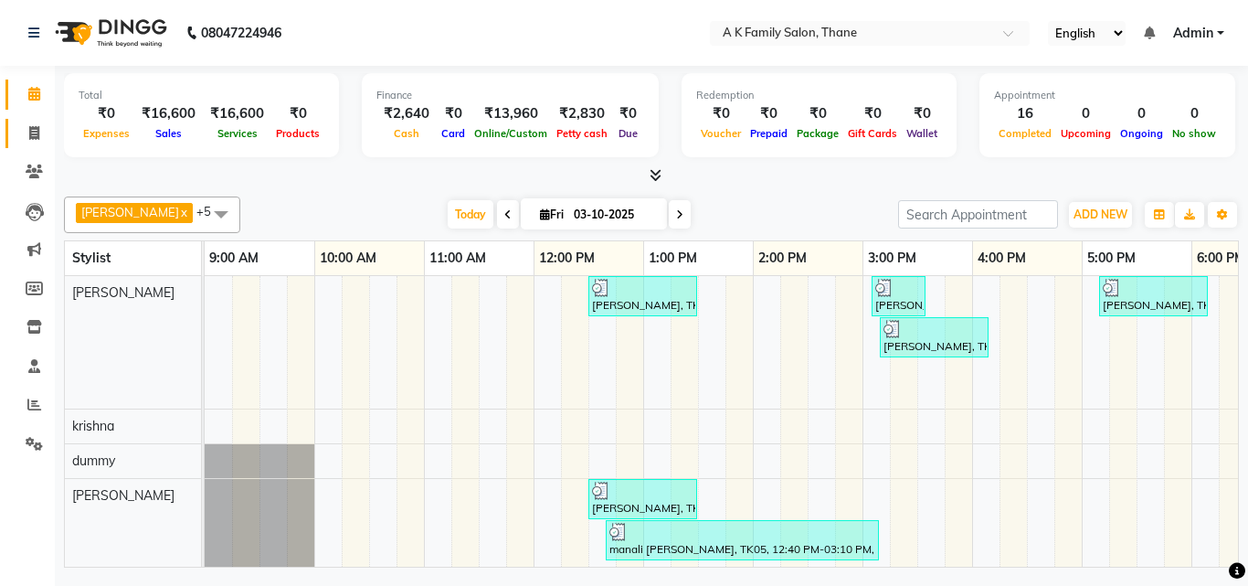
click at [26, 120] on link "Invoice" at bounding box center [27, 134] width 44 height 30
select select "service"
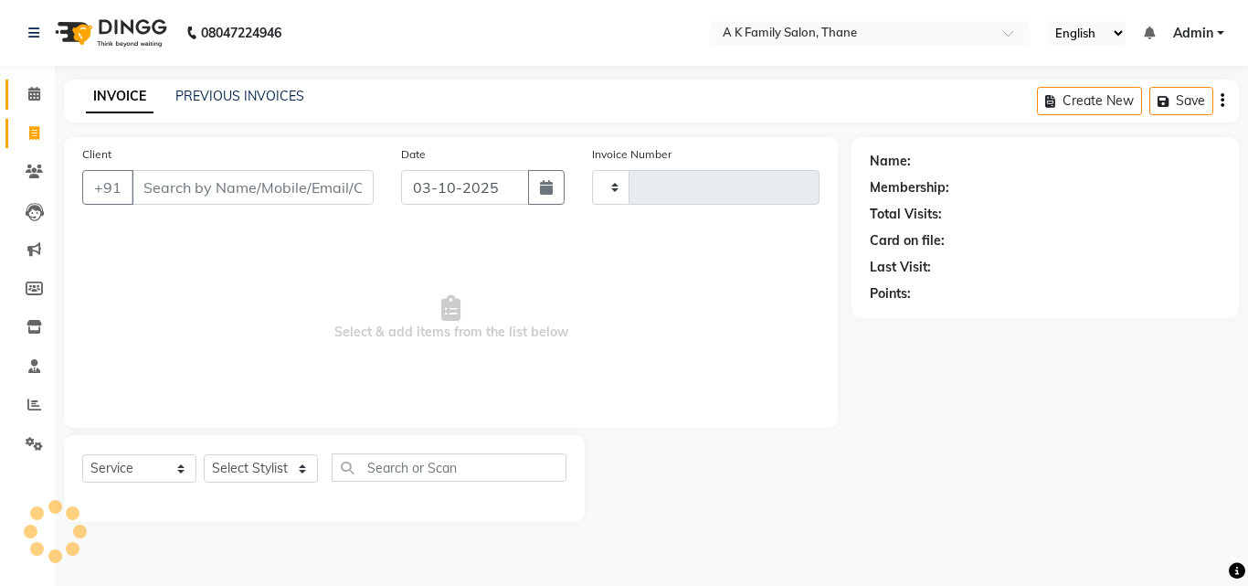
type input "1868"
select select "5033"
click at [32, 99] on icon at bounding box center [34, 94] width 12 height 14
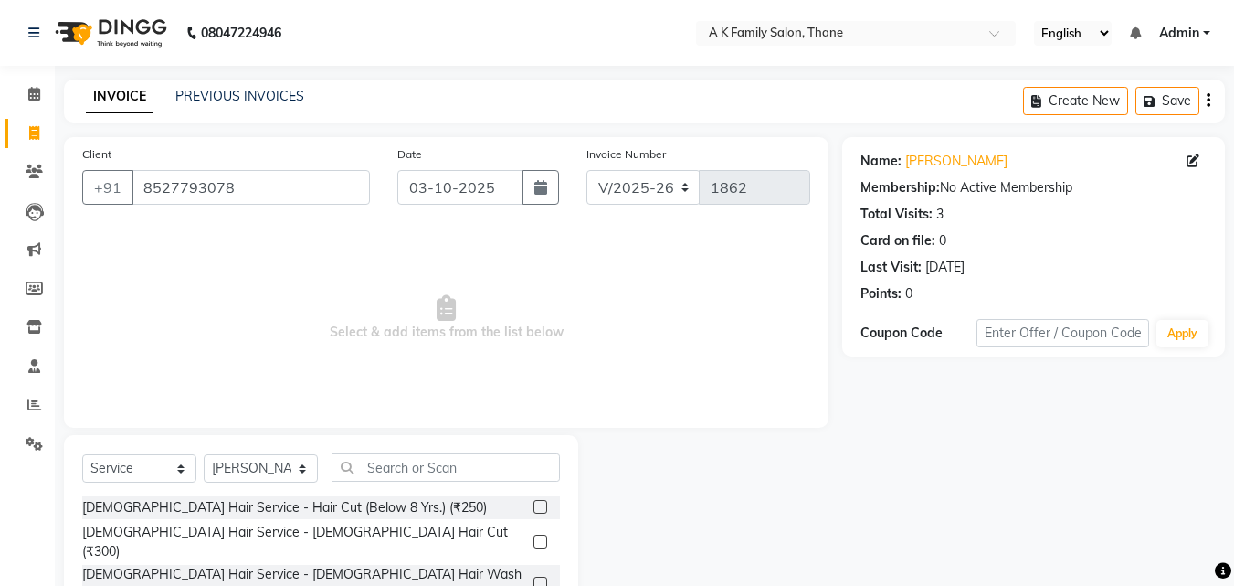
select select "5033"
select select "service"
select select "32477"
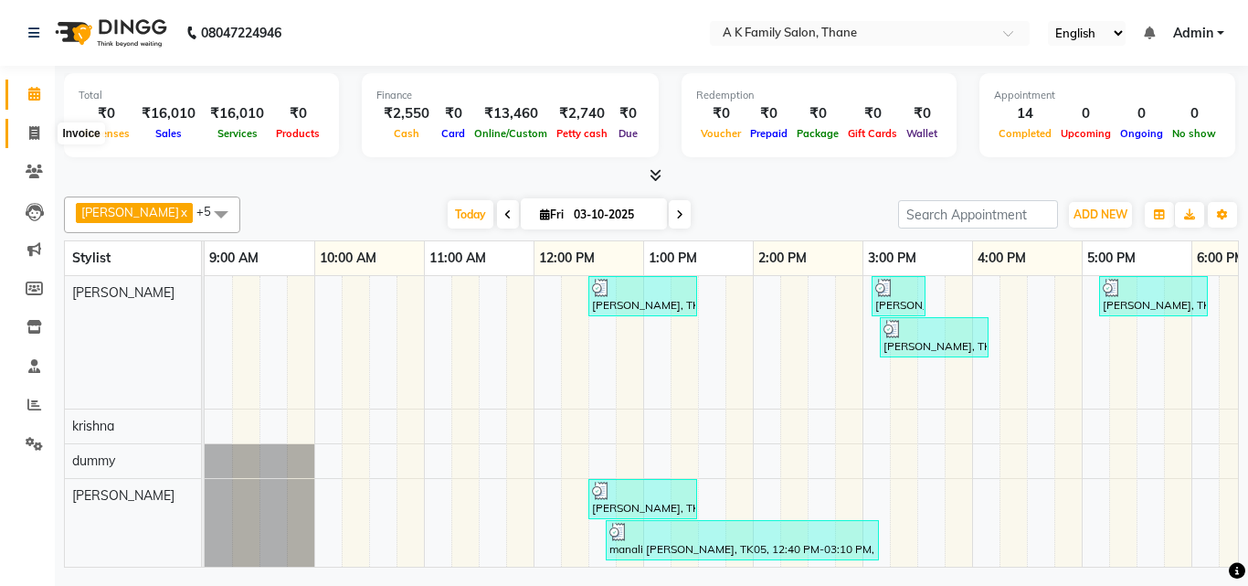
click at [29, 136] on icon at bounding box center [34, 133] width 10 height 14
select select "5033"
select select "service"
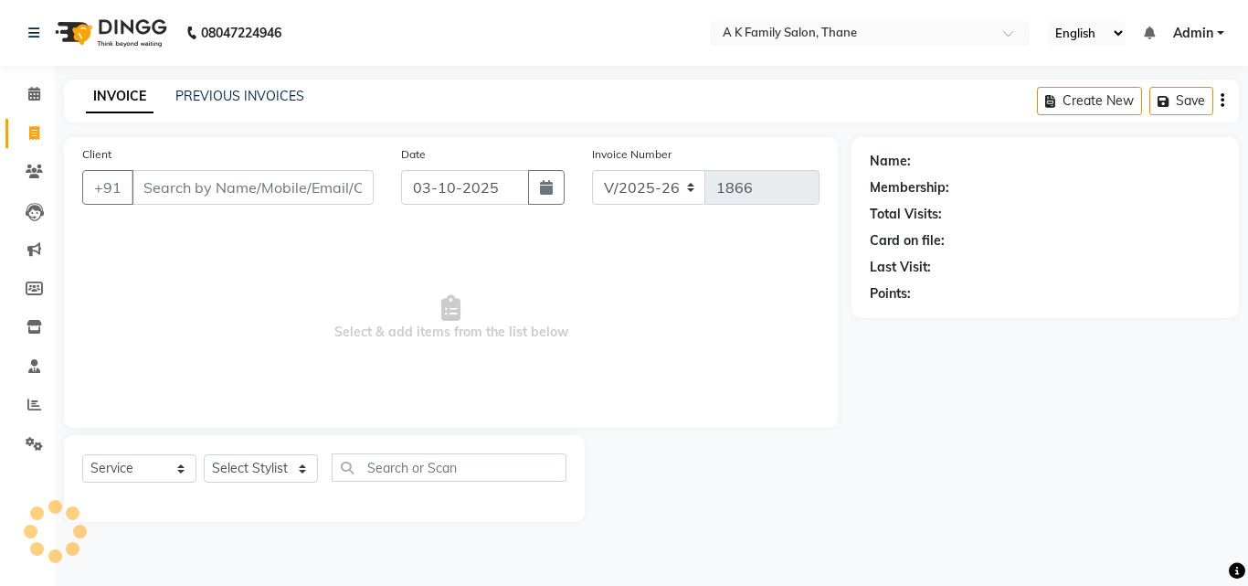
click at [234, 107] on div "INVOICE PREVIOUS INVOICES" at bounding box center [195, 97] width 262 height 21
click at [236, 102] on link "PREVIOUS INVOICES" at bounding box center [239, 96] width 129 height 16
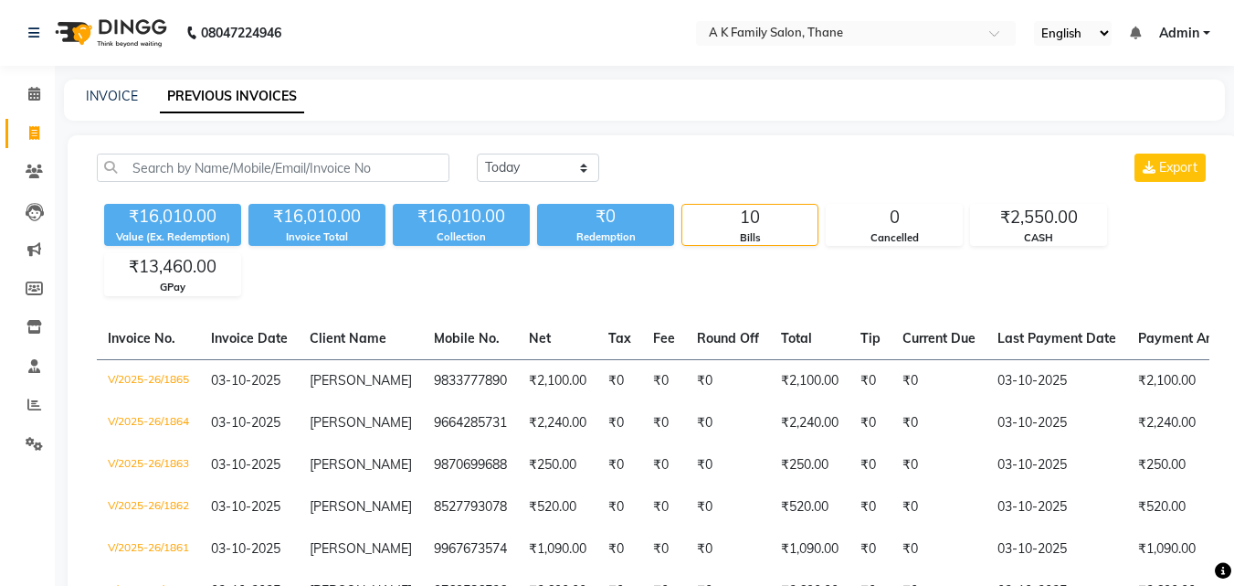
click at [137, 93] on div "INVOICE PREVIOUS INVOICES" at bounding box center [633, 96] width 1139 height 19
click at [122, 98] on link "INVOICE" at bounding box center [112, 96] width 52 height 16
select select "service"
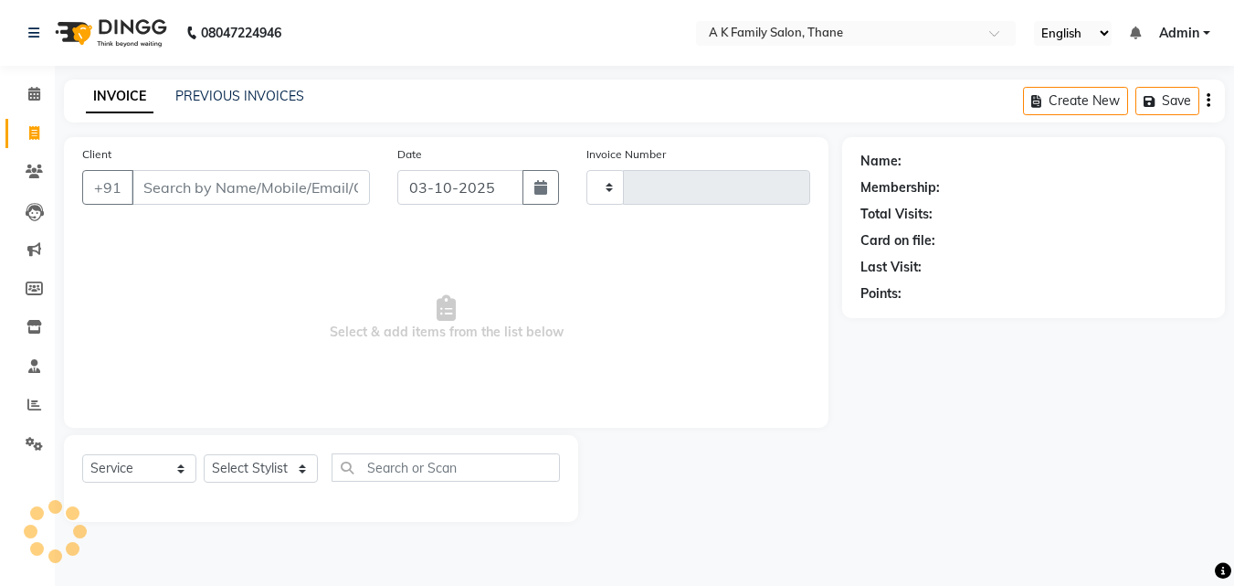
type input "1866"
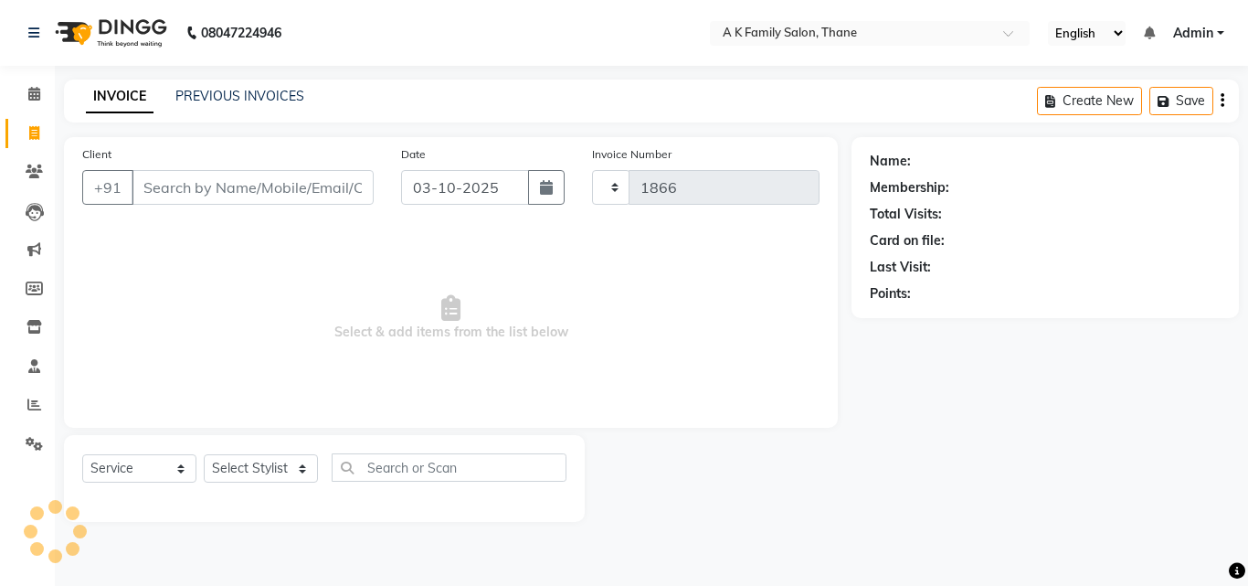
select select "5033"
click at [256, 171] on input "Client" at bounding box center [253, 187] width 242 height 35
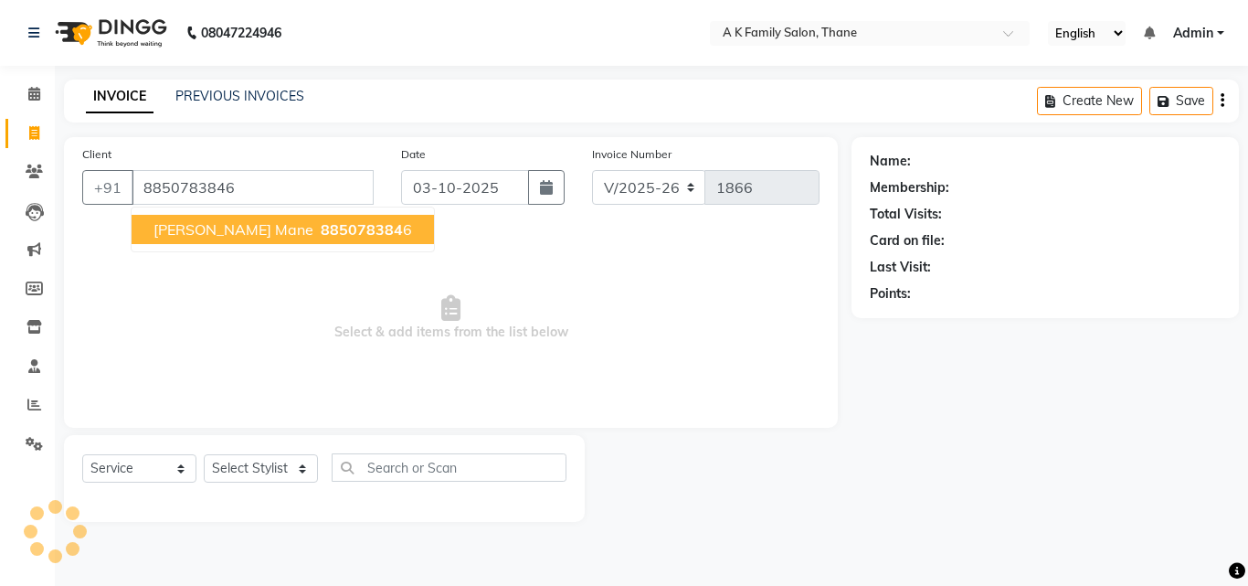
type input "8850783846"
select select "1: Object"
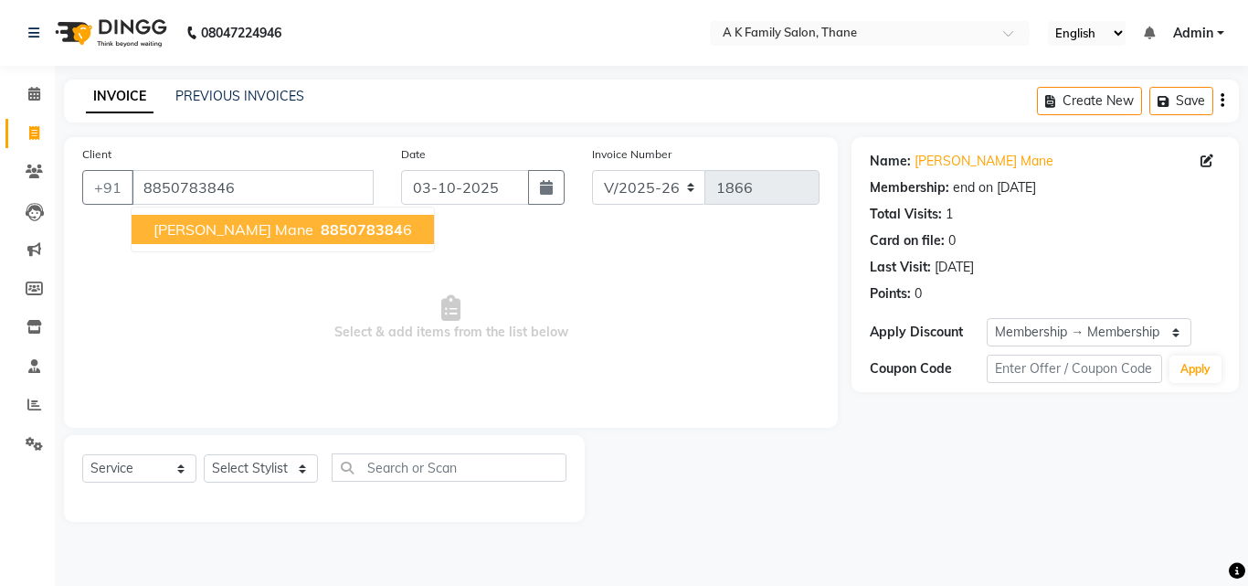
click at [325, 222] on span "885078384" at bounding box center [362, 229] width 82 height 18
select select "1: Object"
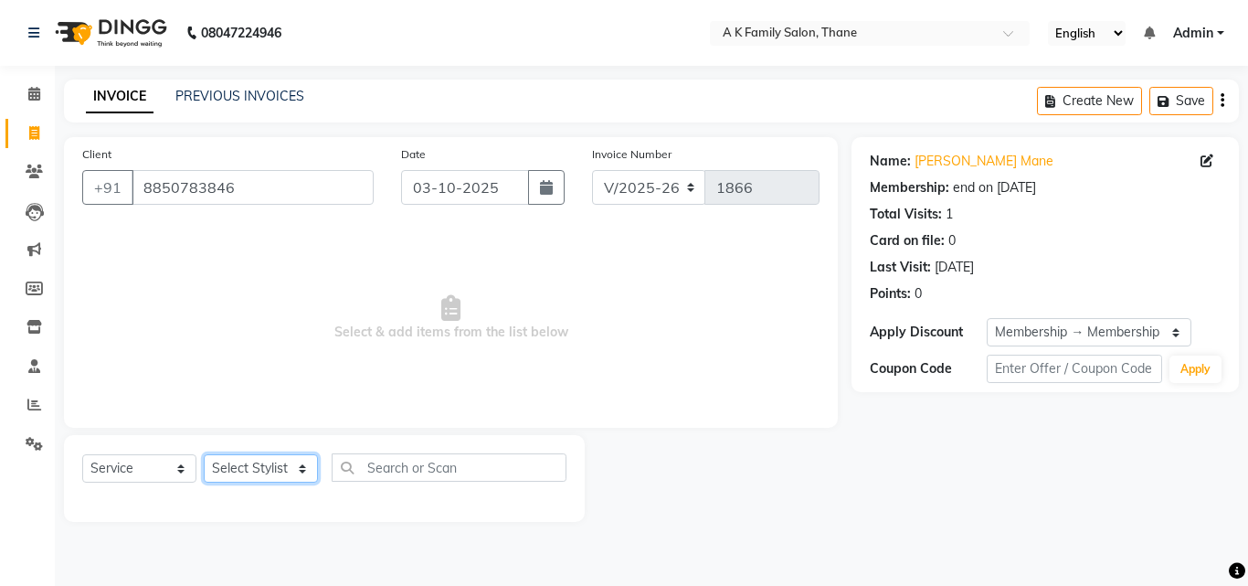
drag, startPoint x: 269, startPoint y: 468, endPoint x: 269, endPoint y: 458, distance: 10.0
click at [269, 468] on select "Select Stylist Aziz Khan dummy krishna pooja simmi smita jhadhav" at bounding box center [261, 468] width 114 height 28
select select "52627"
click at [204, 454] on select "Select Stylist Aziz Khan dummy krishna pooja simmi smita jhadhav" at bounding box center [261, 468] width 114 height 28
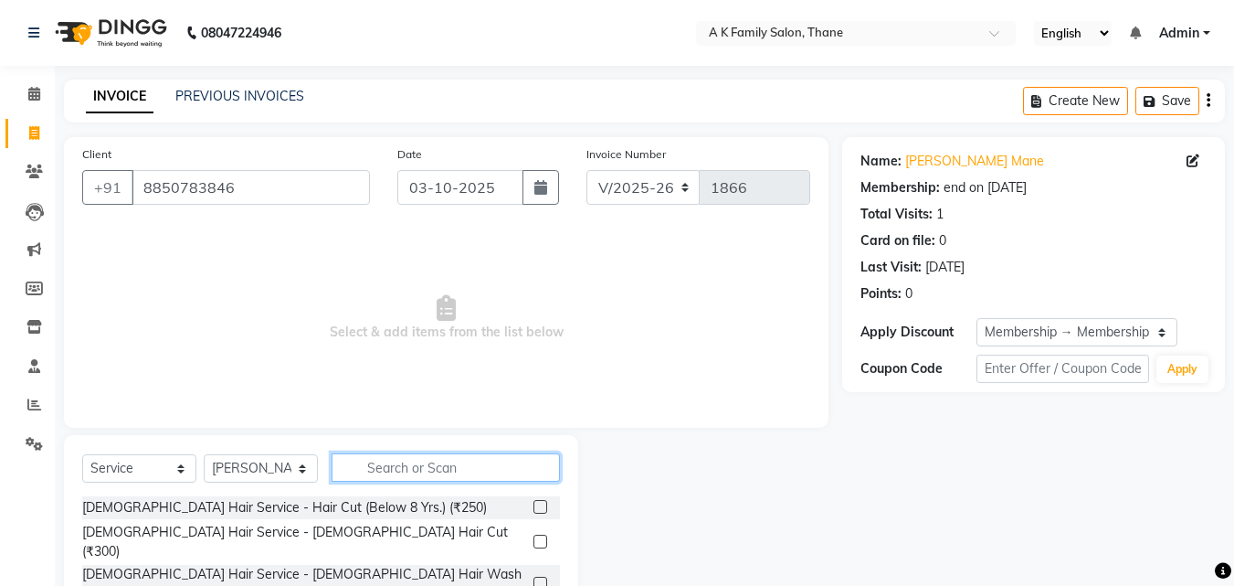
click at [391, 476] on input "text" at bounding box center [446, 467] width 228 height 28
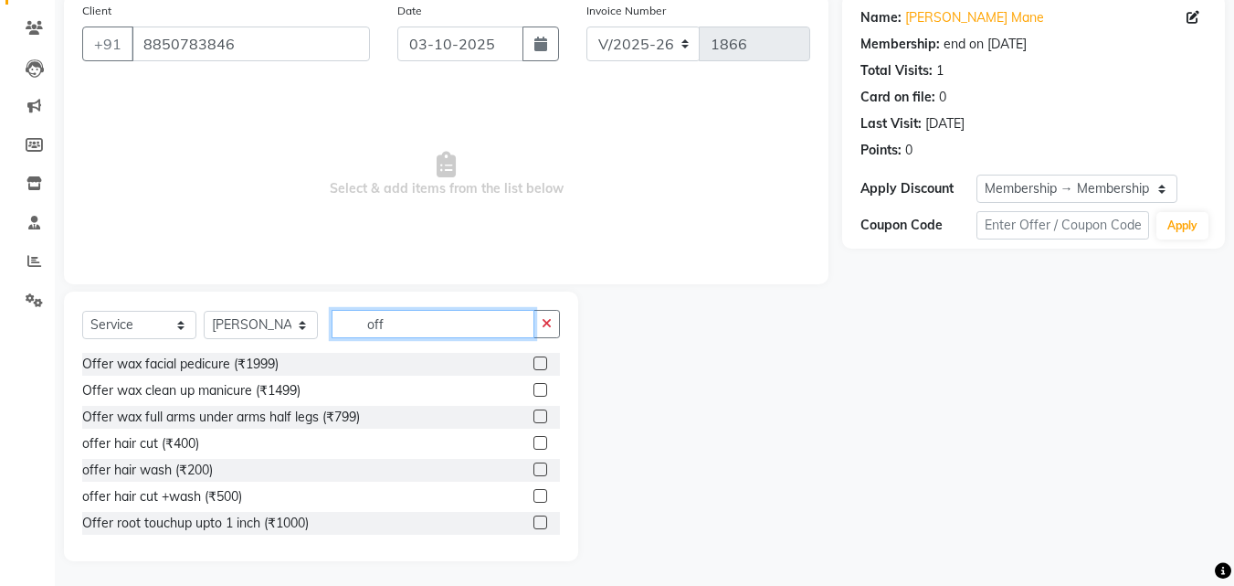
scroll to position [146, 0]
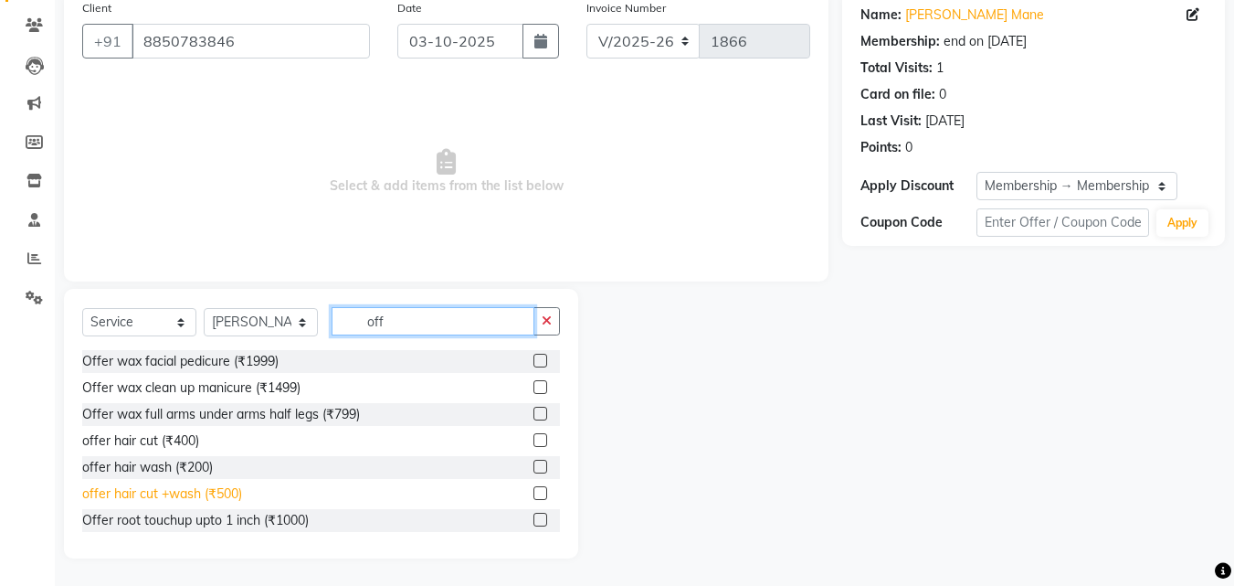
type input "off"
click at [222, 487] on div "offer hair cut +wash (₹500)" at bounding box center [162, 493] width 160 height 19
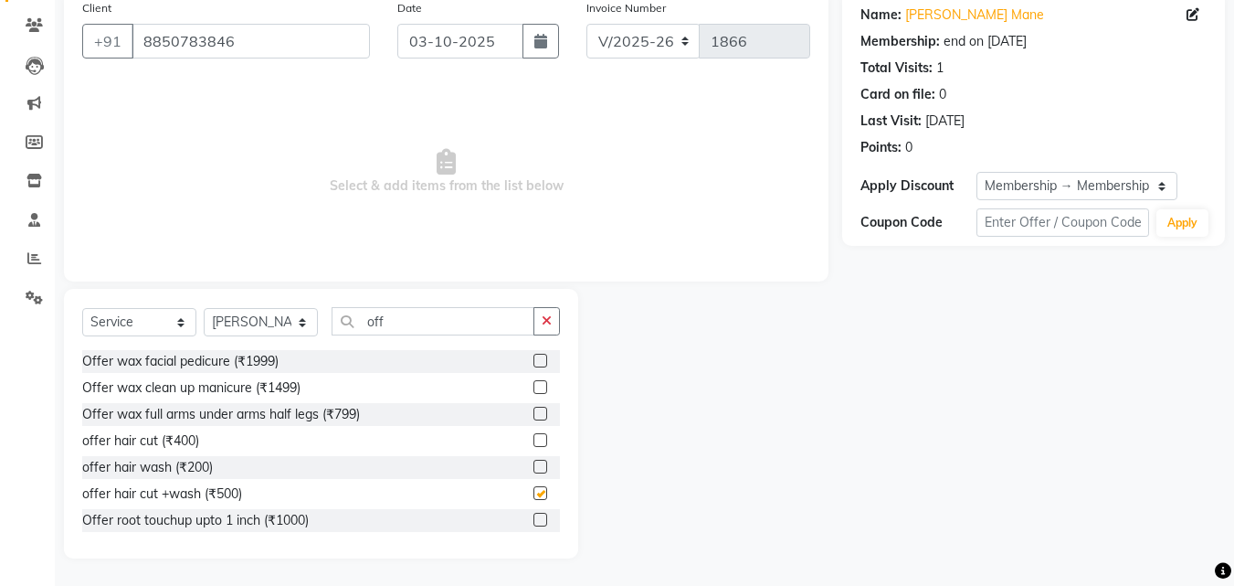
checkbox input "false"
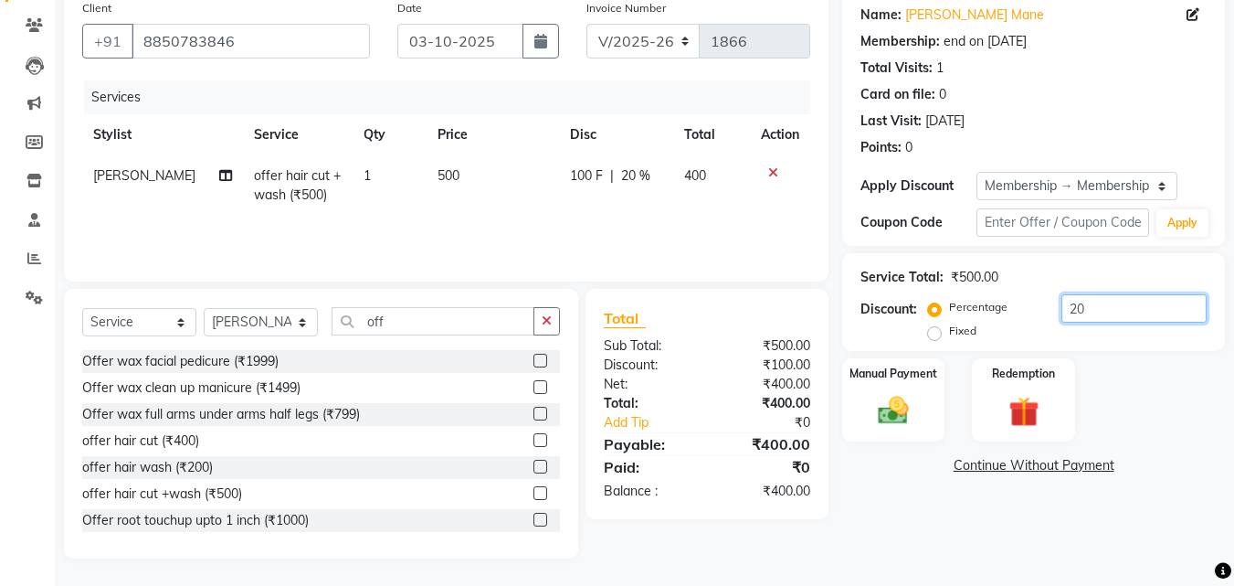
click at [1100, 297] on input "20" at bounding box center [1134, 308] width 145 height 28
type input "2"
click at [1108, 421] on div "Manual Payment Redemption" at bounding box center [1034, 399] width 410 height 83
click at [919, 396] on img at bounding box center [893, 410] width 51 height 37
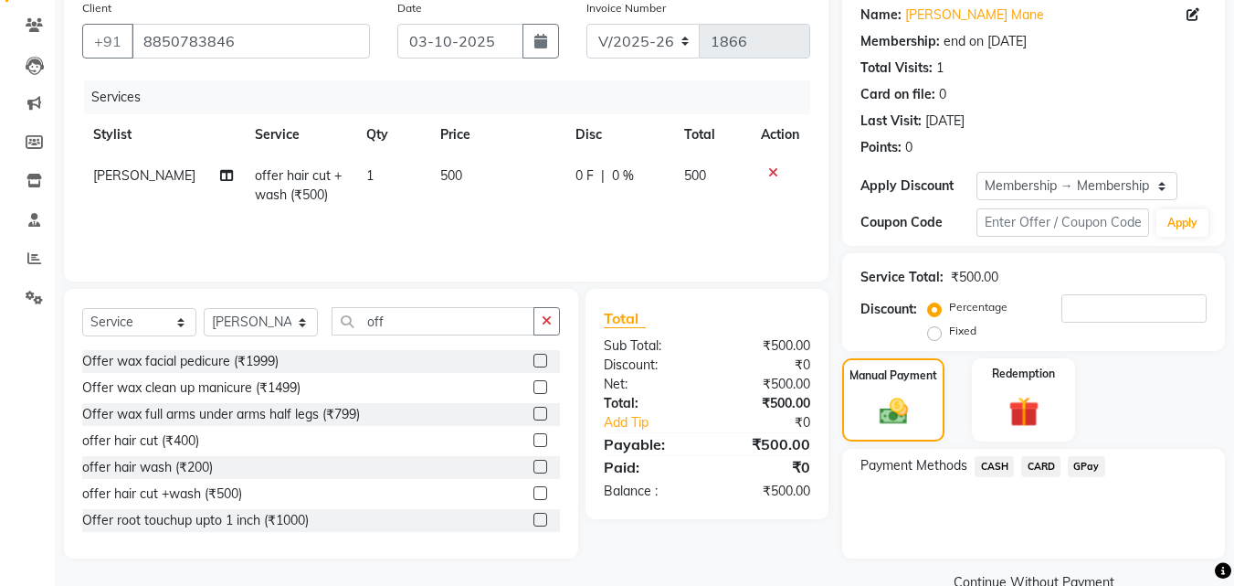
click at [1071, 465] on span "GPay" at bounding box center [1086, 466] width 37 height 21
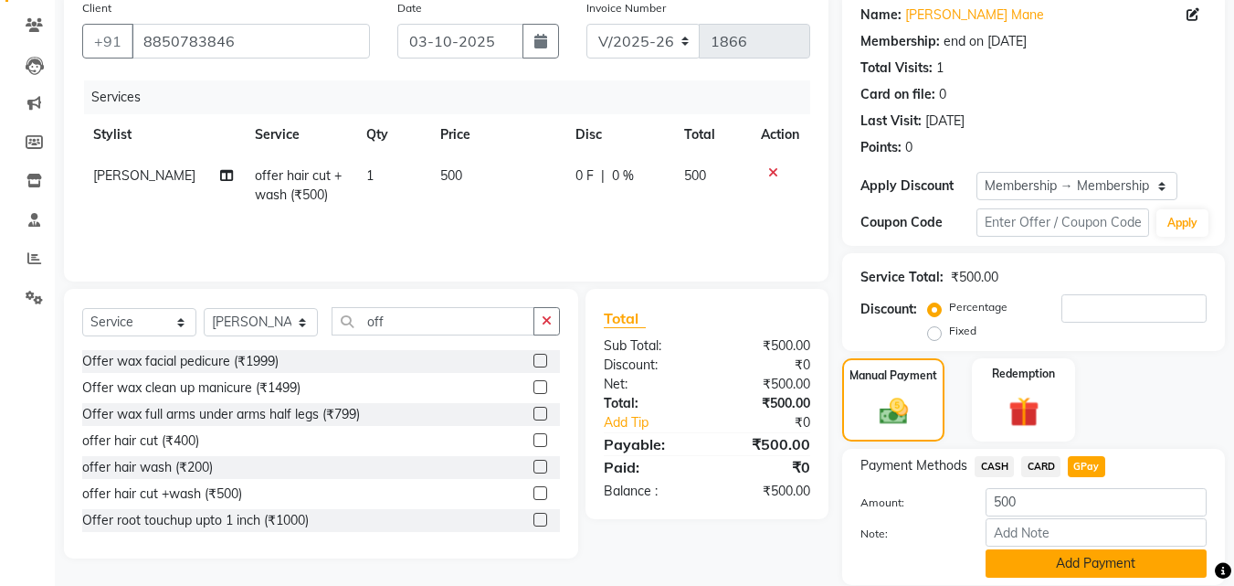
click at [1058, 560] on button "Add Payment" at bounding box center [1096, 563] width 221 height 28
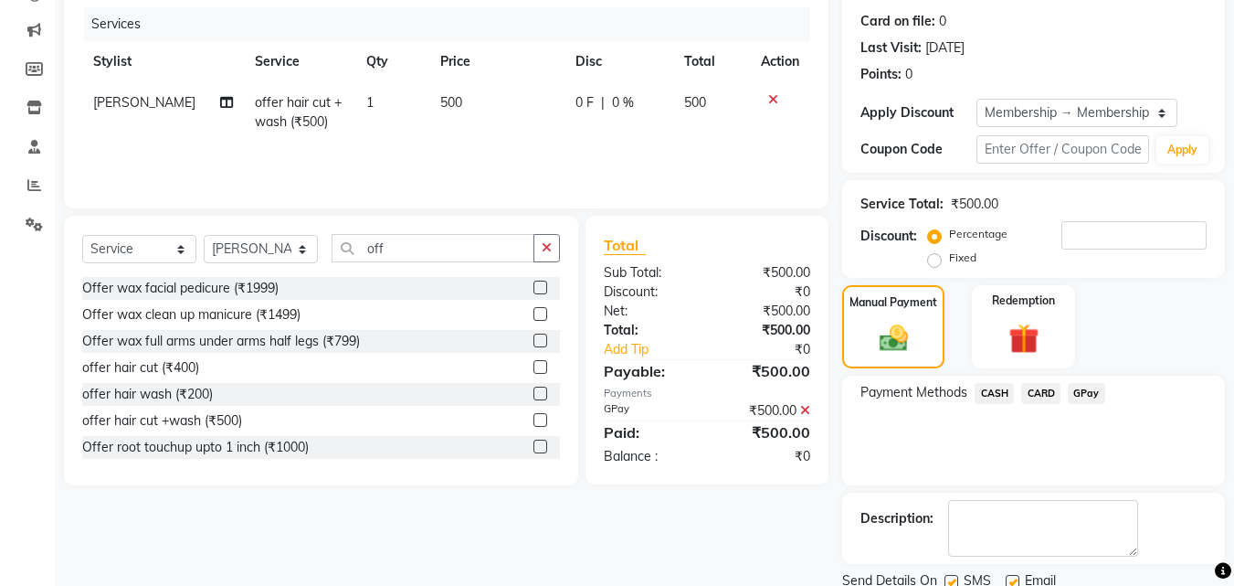
scroll to position [287, 0]
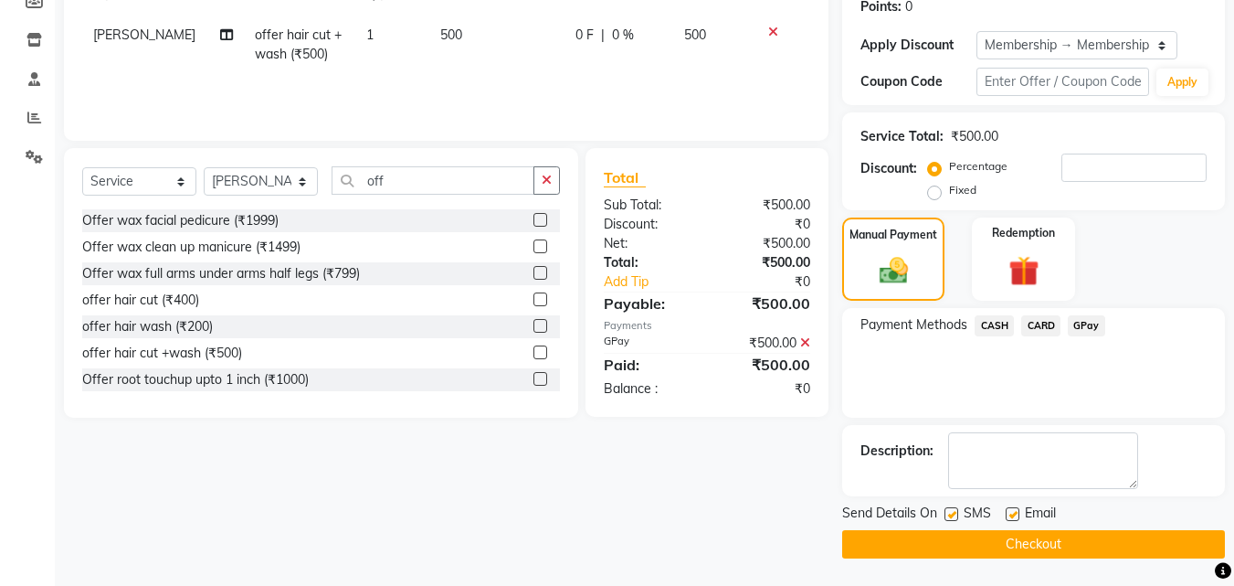
click at [1116, 531] on button "Checkout" at bounding box center [1033, 544] width 383 height 28
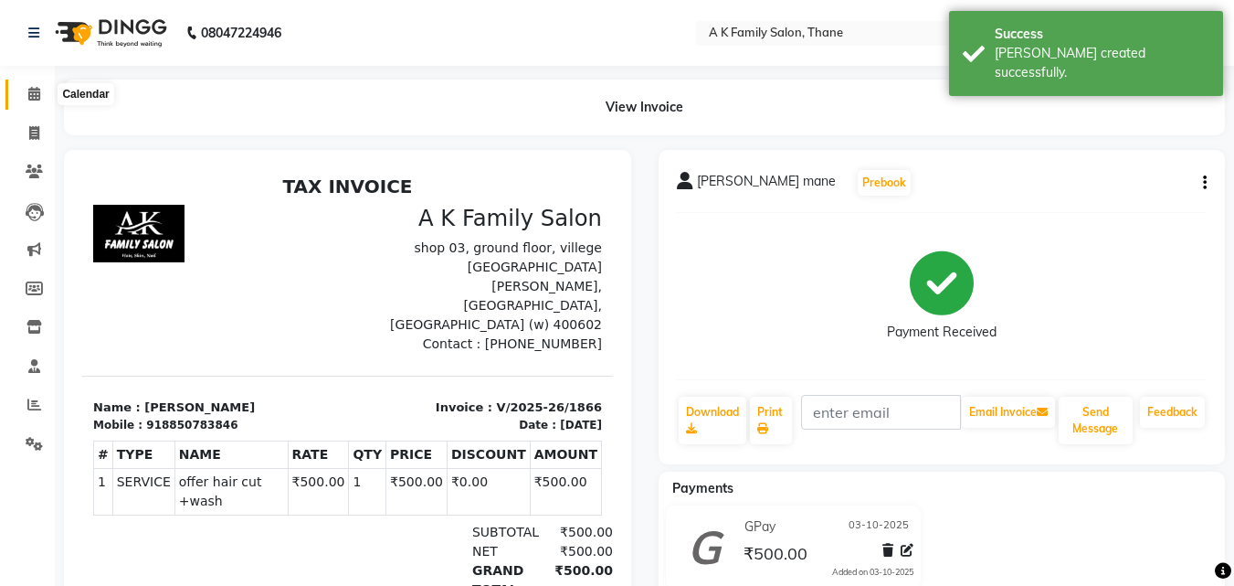
click at [30, 87] on icon at bounding box center [34, 94] width 12 height 14
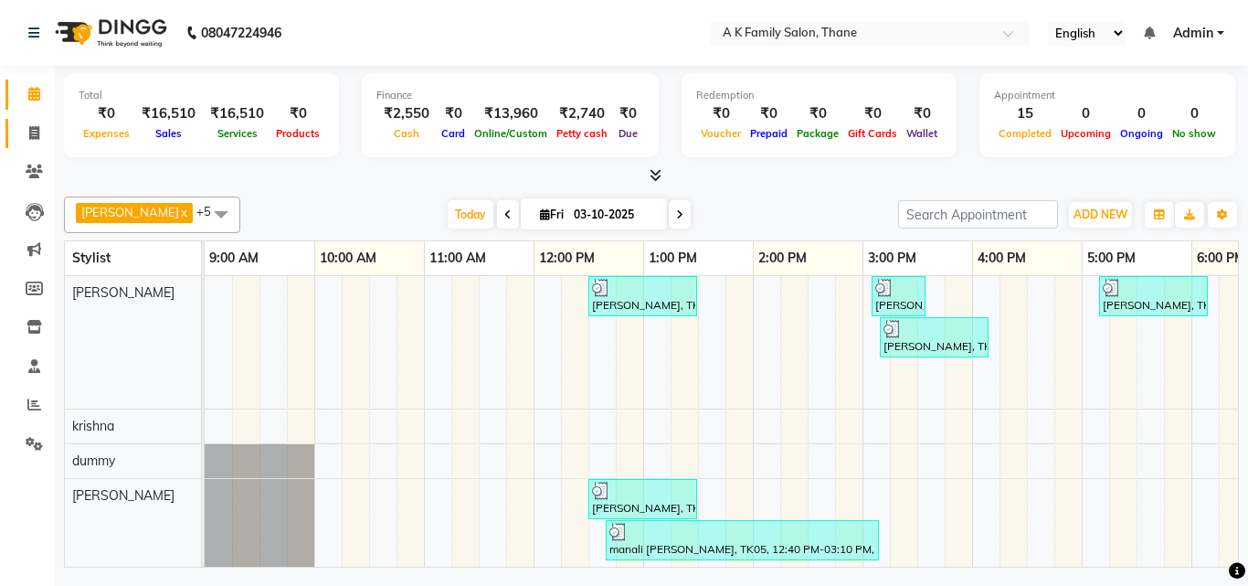
click at [24, 143] on link "Invoice" at bounding box center [27, 134] width 44 height 30
select select "5033"
select select "service"
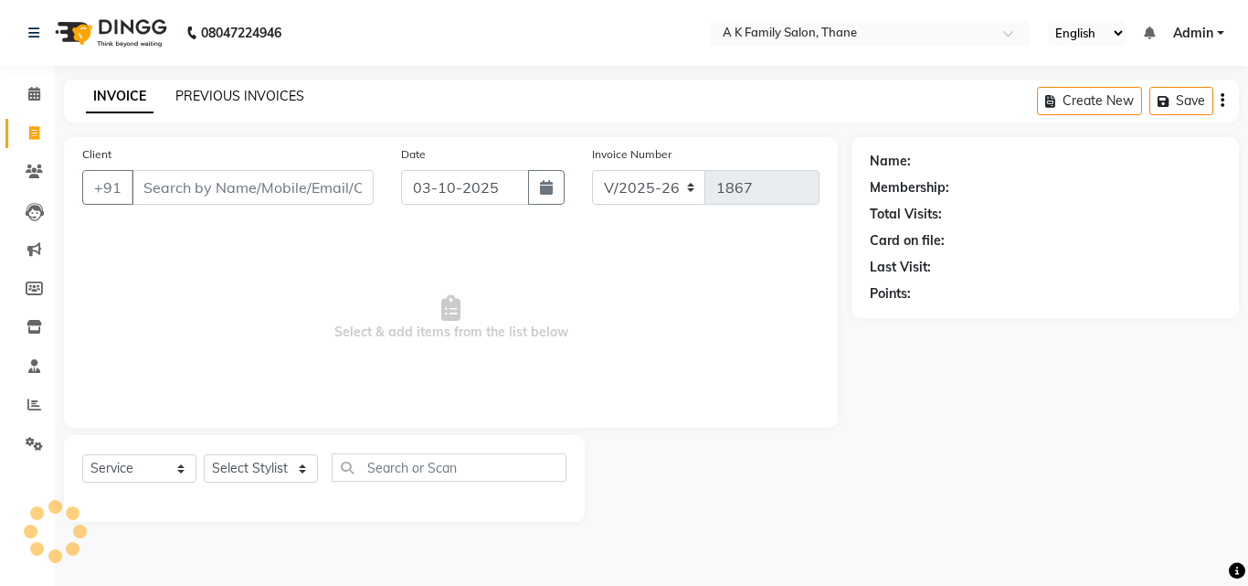
click at [204, 99] on link "PREVIOUS INVOICES" at bounding box center [239, 96] width 129 height 16
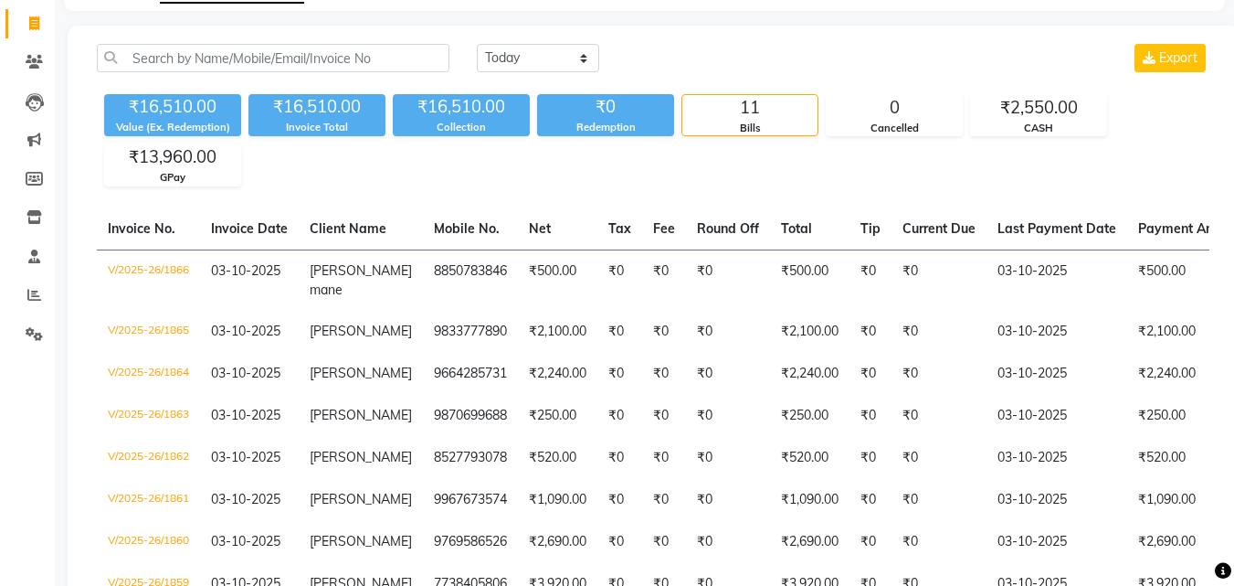
scroll to position [76, 0]
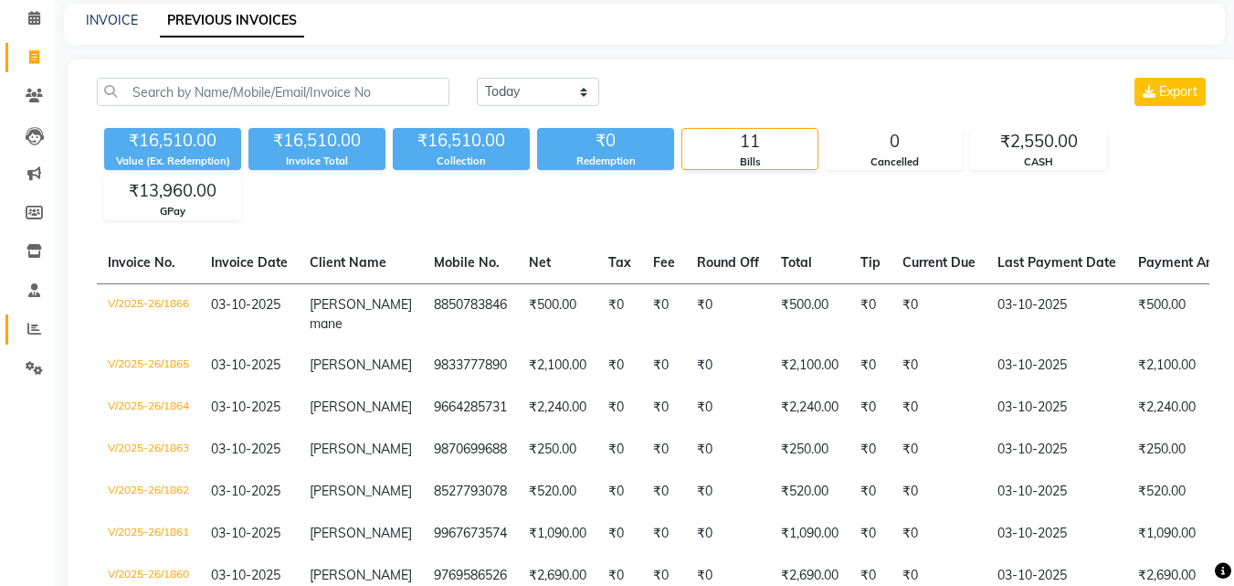
click at [15, 341] on link "Reports" at bounding box center [27, 329] width 44 height 30
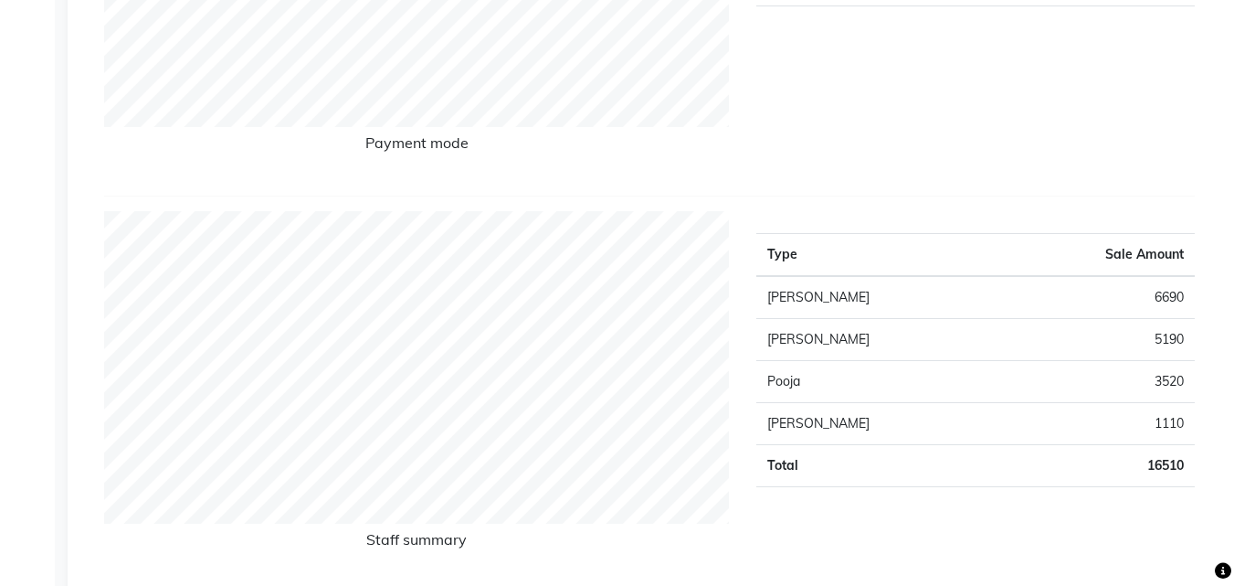
scroll to position [548, 0]
